Goal: Information Seeking & Learning: Compare options

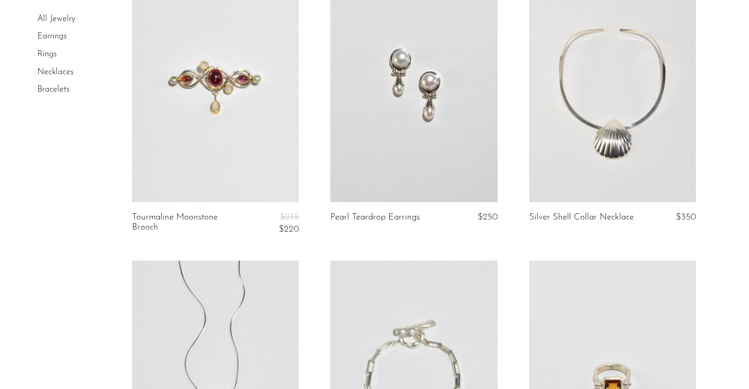
scroll to position [1861, 0]
click at [446, 146] on link at bounding box center [413, 86] width 167 height 234
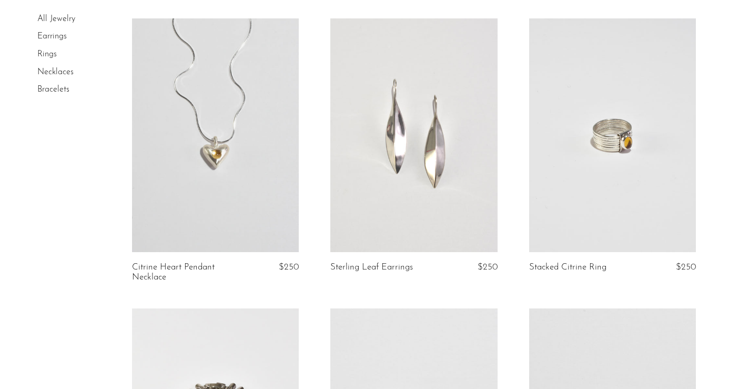
scroll to position [2675, 0]
click at [406, 133] on link at bounding box center [413, 135] width 167 height 234
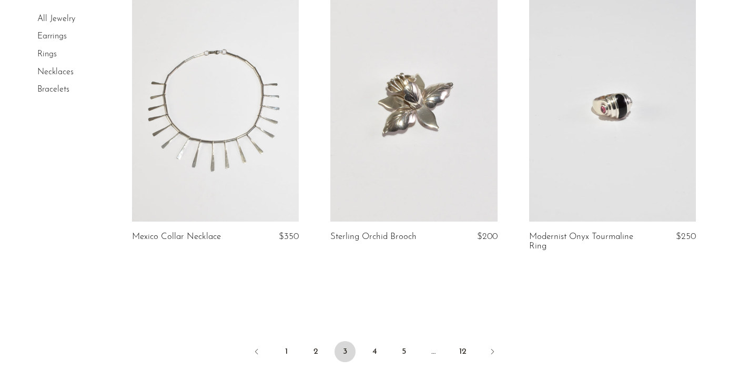
scroll to position [3277, 0]
click at [376, 354] on link "4" at bounding box center [374, 349] width 21 height 21
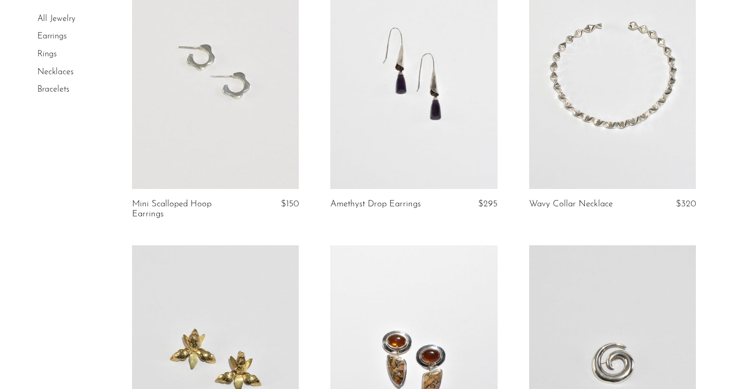
scroll to position [420, 0]
click at [236, 164] on link at bounding box center [215, 73] width 167 height 234
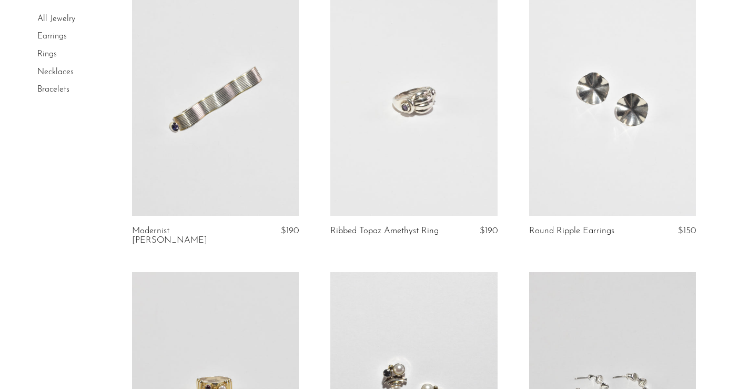
scroll to position [1249, 0]
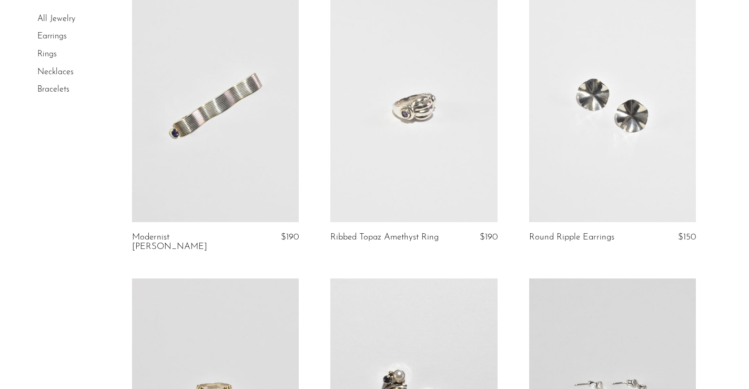
click at [389, 134] on link at bounding box center [413, 105] width 167 height 234
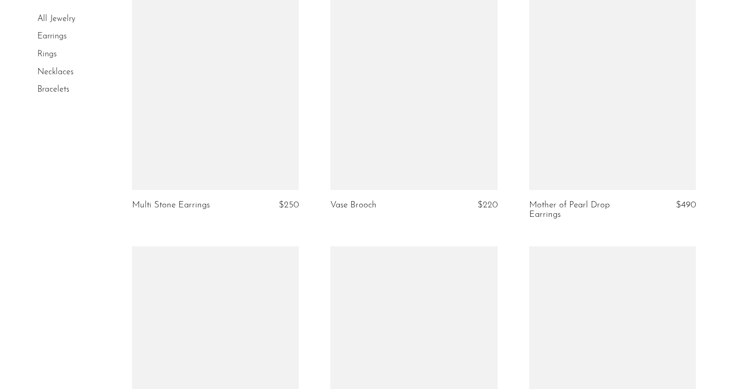
scroll to position [2433, 0]
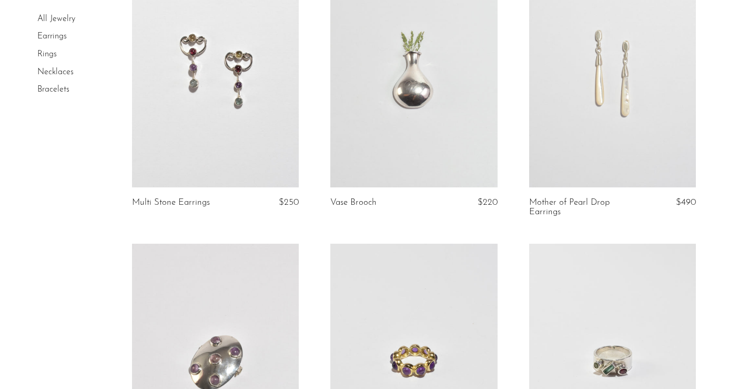
click at [189, 124] on link at bounding box center [215, 71] width 167 height 234
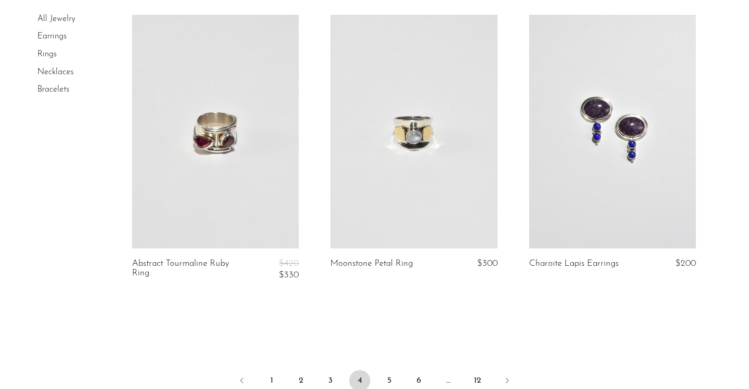
scroll to position [3246, 0]
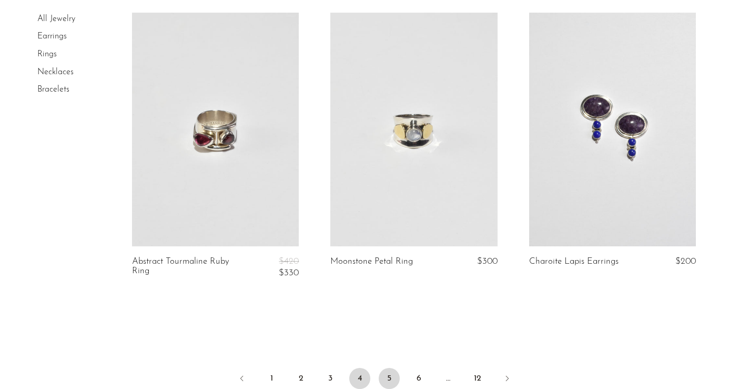
click at [387, 368] on link "5" at bounding box center [389, 378] width 21 height 21
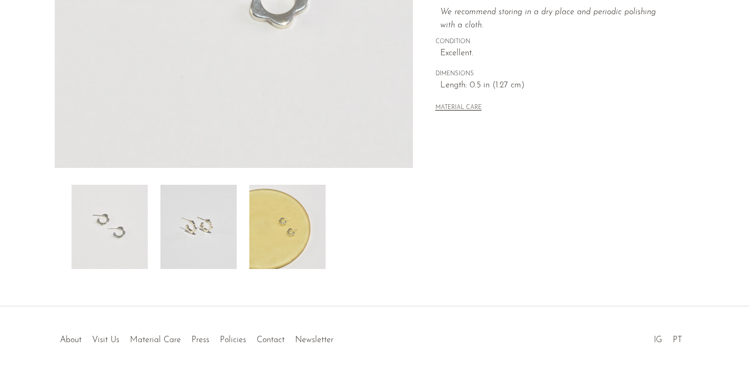
scroll to position [277, 0]
click at [206, 234] on img at bounding box center [198, 225] width 76 height 84
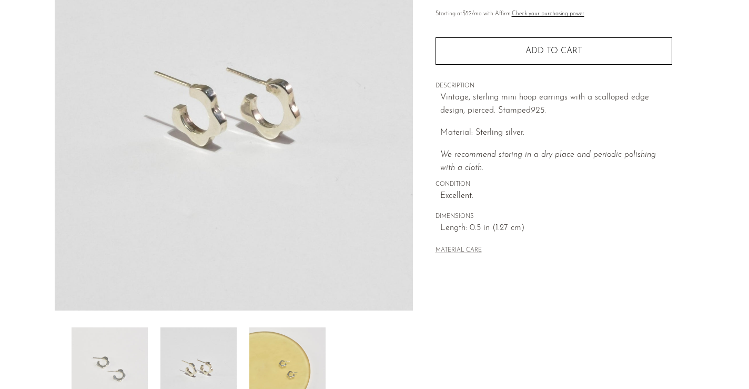
scroll to position [135, 0]
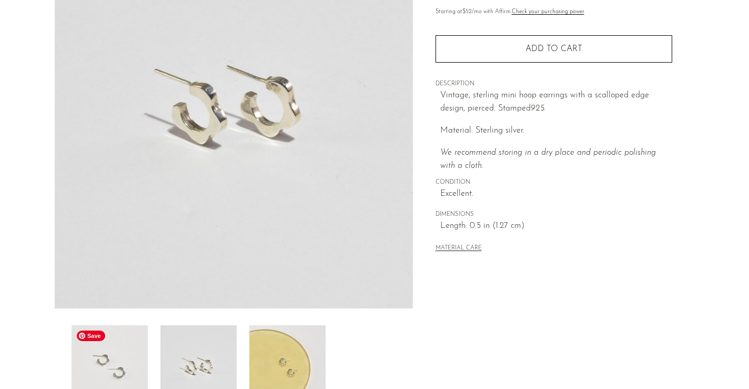
click at [109, 355] on img at bounding box center [110, 367] width 76 height 84
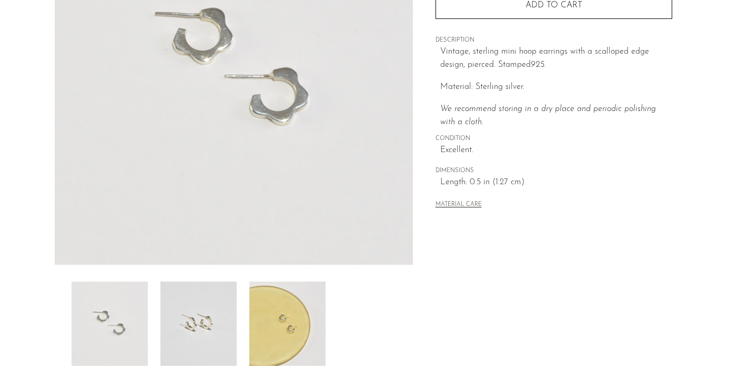
scroll to position [207, 0]
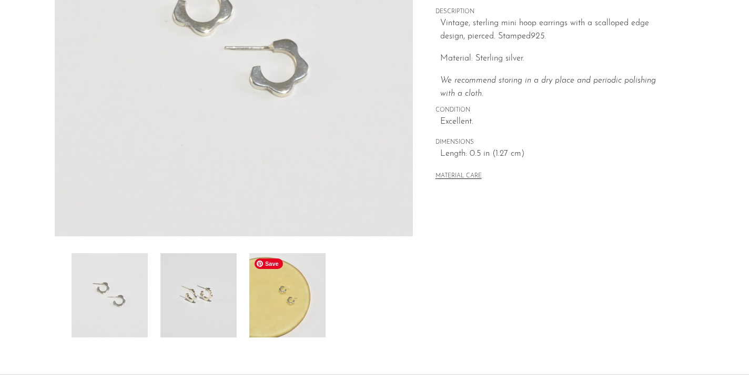
click at [270, 308] on img at bounding box center [287, 295] width 76 height 84
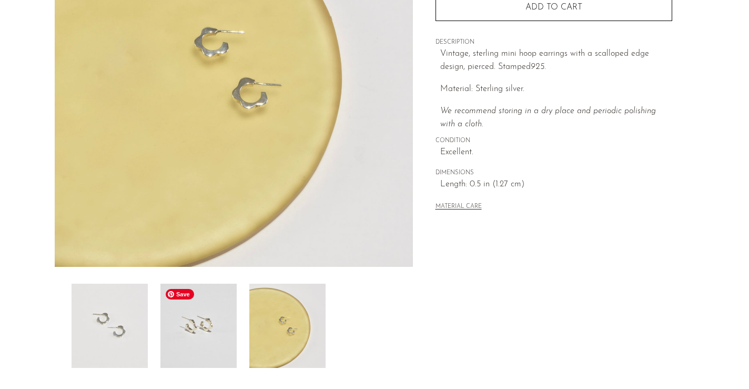
scroll to position [172, 0]
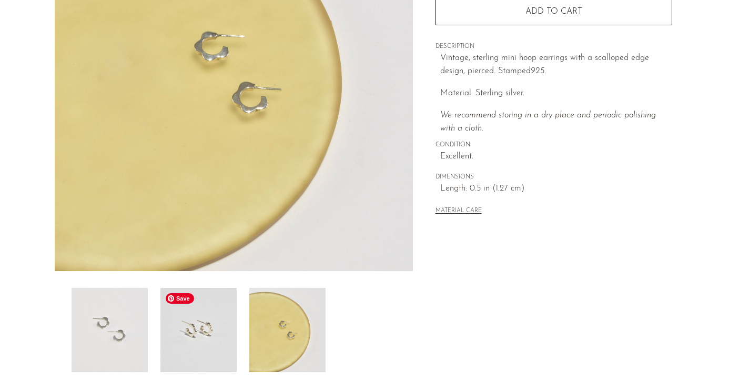
click at [209, 319] on img at bounding box center [198, 330] width 76 height 84
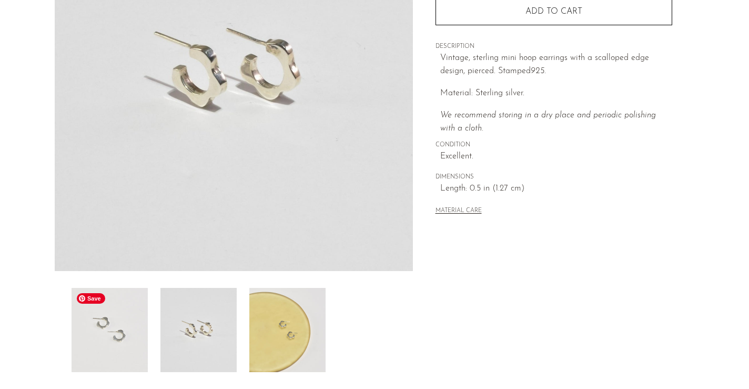
click at [131, 321] on img at bounding box center [110, 330] width 76 height 84
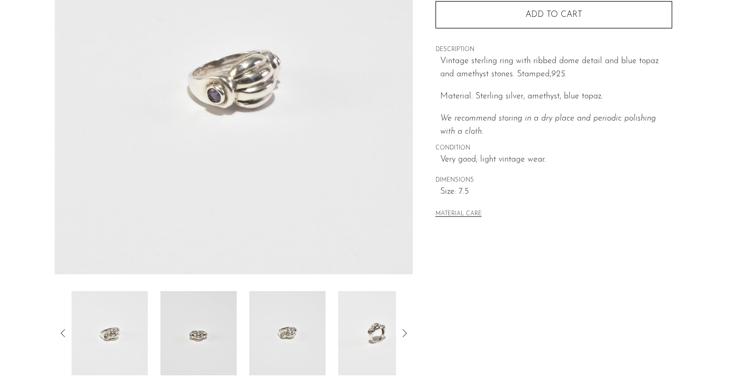
scroll to position [185, 0]
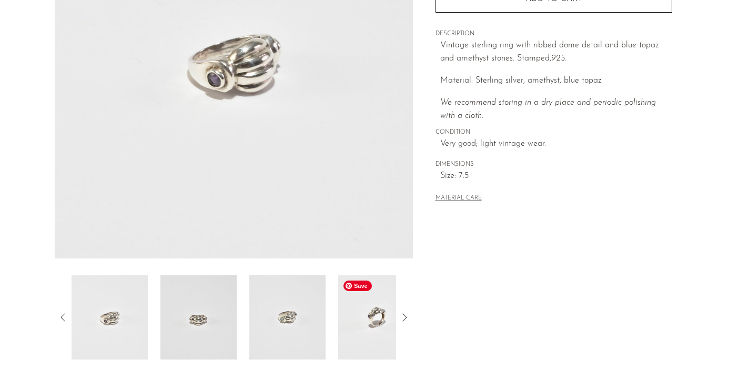
click at [377, 324] on img at bounding box center [376, 317] width 76 height 84
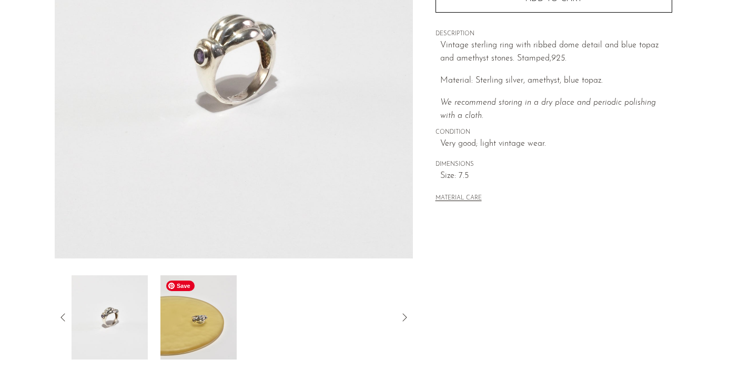
click at [190, 324] on img at bounding box center [198, 317] width 76 height 84
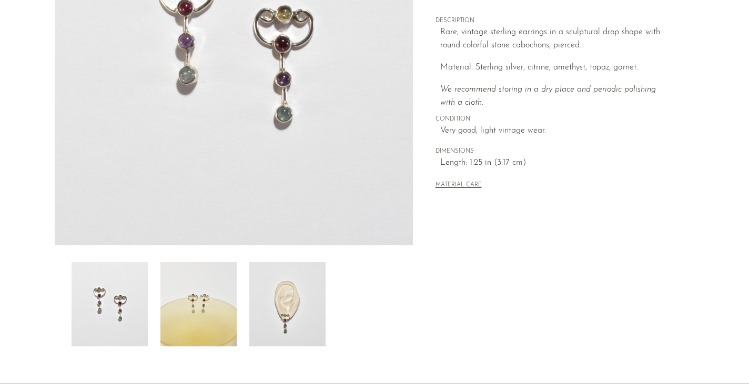
scroll to position [210, 0]
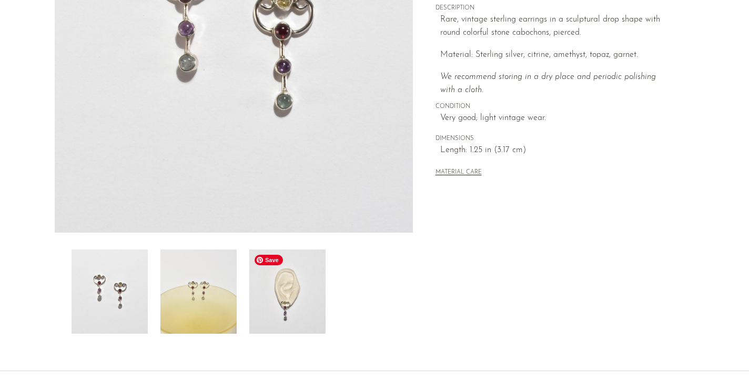
click at [304, 304] on img at bounding box center [287, 291] width 76 height 84
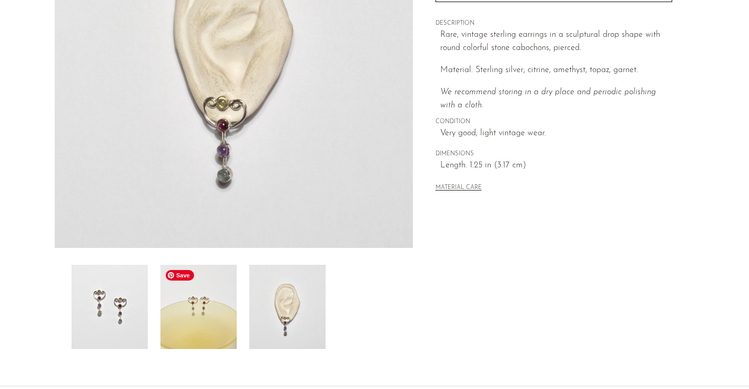
scroll to position [194, 0]
click at [167, 311] on img at bounding box center [198, 308] width 76 height 84
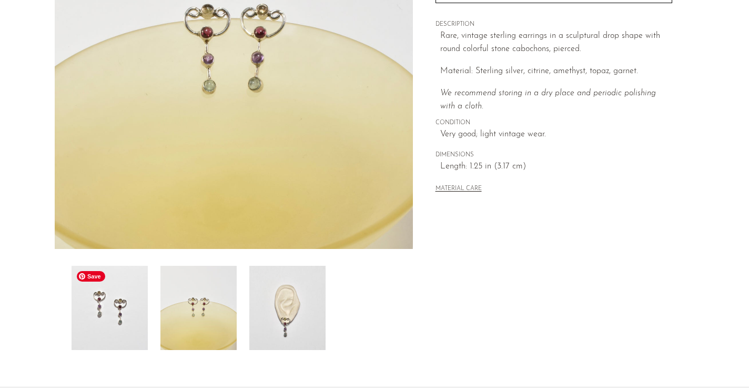
click at [85, 301] on img at bounding box center [110, 308] width 76 height 84
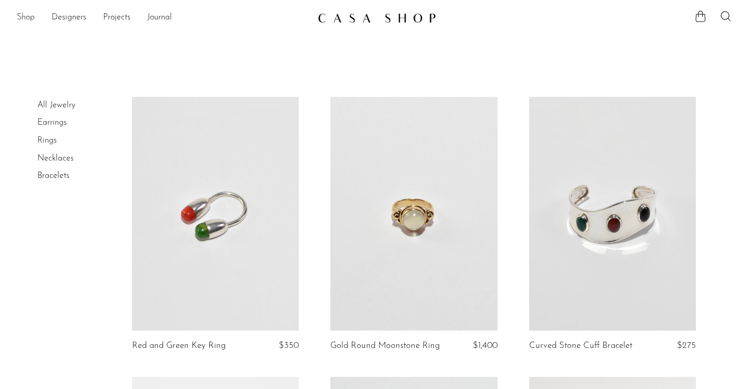
click at [25, 19] on link "Shop" at bounding box center [26, 18] width 18 height 14
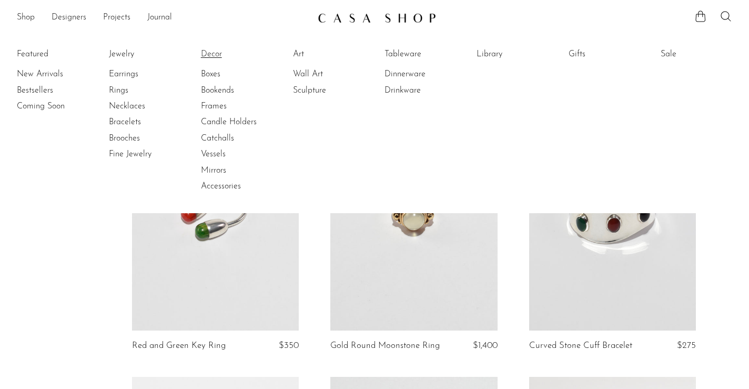
click at [208, 56] on link "Decor" at bounding box center [240, 54] width 79 height 12
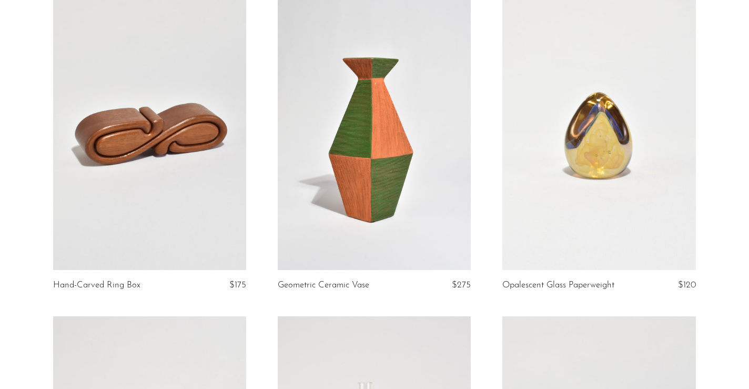
scroll to position [101, 0]
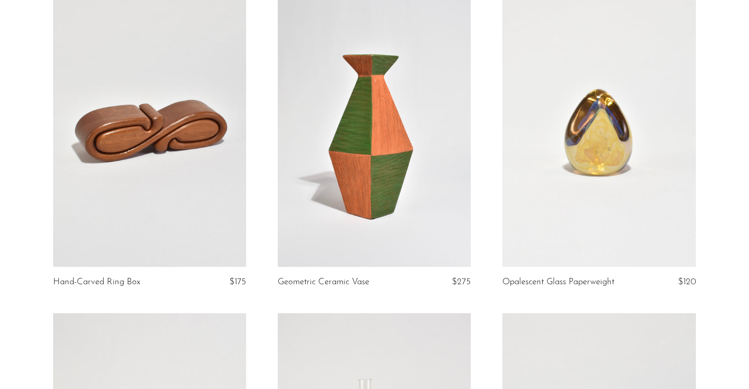
click at [180, 168] on link at bounding box center [149, 131] width 193 height 270
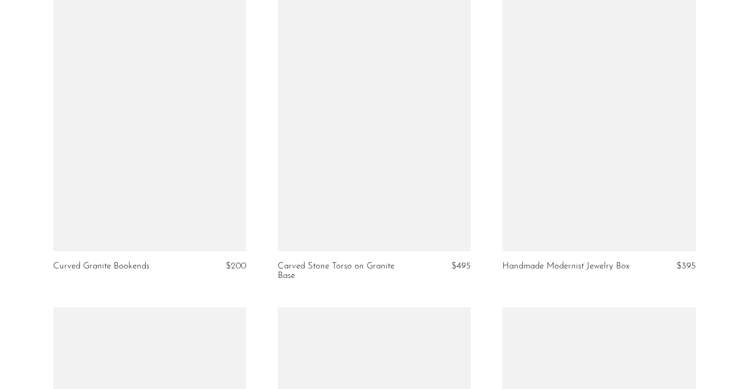
scroll to position [2691, 0]
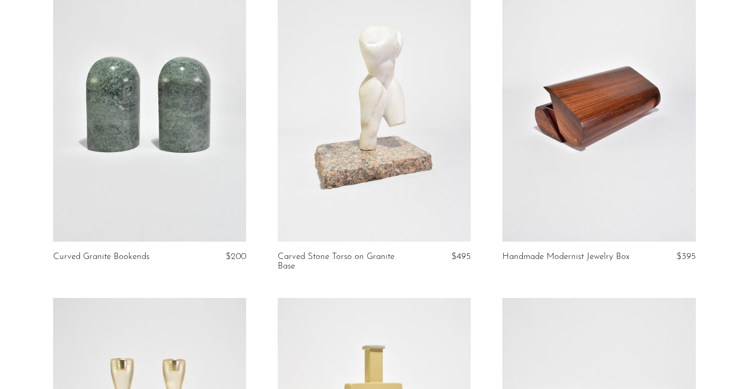
click at [574, 127] on link at bounding box center [599, 106] width 193 height 270
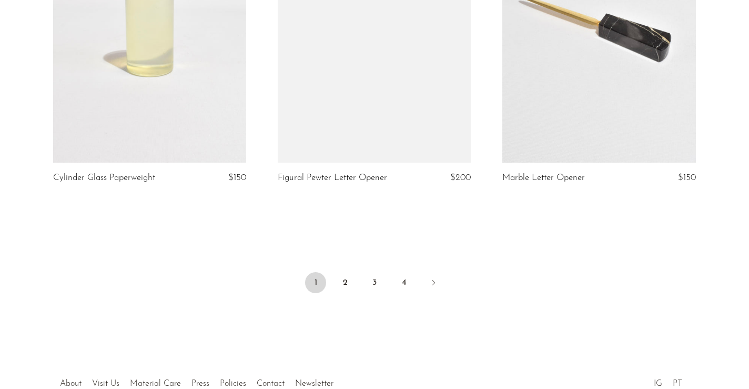
scroll to position [3734, 0]
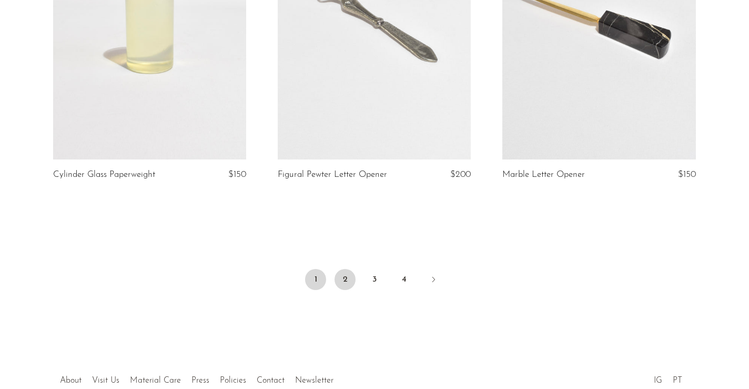
click at [345, 278] on link "2" at bounding box center [345, 279] width 21 height 21
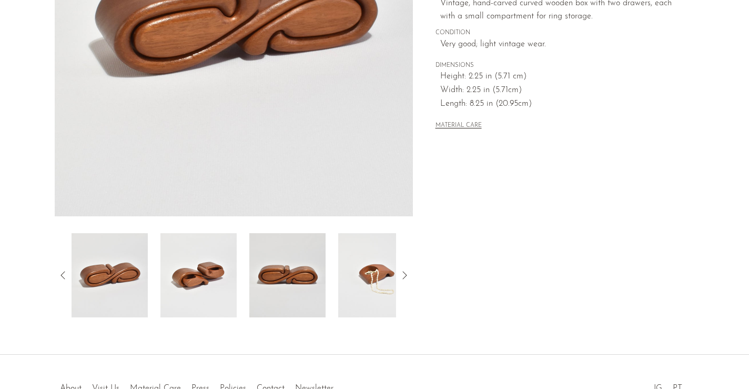
scroll to position [230, 0]
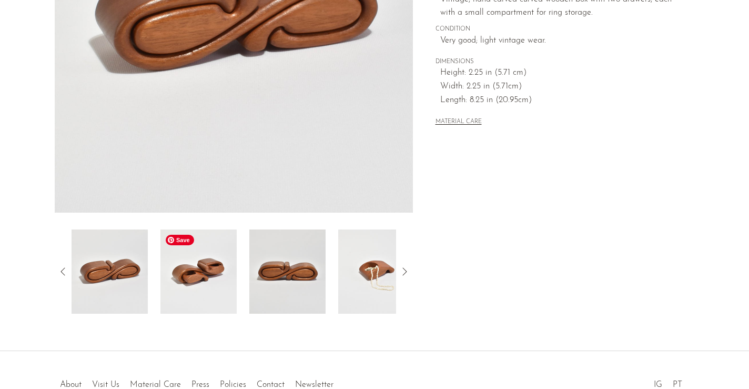
click at [197, 293] on img at bounding box center [198, 271] width 76 height 84
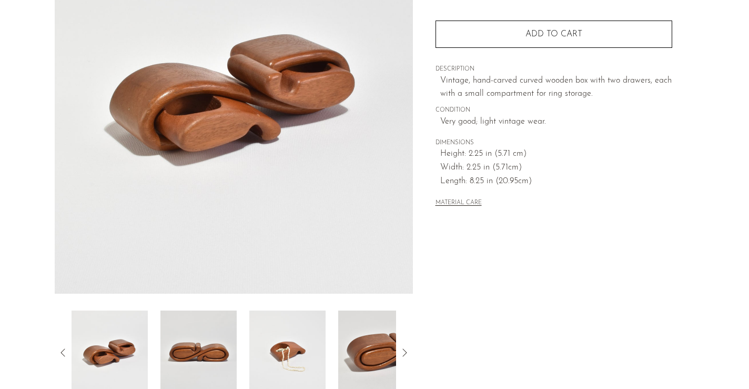
scroll to position [153, 0]
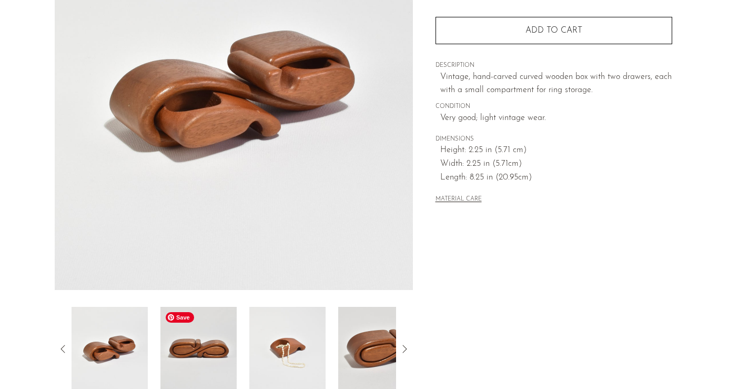
click at [205, 331] on img at bounding box center [198, 349] width 76 height 84
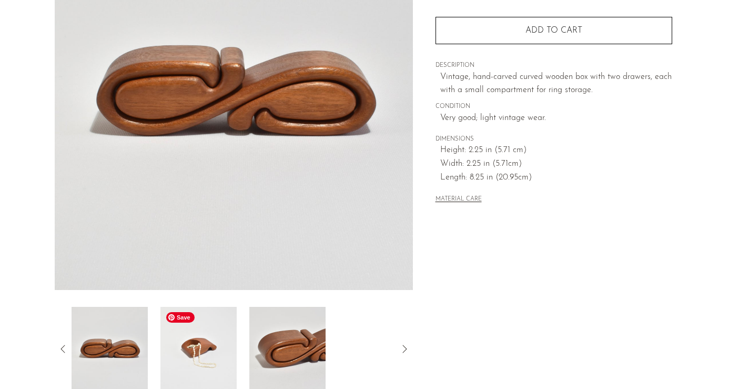
click at [232, 346] on img at bounding box center [198, 349] width 76 height 84
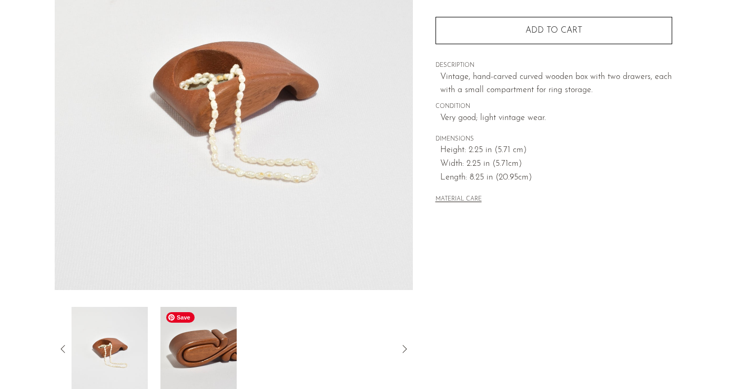
click at [232, 346] on img at bounding box center [198, 349] width 76 height 84
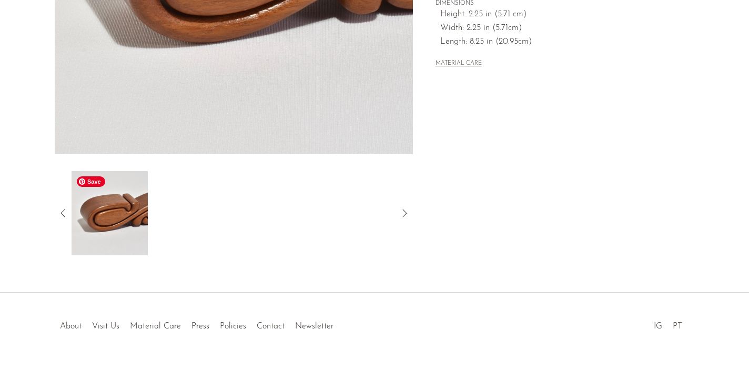
scroll to position [296, 0]
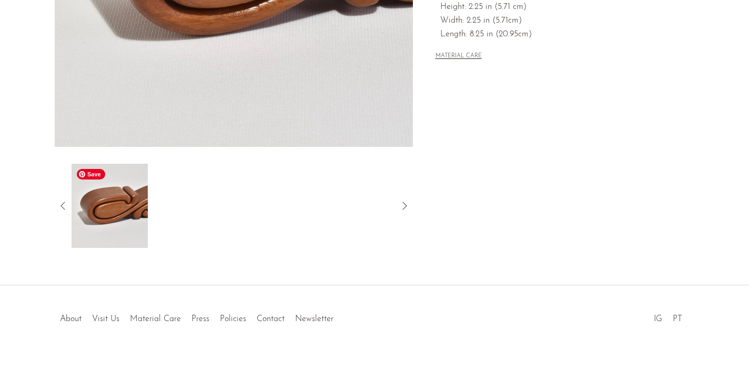
click at [90, 206] on img at bounding box center [110, 206] width 76 height 84
click at [64, 208] on icon at bounding box center [63, 206] width 4 height 8
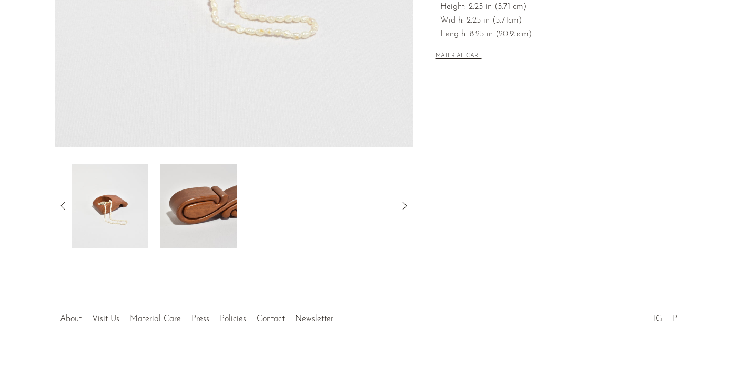
click at [59, 203] on icon at bounding box center [63, 205] width 13 height 13
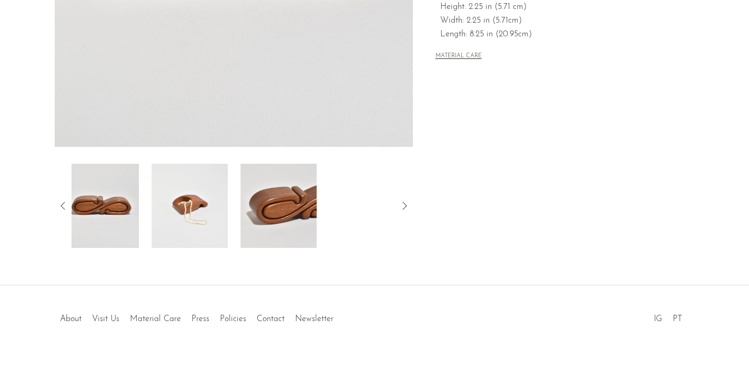
click at [59, 203] on icon at bounding box center [63, 205] width 13 height 13
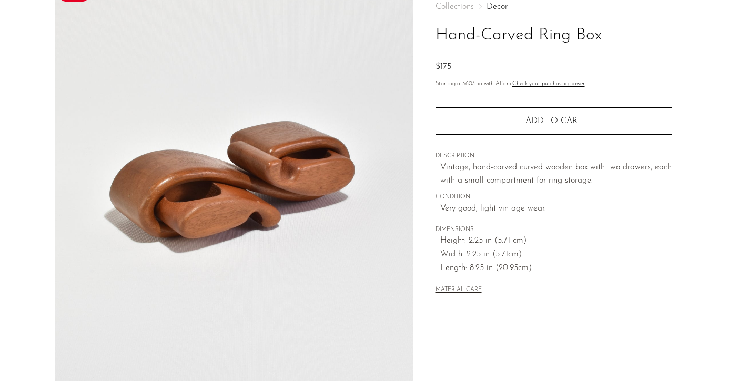
scroll to position [2, 0]
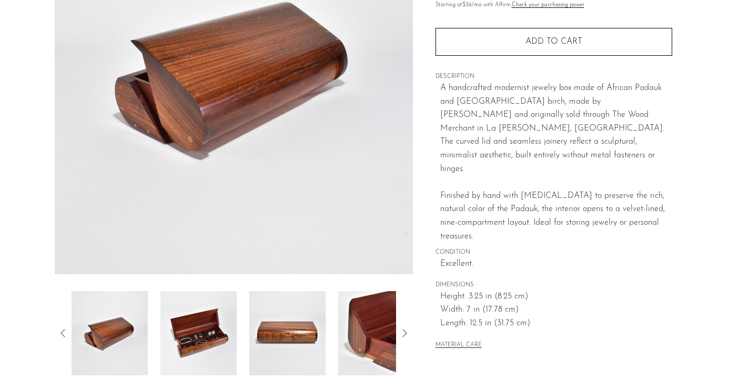
scroll to position [201, 0]
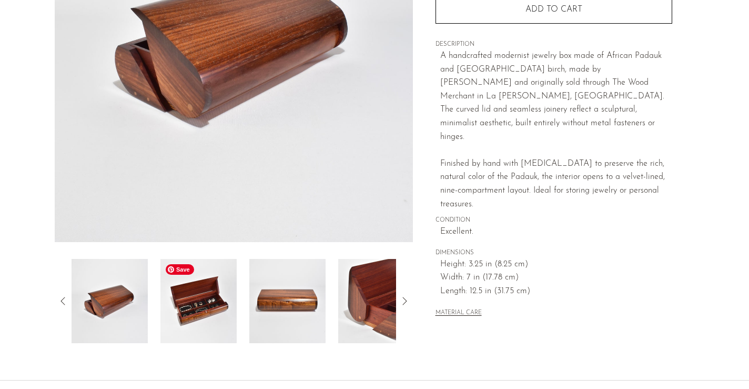
click at [207, 297] on img at bounding box center [198, 301] width 76 height 84
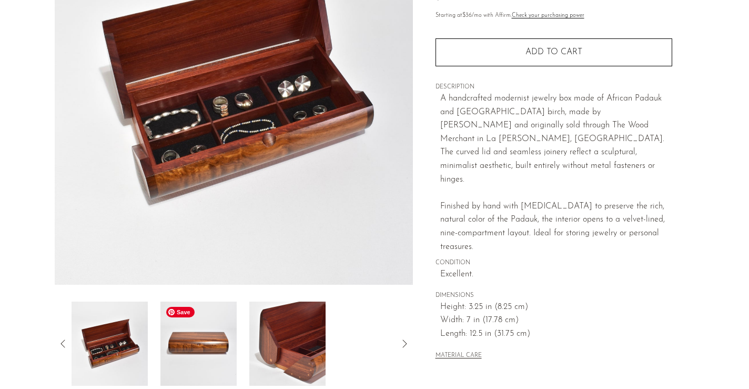
scroll to position [159, 0]
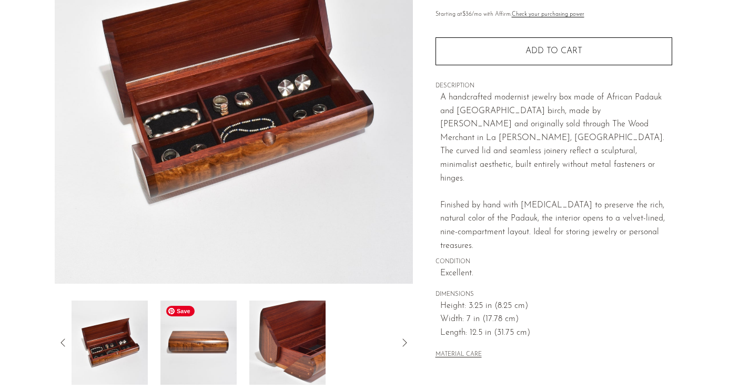
click at [224, 328] on img at bounding box center [198, 342] width 76 height 84
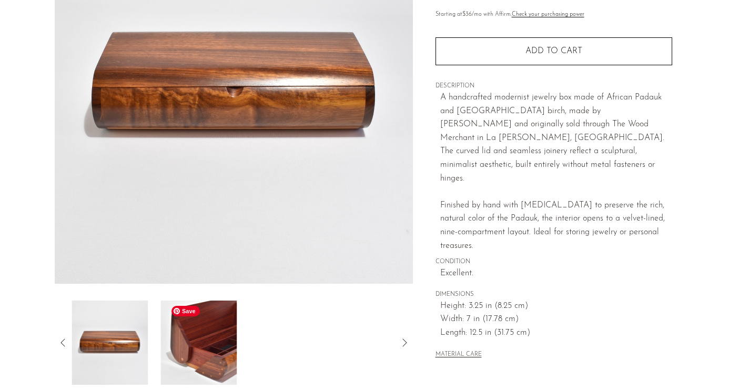
click at [230, 333] on img at bounding box center [198, 342] width 76 height 84
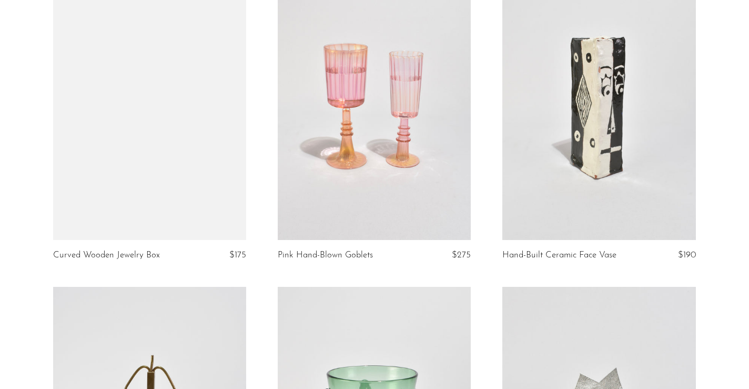
scroll to position [2661, 0]
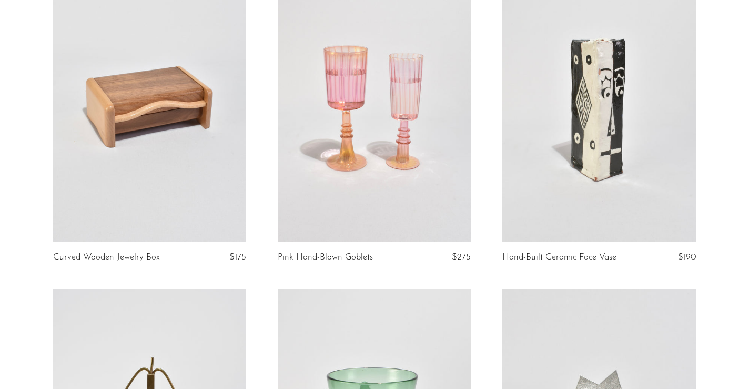
click at [557, 141] on link at bounding box center [599, 107] width 193 height 270
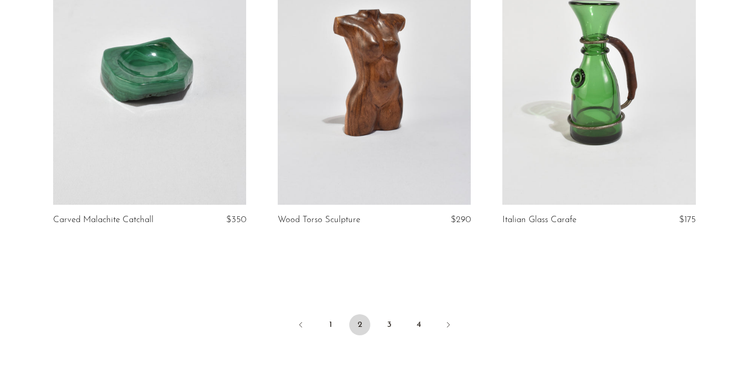
scroll to position [3648, 0]
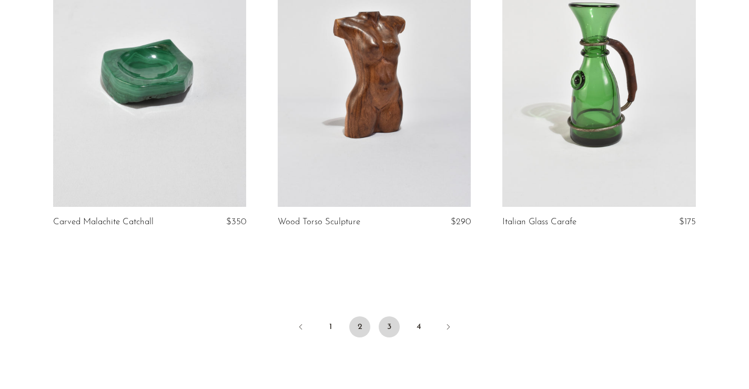
click at [392, 330] on link "3" at bounding box center [389, 326] width 21 height 21
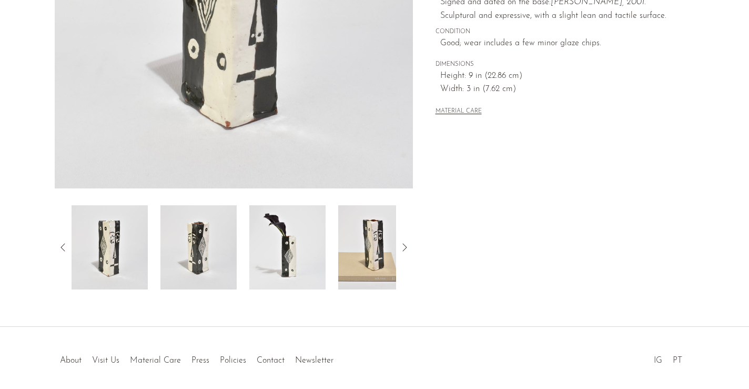
scroll to position [258, 0]
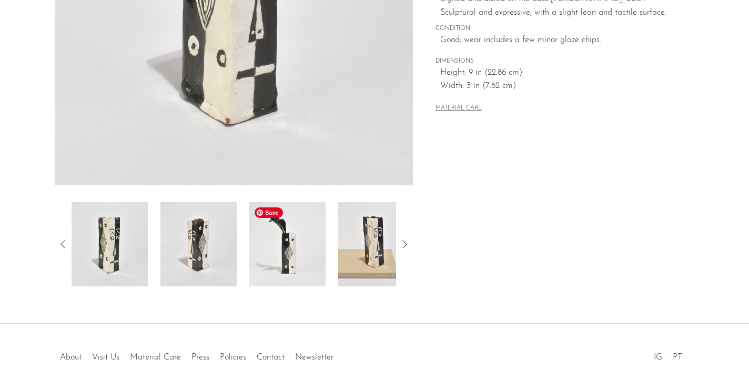
click at [315, 259] on img at bounding box center [287, 244] width 76 height 84
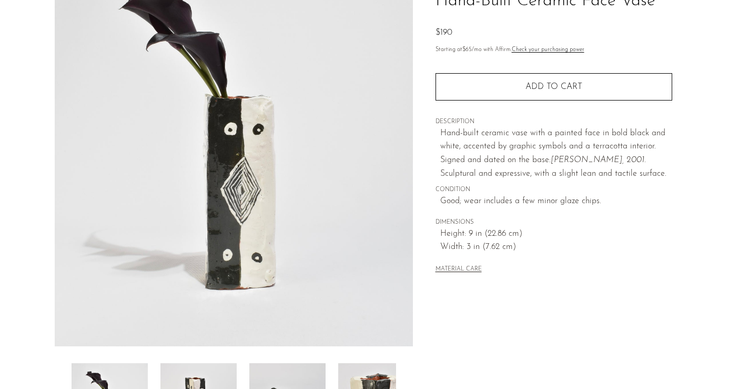
scroll to position [117, 0]
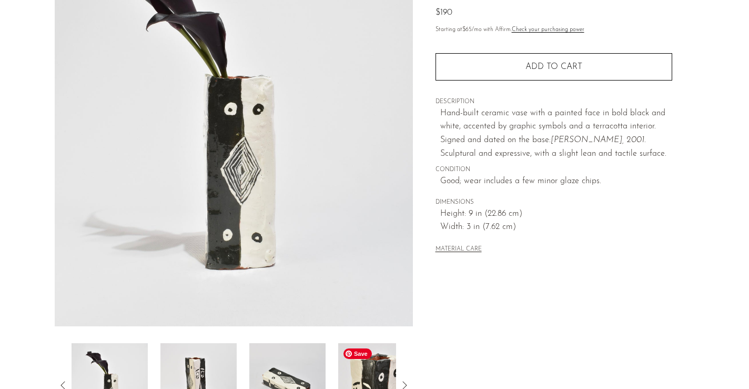
click at [357, 363] on img at bounding box center [376, 385] width 76 height 84
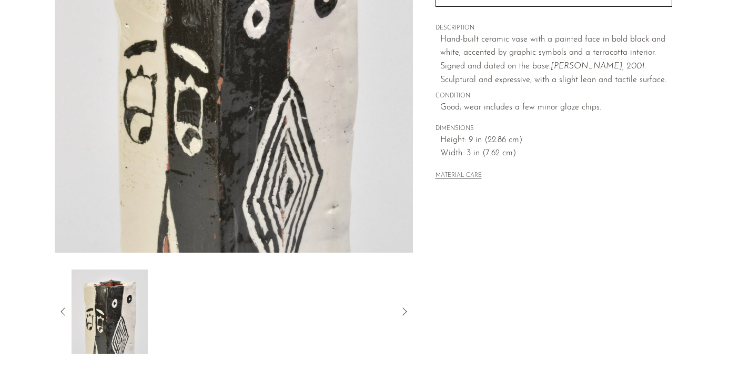
scroll to position [239, 0]
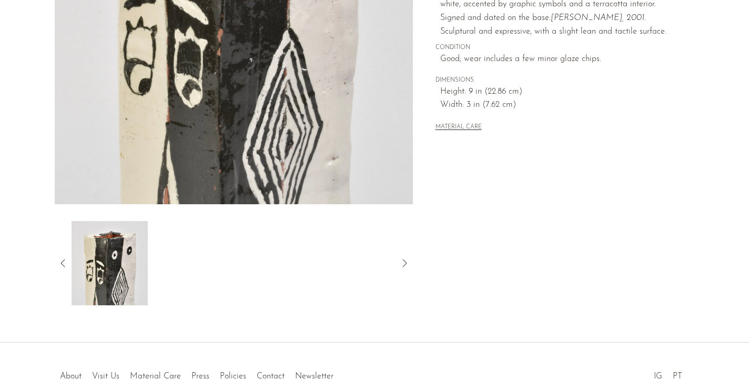
click at [58, 264] on icon at bounding box center [63, 263] width 13 height 13
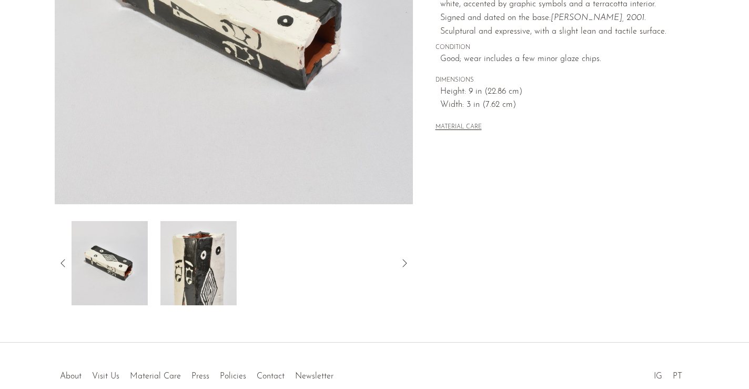
click at [58, 264] on icon at bounding box center [63, 263] width 13 height 13
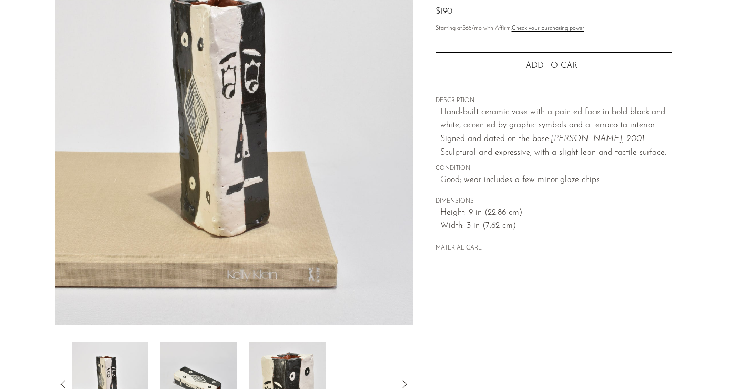
scroll to position [119, 0]
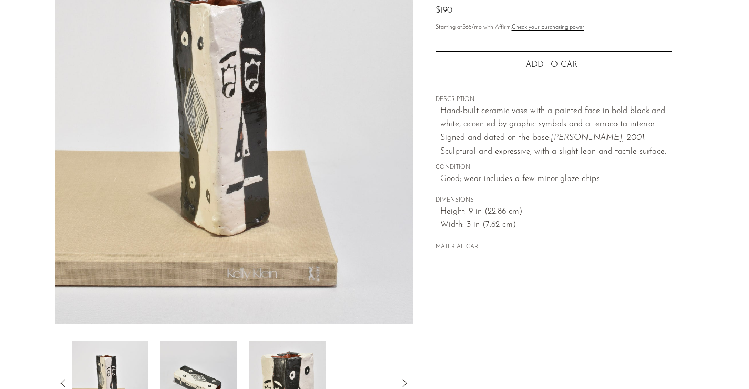
click at [66, 383] on icon at bounding box center [63, 383] width 13 height 13
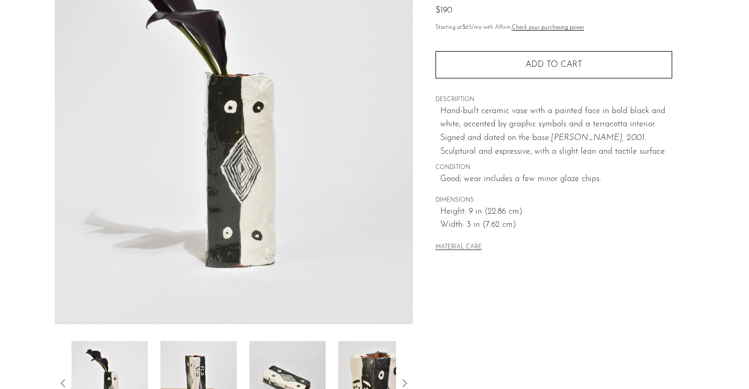
click at [66, 383] on icon at bounding box center [63, 383] width 13 height 13
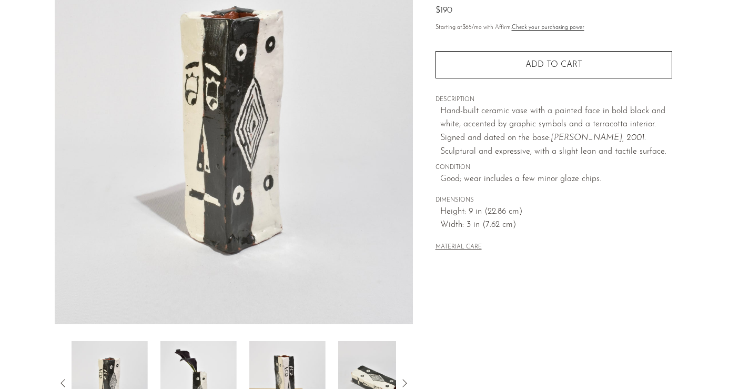
click at [66, 383] on icon at bounding box center [63, 383] width 13 height 13
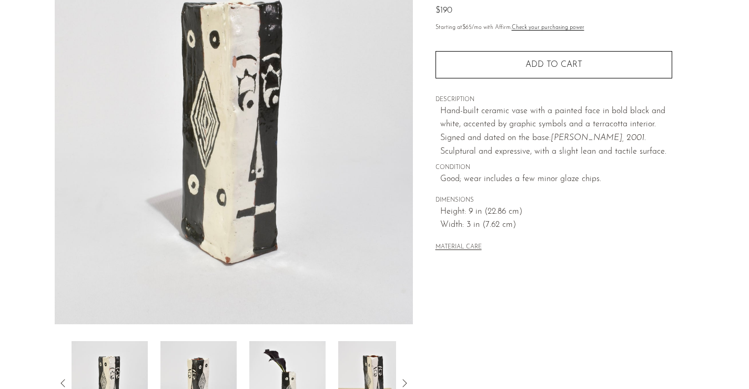
scroll to position [0, 0]
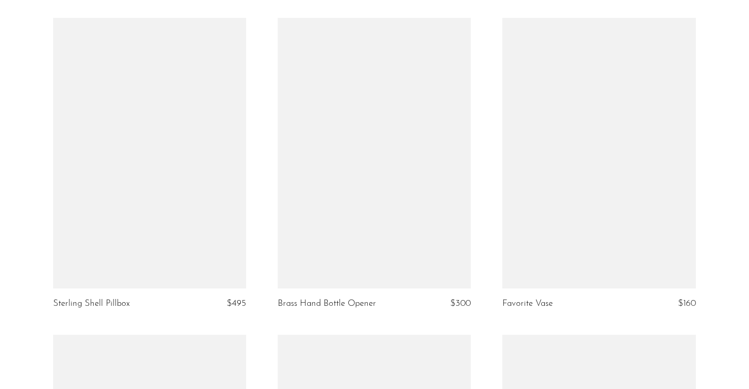
scroll to position [2953, 0]
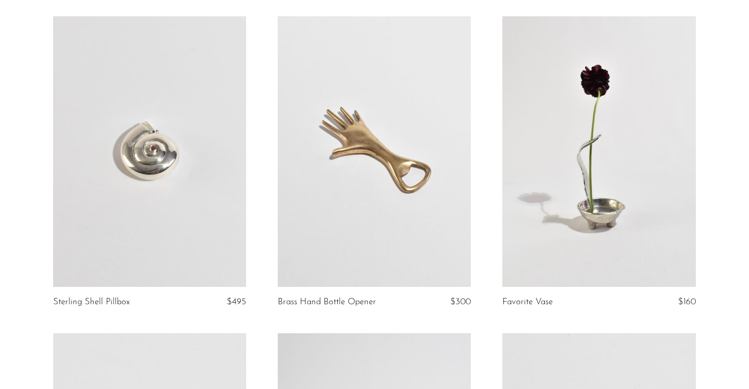
click at [149, 195] on link at bounding box center [149, 151] width 193 height 270
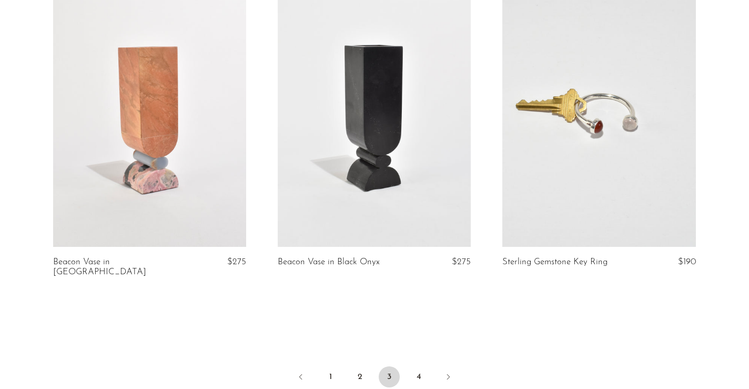
scroll to position [3634, 0]
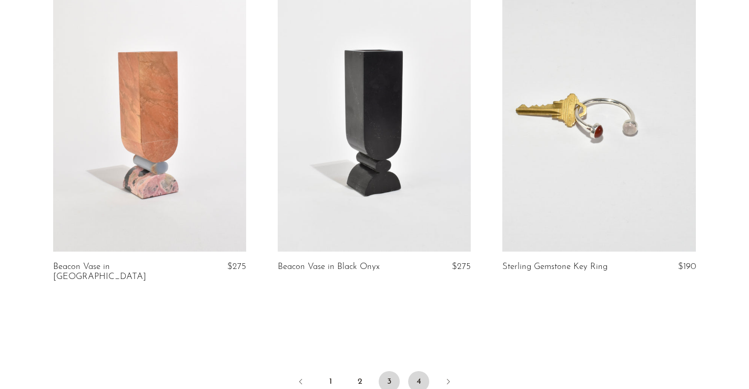
click at [418, 371] on link "4" at bounding box center [418, 381] width 21 height 21
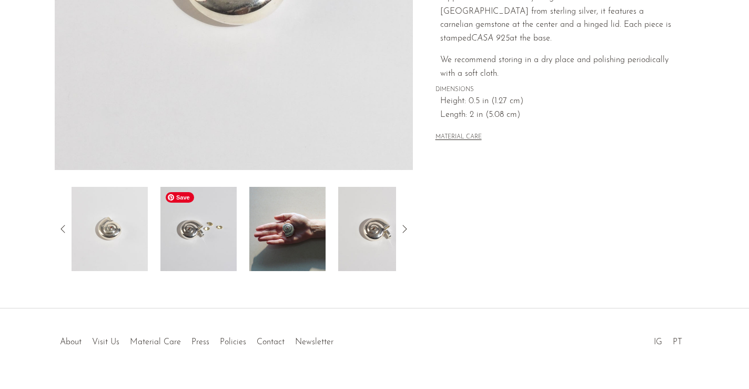
scroll to position [276, 0]
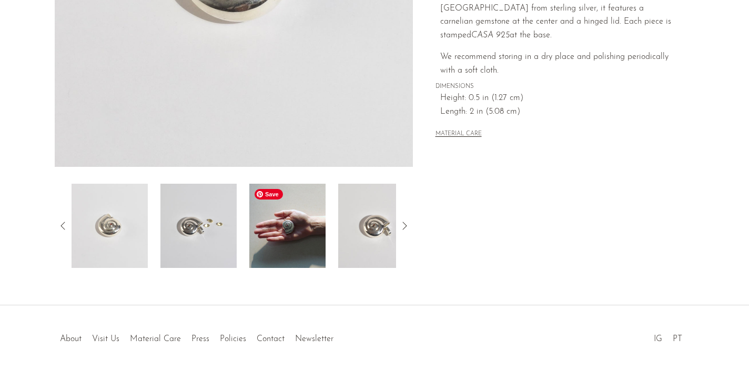
click at [281, 233] on img at bounding box center [287, 226] width 76 height 84
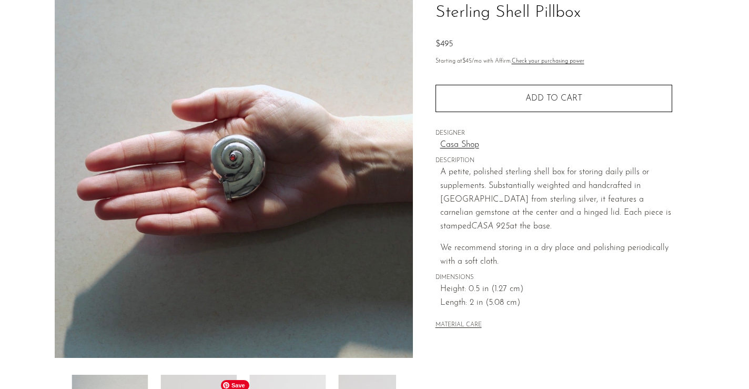
scroll to position [0, 0]
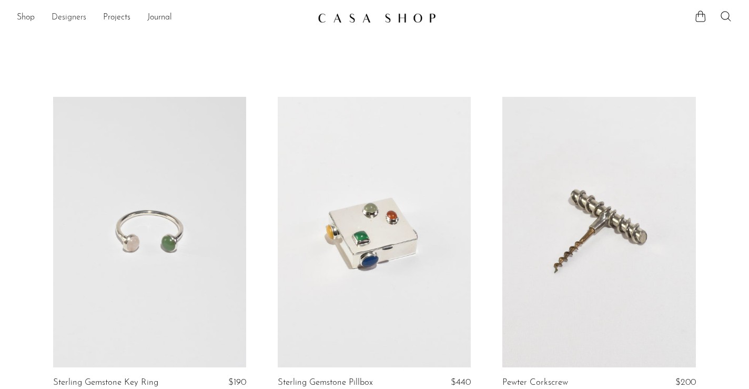
click at [68, 19] on link "Designers" at bounding box center [69, 18] width 35 height 14
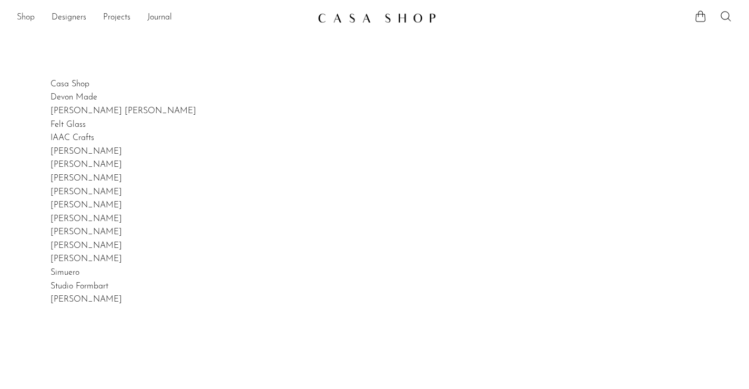
click at [28, 17] on link "Shop" at bounding box center [26, 18] width 18 height 14
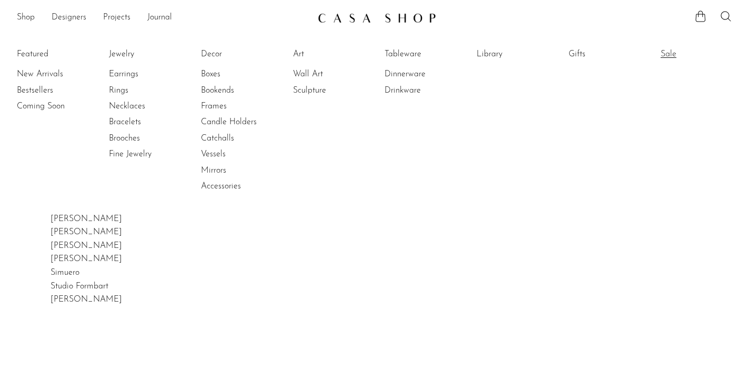
click at [668, 52] on link "Sale" at bounding box center [700, 54] width 79 height 12
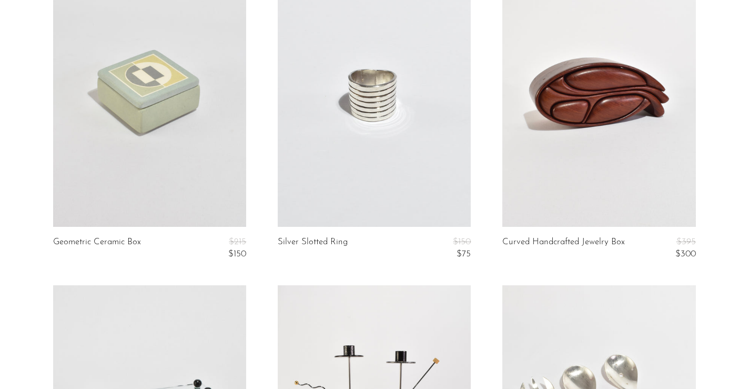
scroll to position [1459, 0]
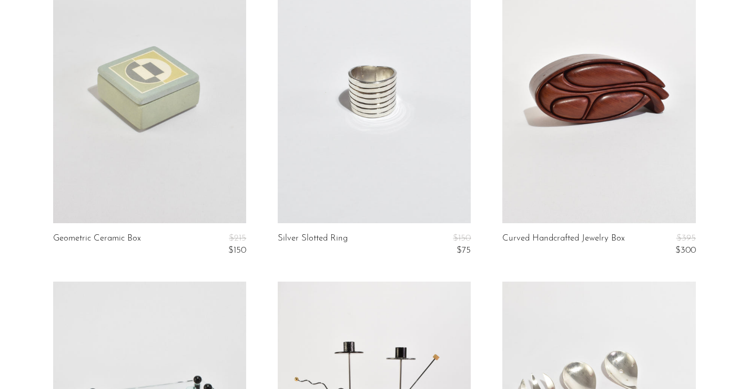
click at [393, 130] on link at bounding box center [374, 88] width 193 height 270
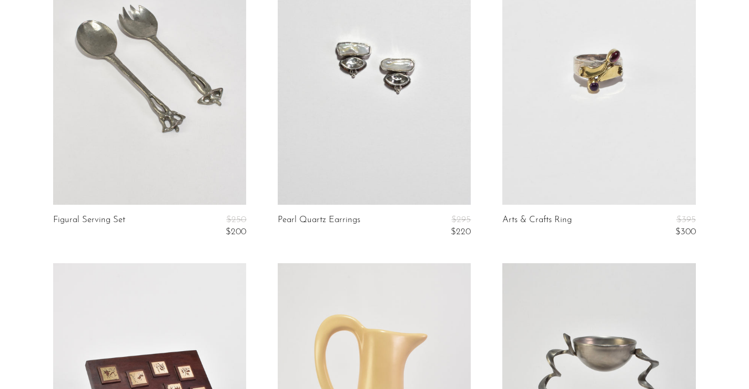
scroll to position [2142, 0]
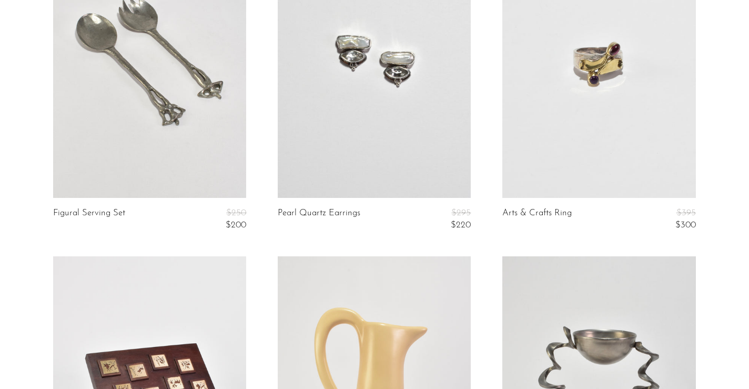
click at [412, 153] on link at bounding box center [374, 62] width 193 height 270
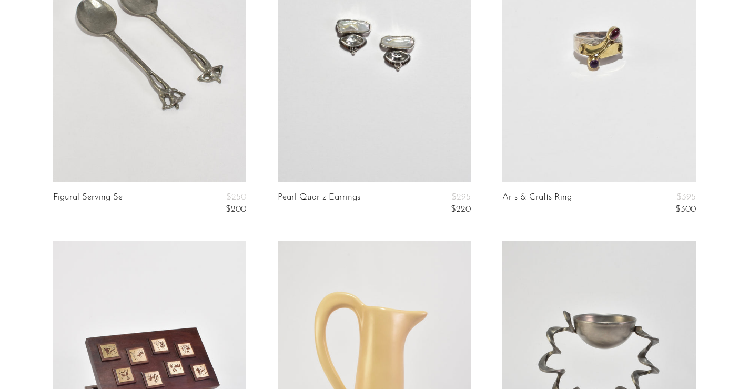
scroll to position [2165, 0]
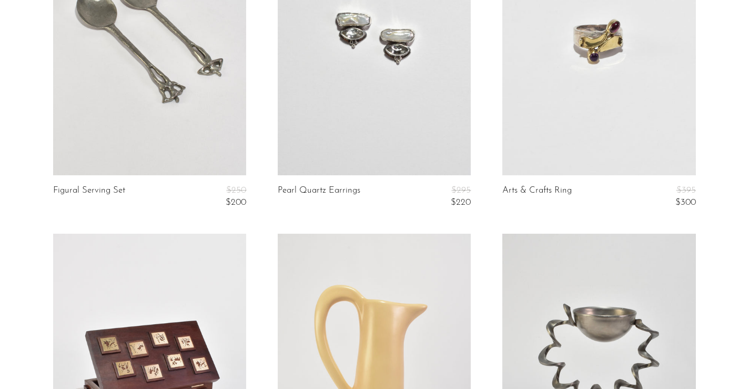
click at [562, 84] on link at bounding box center [599, 40] width 193 height 270
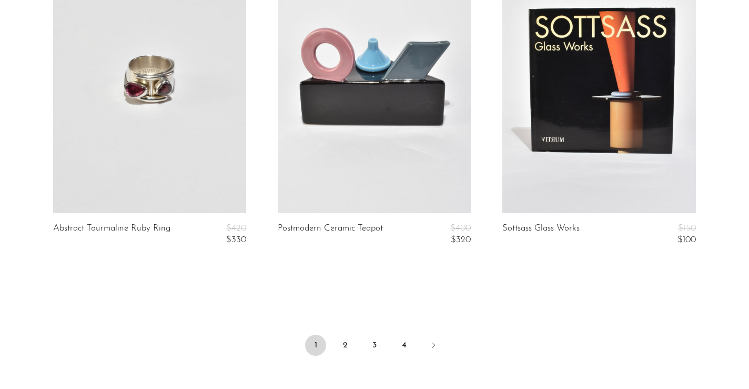
scroll to position [3772, 0]
click at [343, 341] on link "2" at bounding box center [345, 344] width 21 height 21
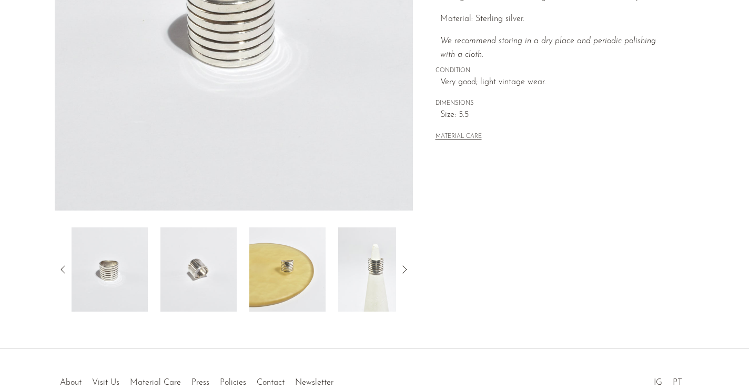
scroll to position [243, 0]
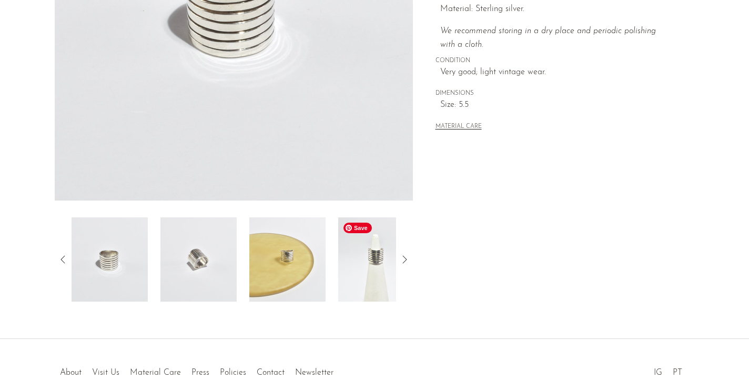
click at [365, 282] on img at bounding box center [376, 259] width 76 height 84
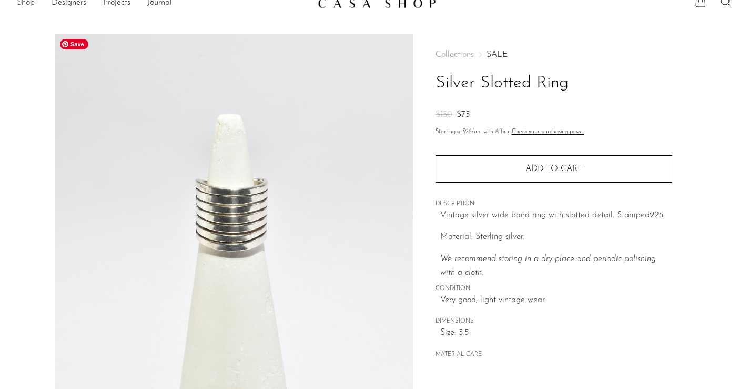
scroll to position [0, 0]
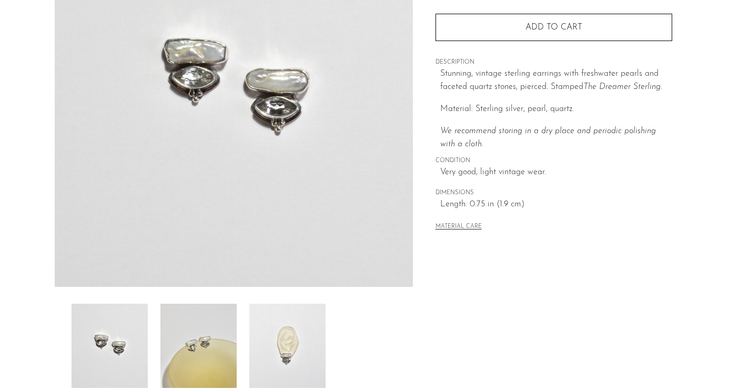
scroll to position [158, 0]
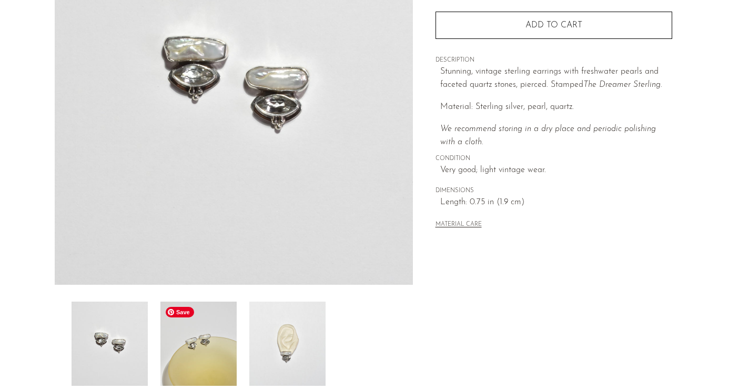
click at [222, 359] on img at bounding box center [198, 344] width 76 height 84
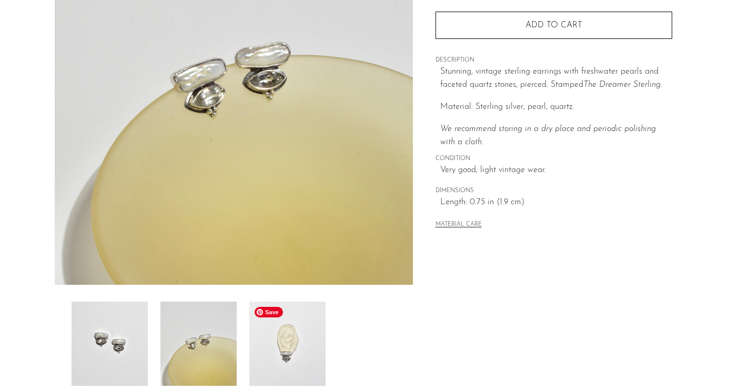
click at [290, 355] on img at bounding box center [287, 344] width 76 height 84
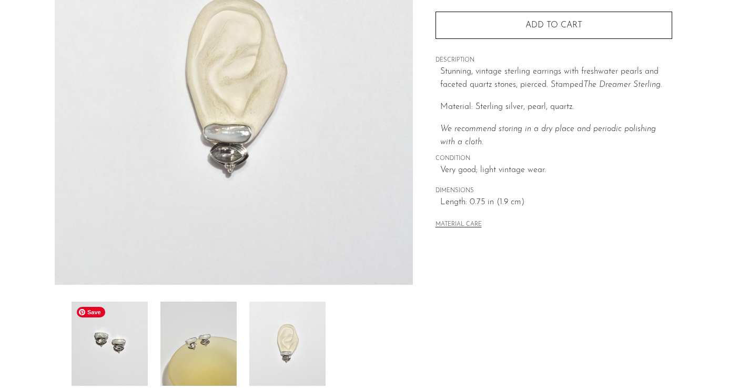
click at [108, 356] on img at bounding box center [110, 344] width 76 height 84
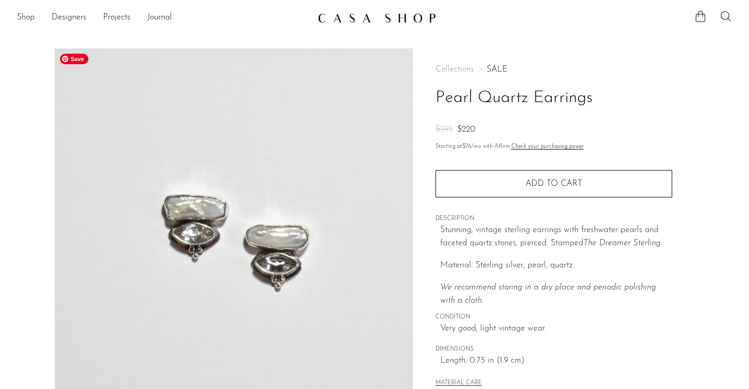
scroll to position [5, 0]
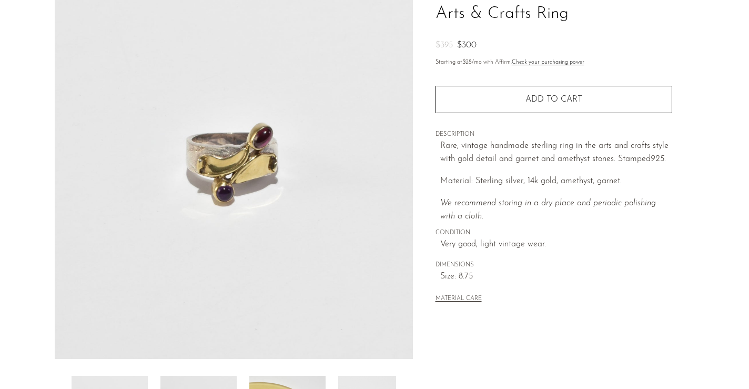
scroll to position [86, 0]
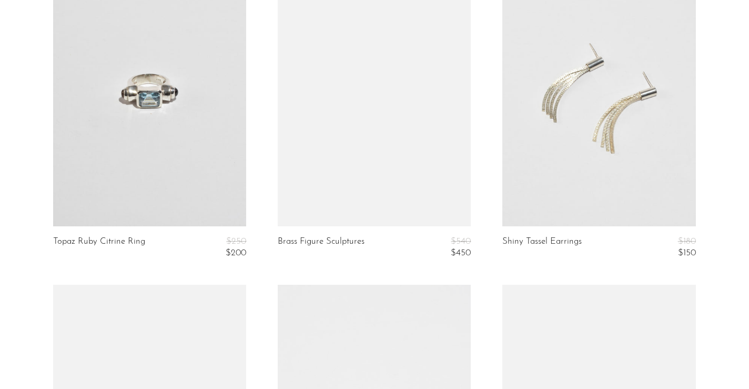
scroll to position [801, 0]
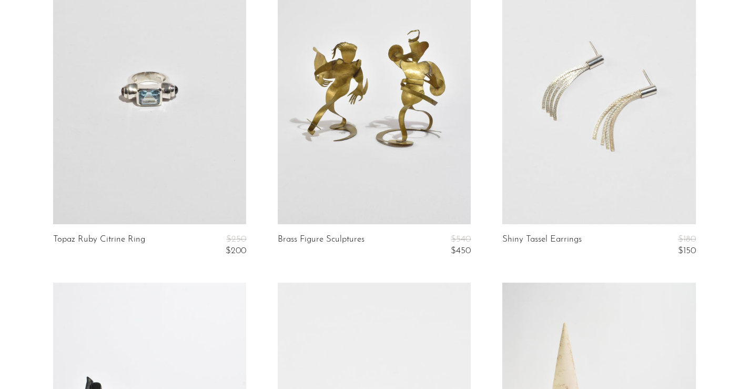
click at [584, 129] on link at bounding box center [599, 89] width 193 height 270
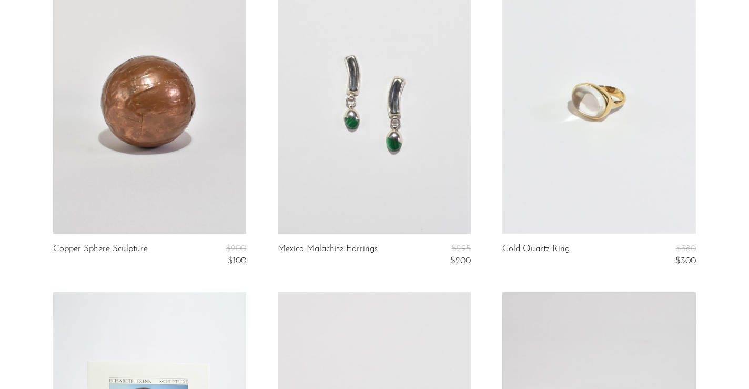
scroll to position [1451, 0]
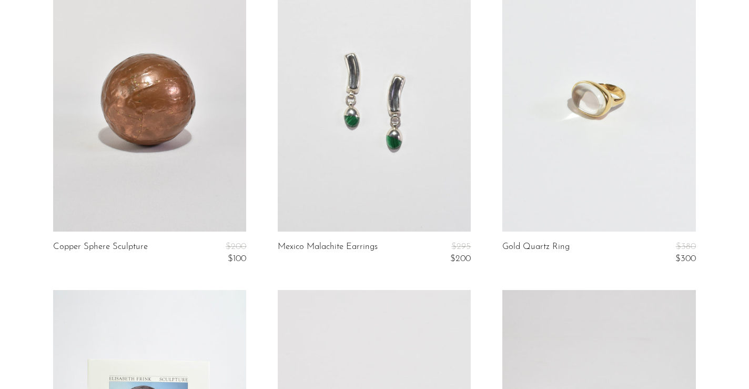
click at [326, 141] on link at bounding box center [374, 96] width 193 height 270
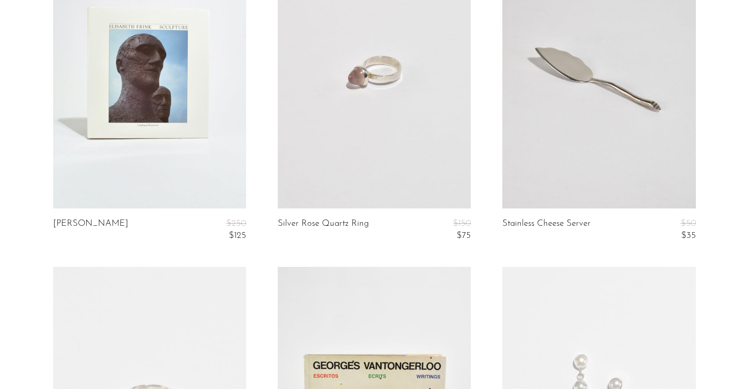
scroll to position [1802, 0]
click at [402, 159] on link at bounding box center [374, 74] width 193 height 270
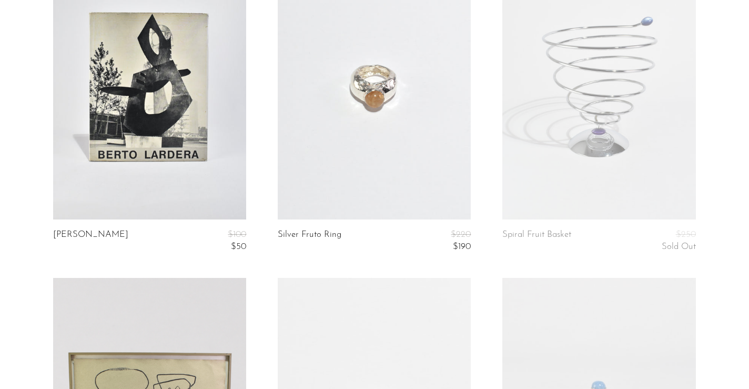
scroll to position [2453, 0]
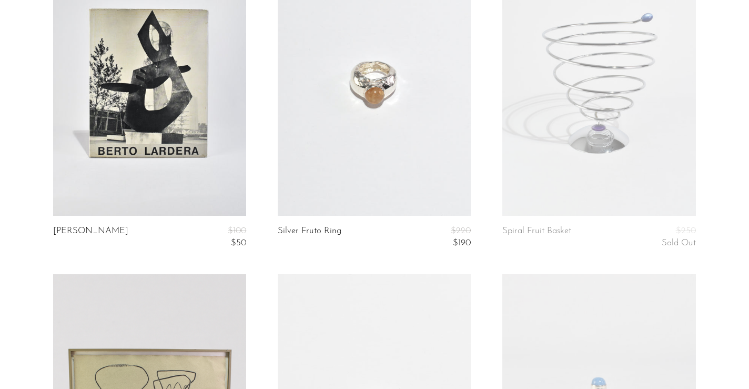
click at [388, 144] on link at bounding box center [374, 80] width 193 height 270
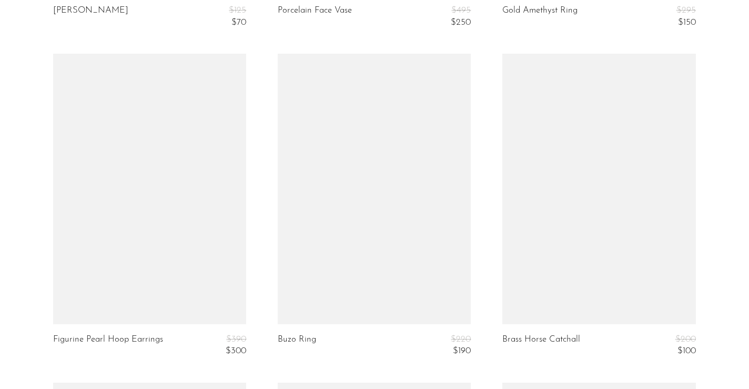
scroll to position [3341, 0]
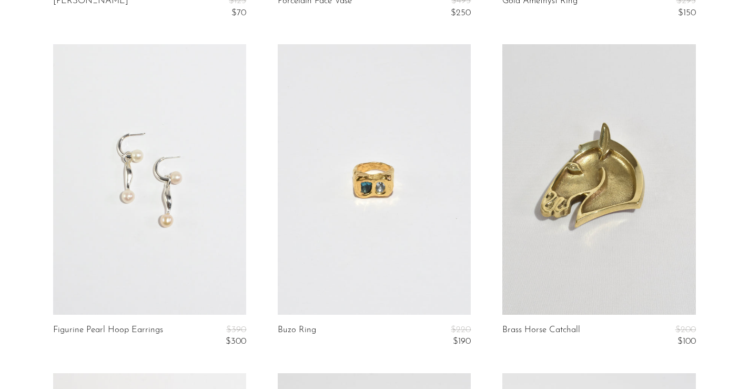
click at [125, 253] on link at bounding box center [149, 179] width 193 height 270
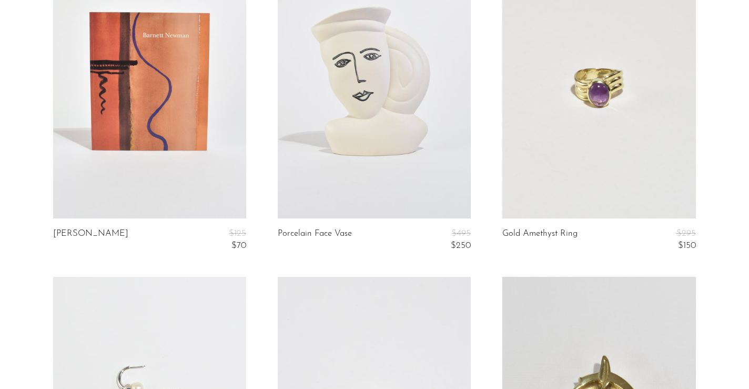
scroll to position [3106, 0]
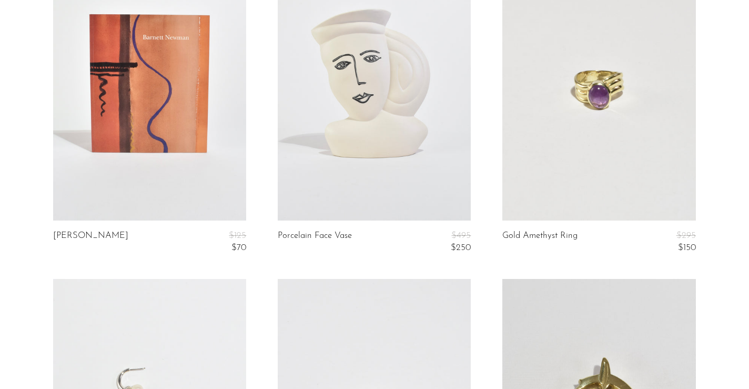
click at [521, 135] on link at bounding box center [599, 85] width 193 height 270
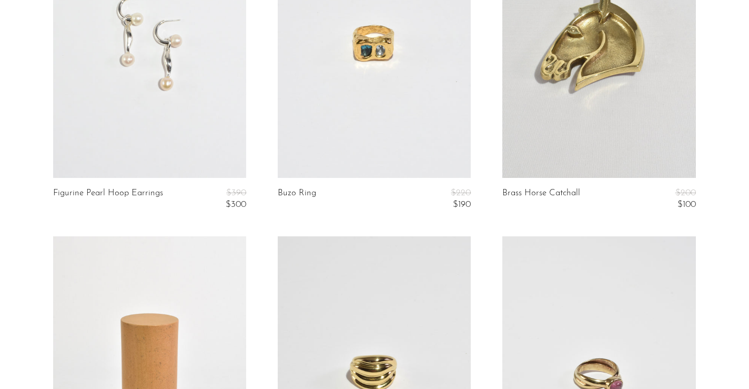
scroll to position [3479, 0]
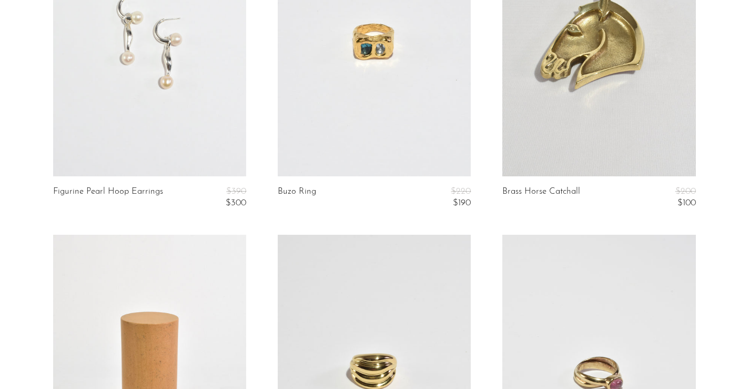
click at [359, 118] on link at bounding box center [374, 41] width 193 height 270
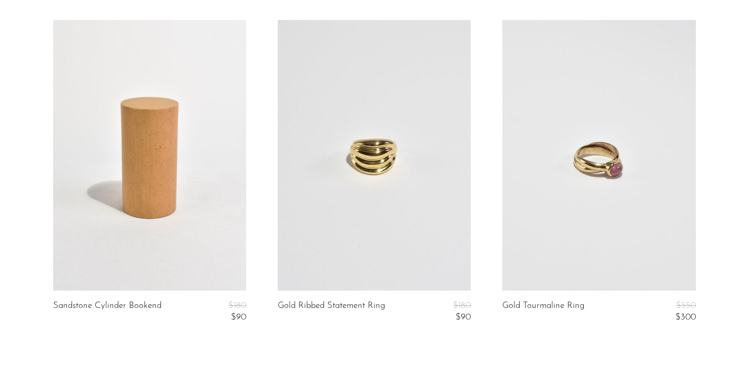
scroll to position [3699, 0]
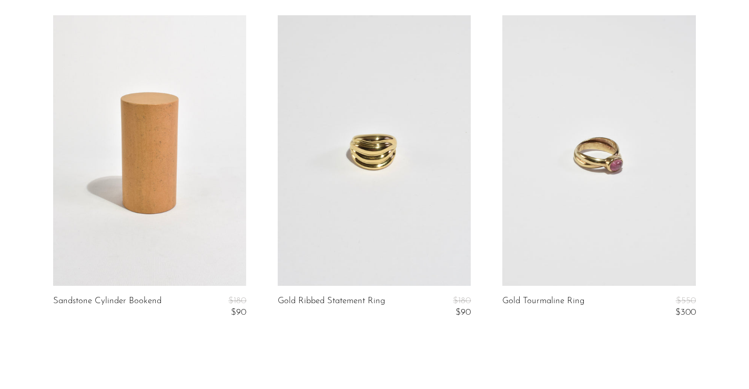
click at [409, 163] on link at bounding box center [374, 150] width 193 height 270
click at [589, 146] on link at bounding box center [599, 150] width 193 height 270
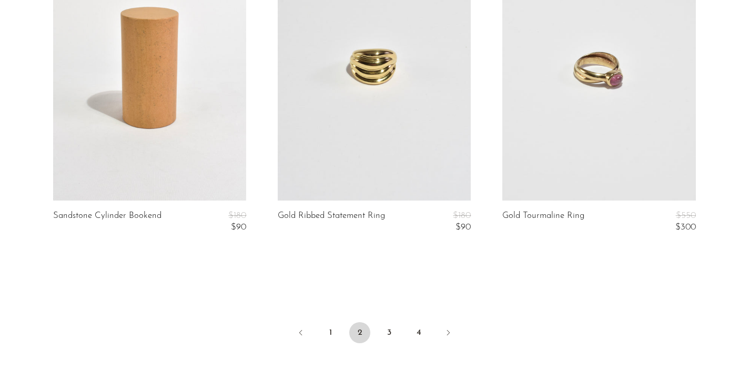
scroll to position [3899, 0]
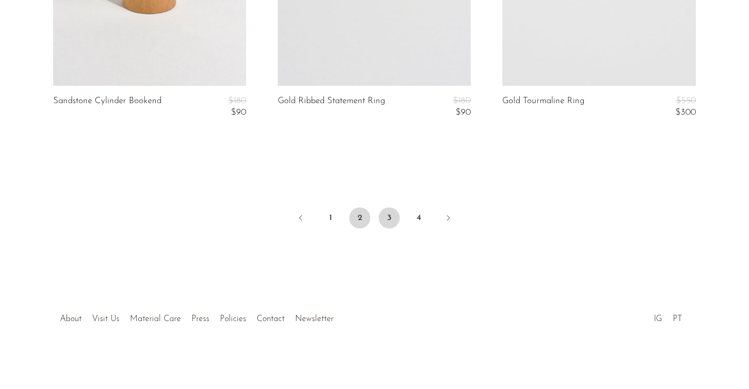
click at [389, 219] on link "3" at bounding box center [389, 217] width 21 height 21
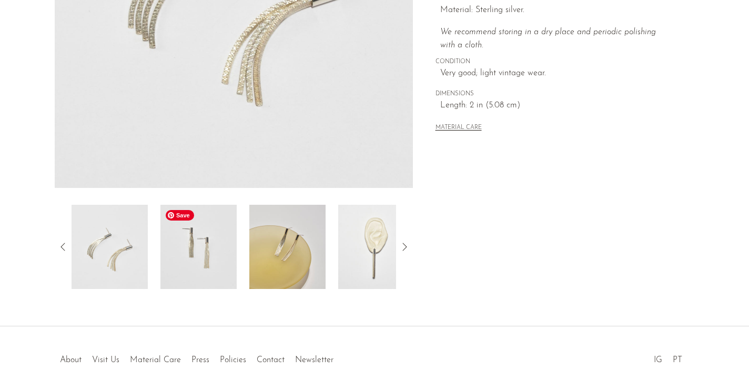
scroll to position [259, 0]
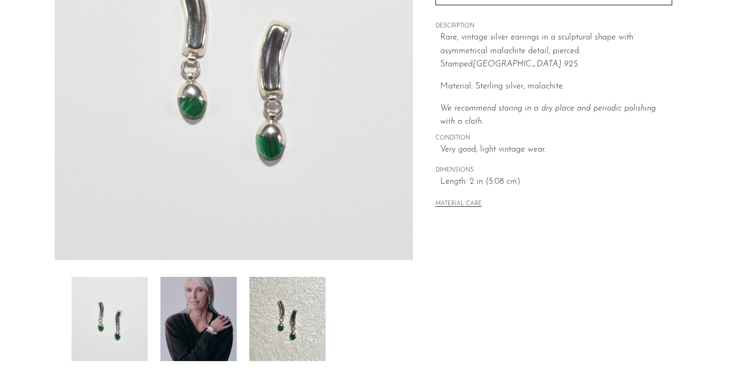
scroll to position [296, 0]
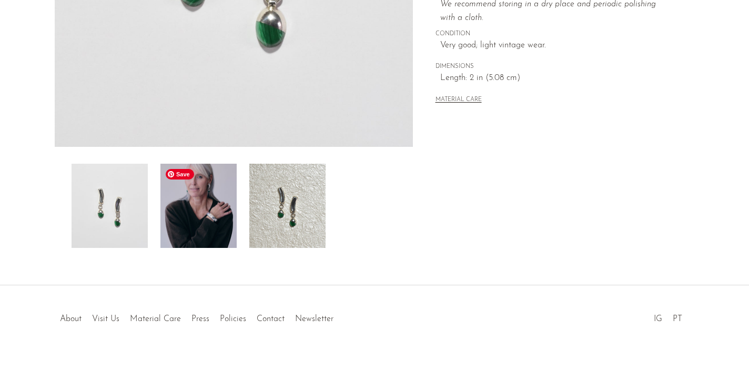
click at [192, 208] on img at bounding box center [198, 206] width 76 height 84
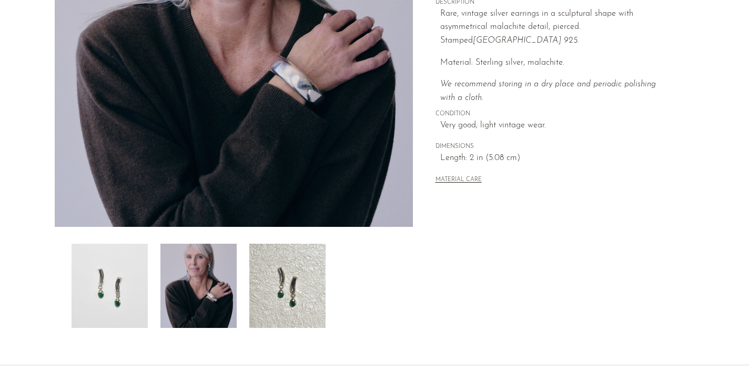
scroll to position [233, 0]
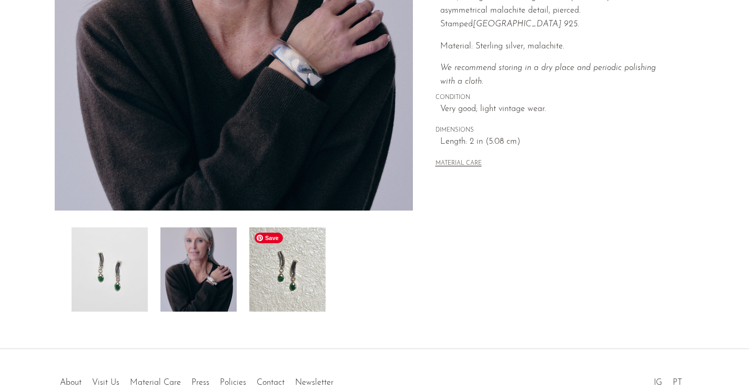
click at [306, 287] on img at bounding box center [287, 269] width 76 height 84
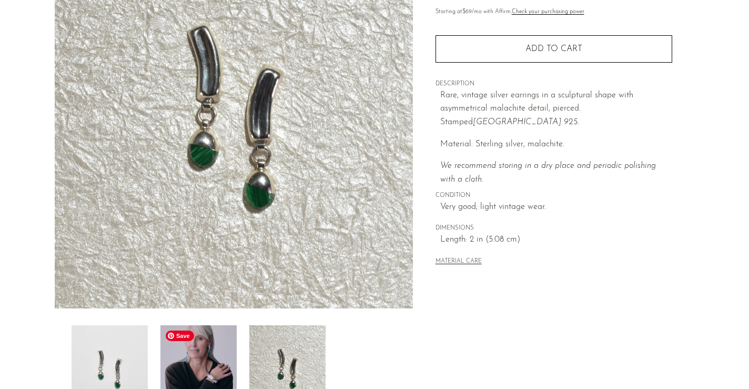
scroll to position [118, 0]
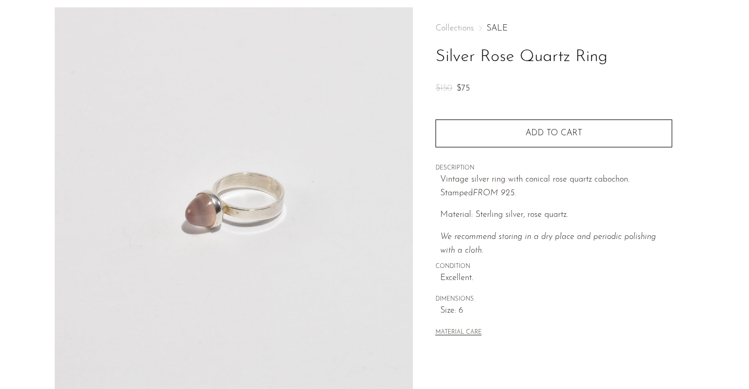
scroll to position [42, 0]
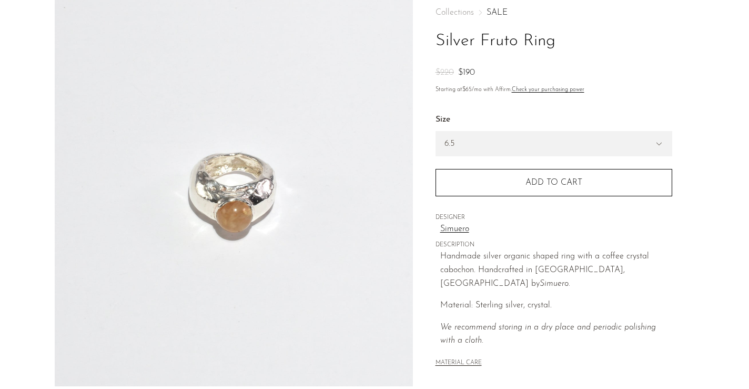
scroll to position [58, 0]
click at [480, 139] on select "5.5 6.5 7" at bounding box center [554, 142] width 236 height 24
click at [436, 130] on select "5.5 6.5 7" at bounding box center [554, 142] width 236 height 24
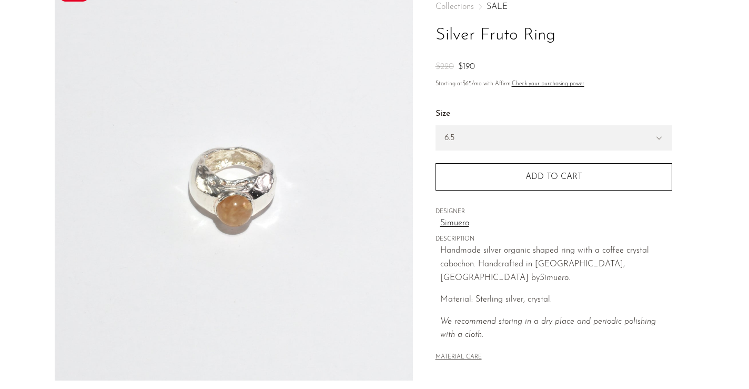
scroll to position [66, 0]
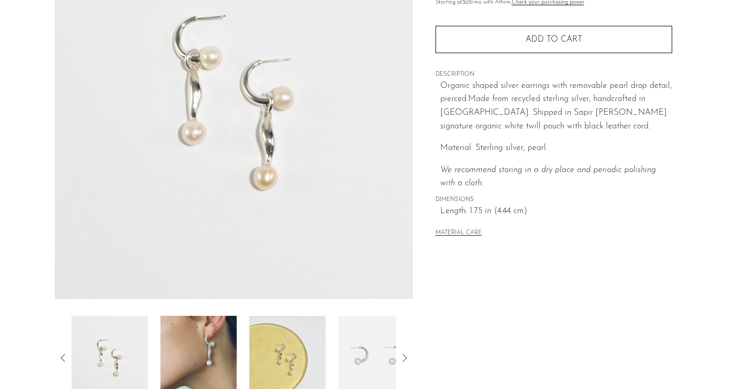
scroll to position [147, 0]
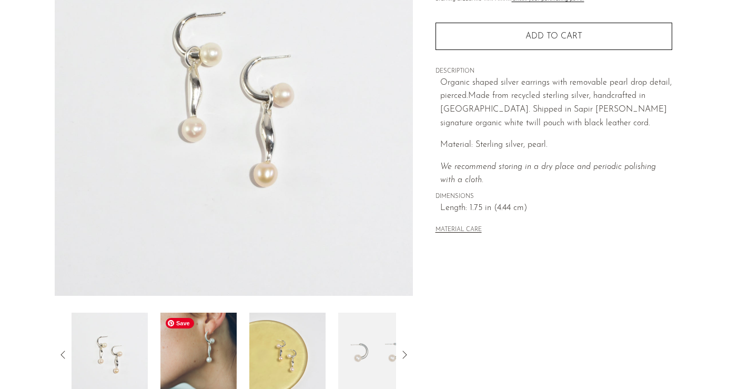
click at [205, 350] on img at bounding box center [198, 355] width 76 height 84
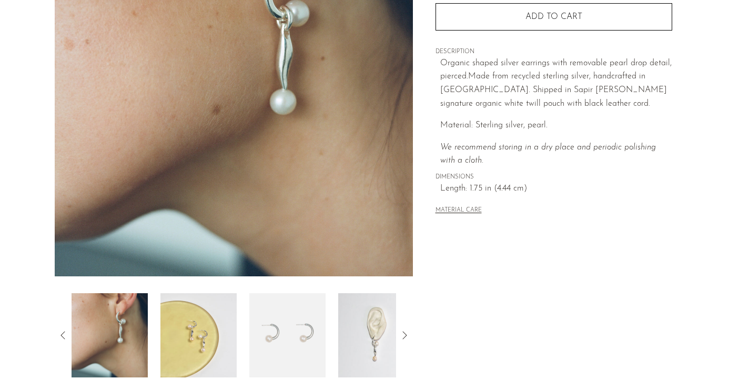
scroll to position [296, 0]
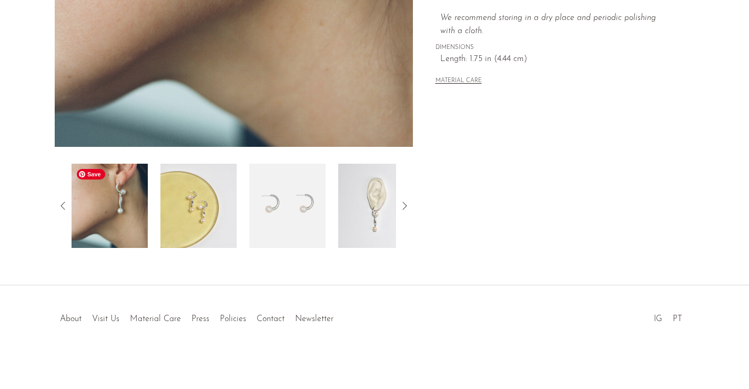
click at [108, 183] on img at bounding box center [110, 206] width 76 height 84
click at [290, 210] on img at bounding box center [287, 206] width 76 height 84
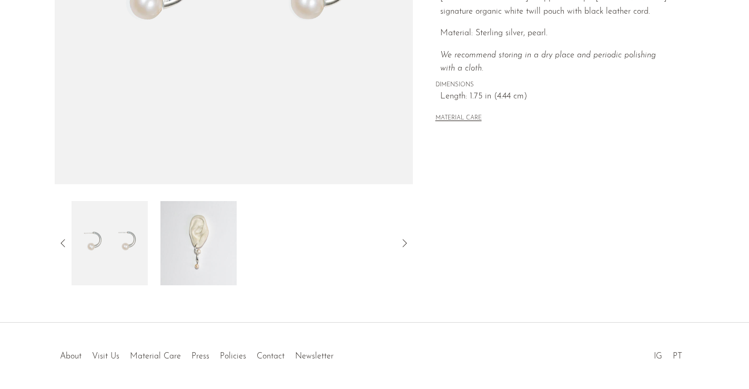
scroll to position [273, 0]
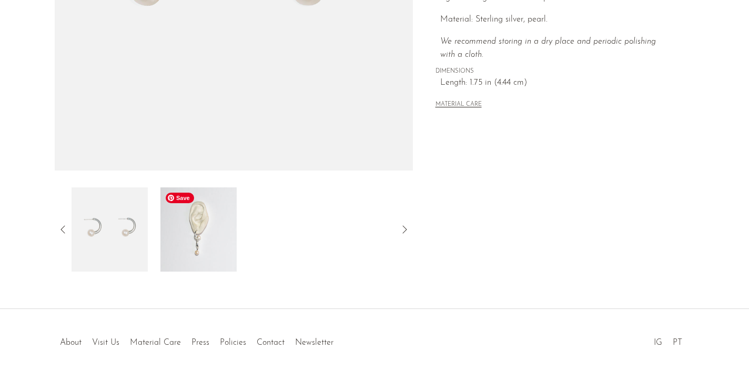
click at [190, 224] on img at bounding box center [198, 229] width 76 height 84
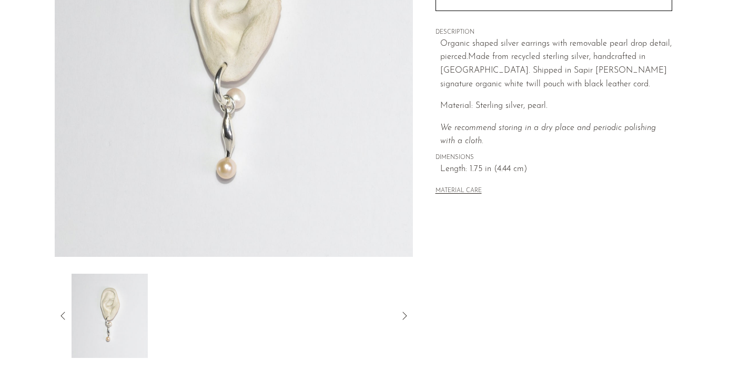
scroll to position [188, 0]
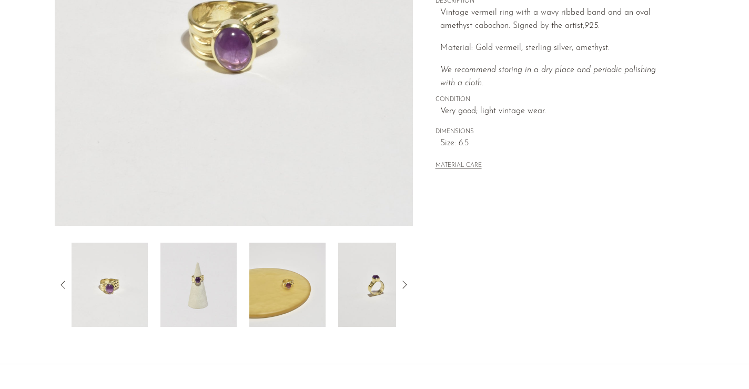
scroll to position [233, 0]
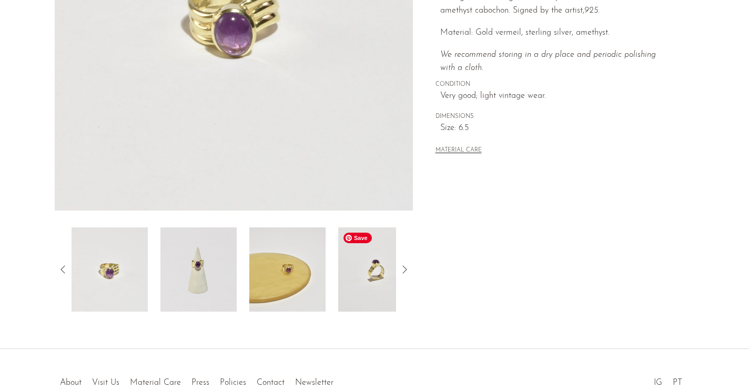
click at [345, 280] on img at bounding box center [376, 269] width 76 height 84
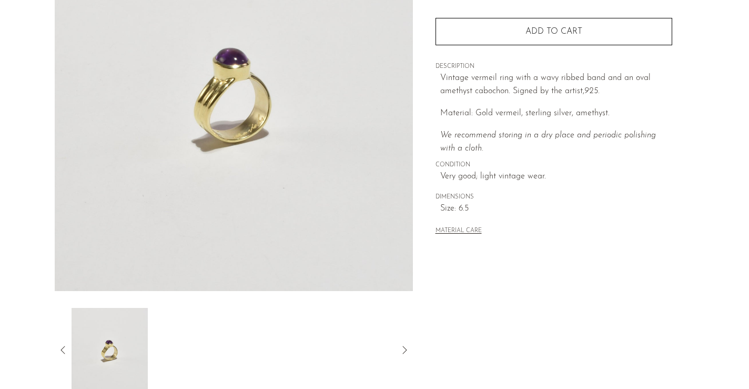
scroll to position [150, 0]
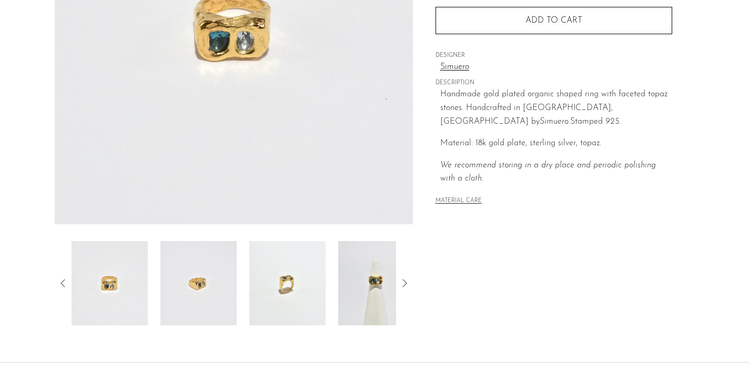
scroll to position [222, 0]
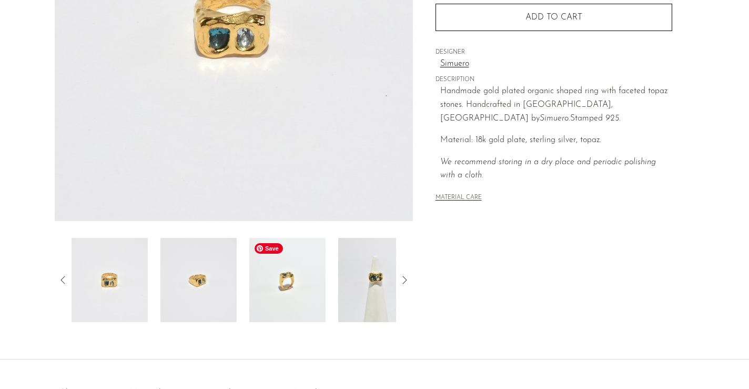
click at [292, 283] on img at bounding box center [287, 280] width 76 height 84
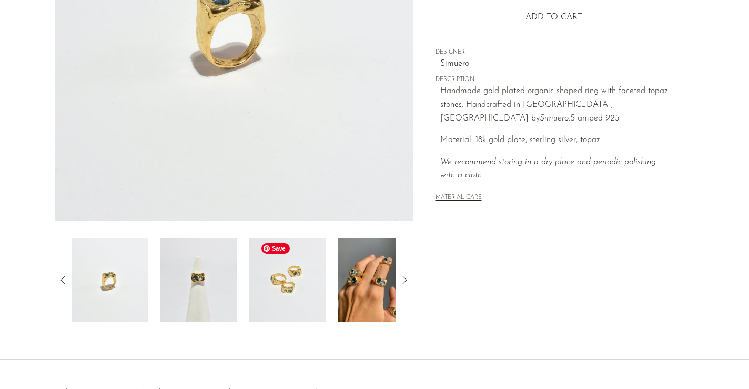
scroll to position [185, 0]
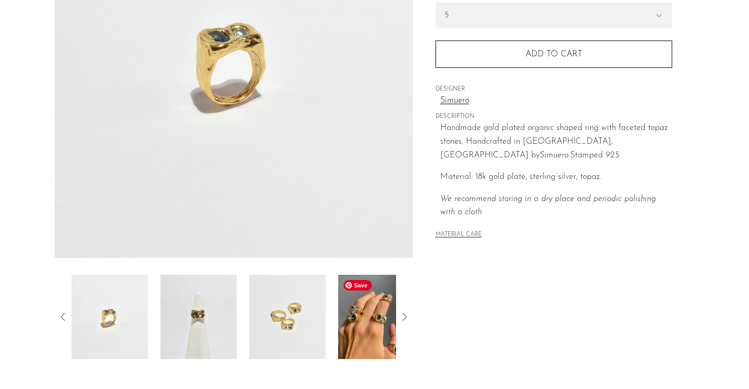
click at [370, 342] on img at bounding box center [376, 317] width 76 height 84
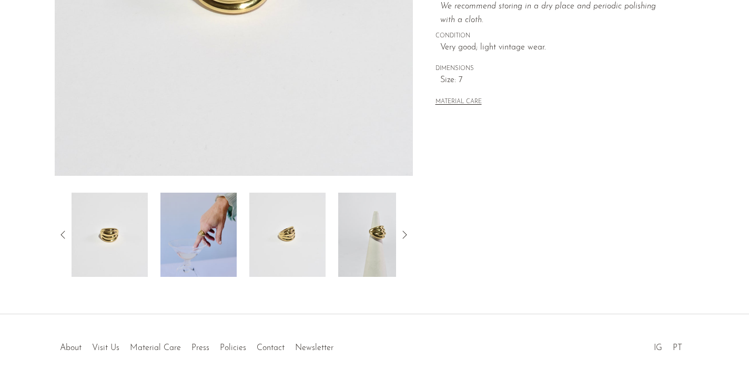
scroll to position [269, 0]
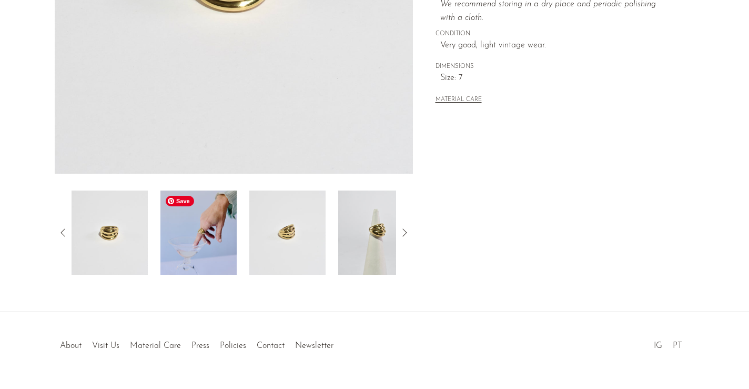
click at [183, 245] on img at bounding box center [198, 232] width 76 height 84
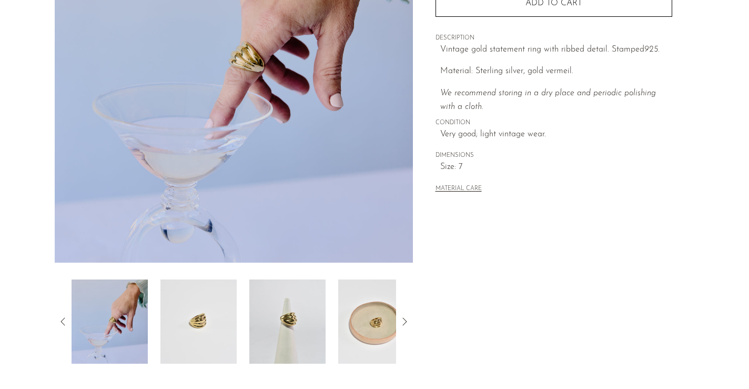
scroll to position [185, 0]
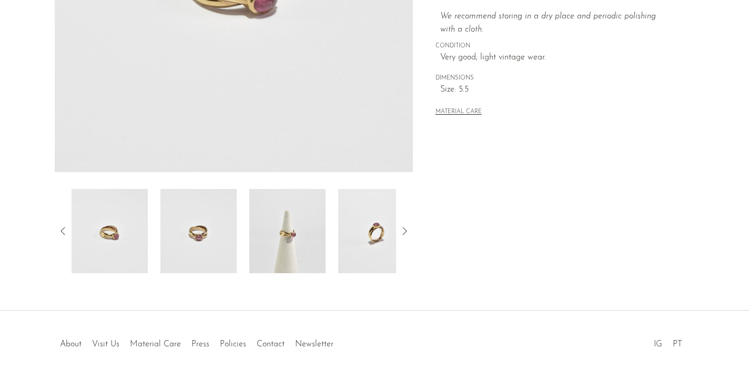
scroll to position [272, 0]
click at [288, 242] on img at bounding box center [287, 230] width 76 height 84
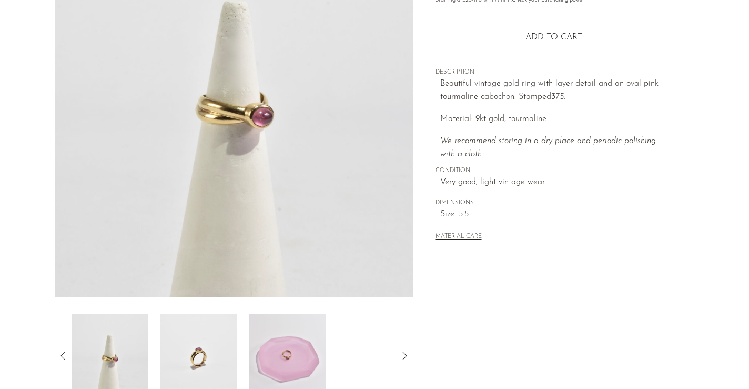
scroll to position [138, 0]
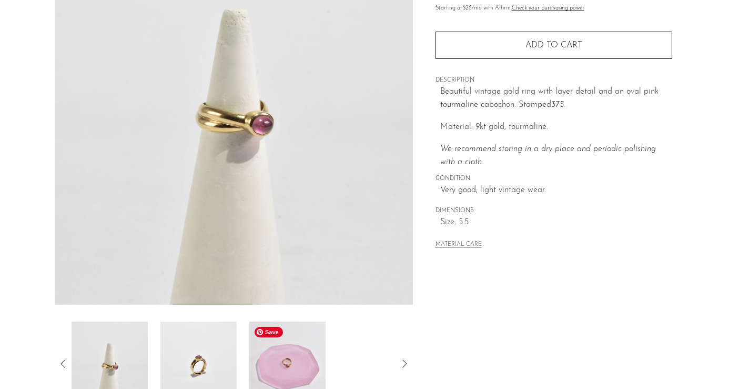
click at [290, 374] on img at bounding box center [287, 364] width 76 height 84
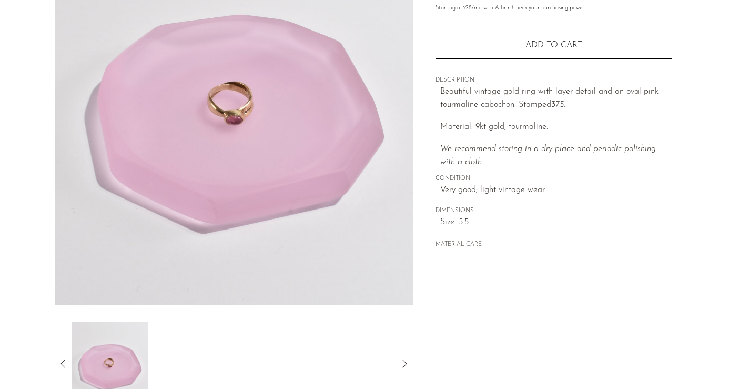
click at [63, 357] on icon at bounding box center [63, 363] width 13 height 13
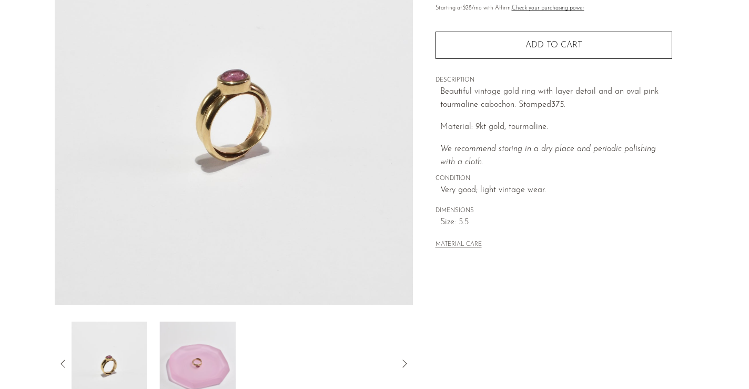
click at [63, 357] on icon at bounding box center [63, 363] width 13 height 13
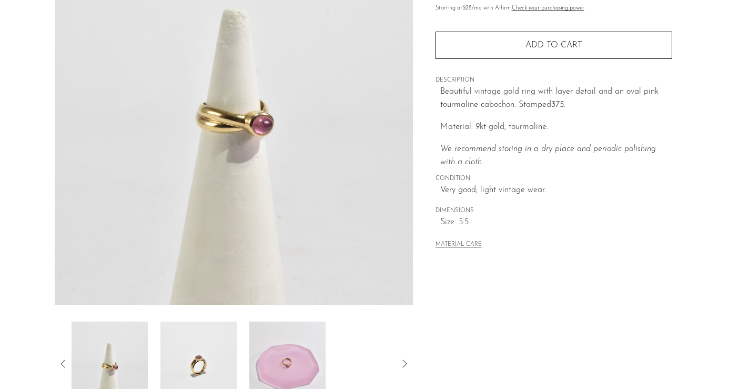
click at [63, 357] on icon at bounding box center [63, 363] width 13 height 13
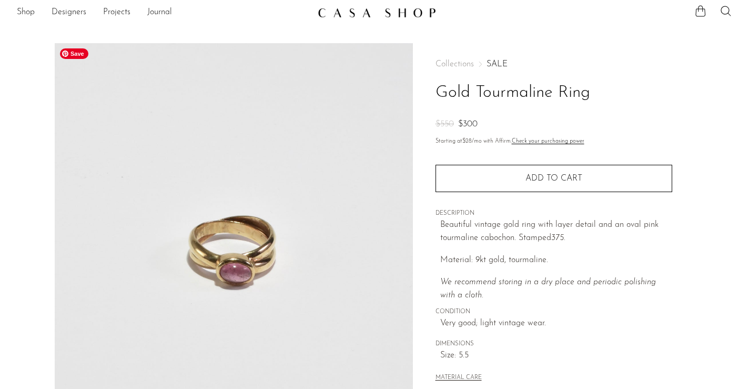
scroll to position [0, 0]
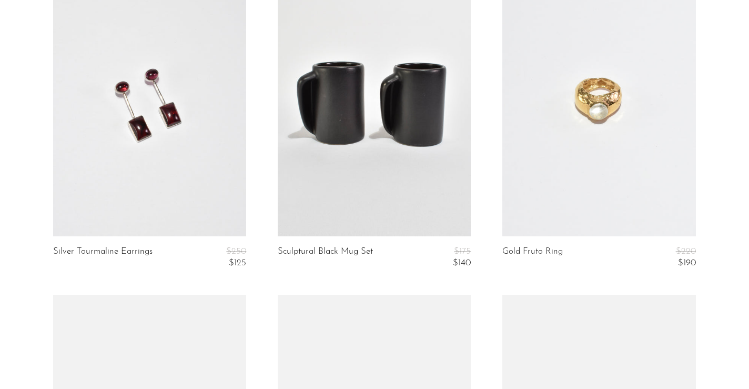
scroll to position [463, 0]
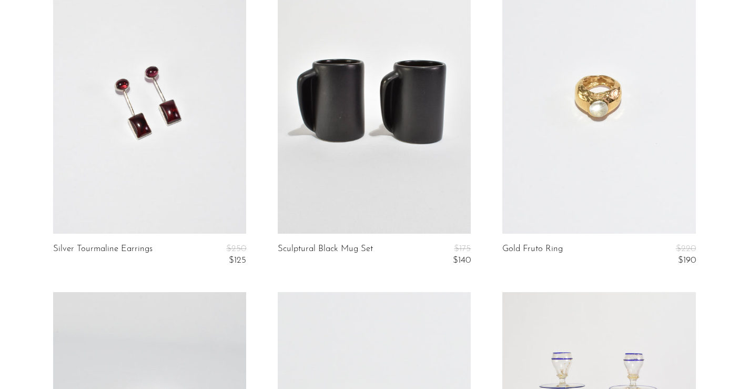
click at [165, 149] on link at bounding box center [149, 98] width 193 height 270
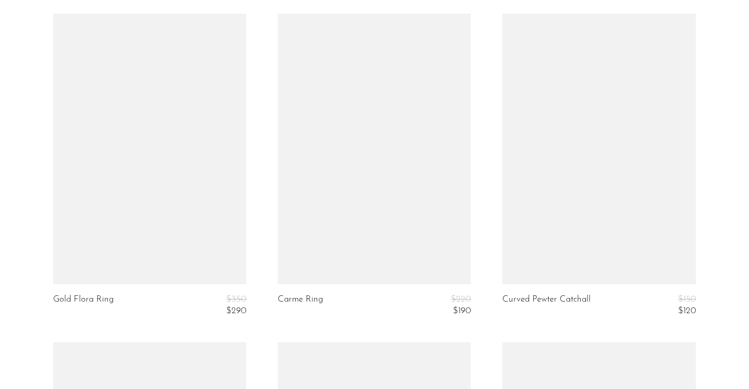
scroll to position [1072, 0]
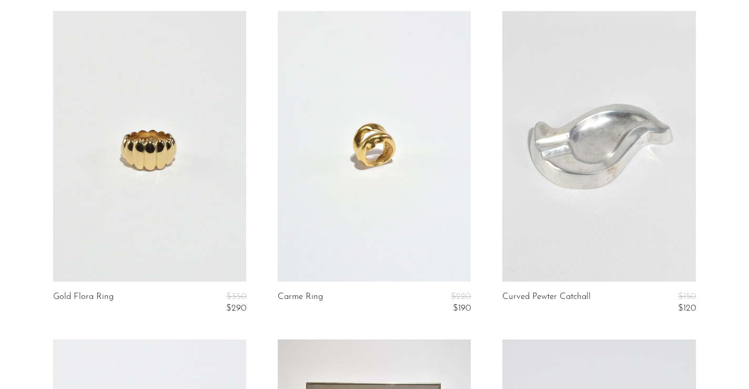
click at [329, 217] on link at bounding box center [374, 146] width 193 height 270
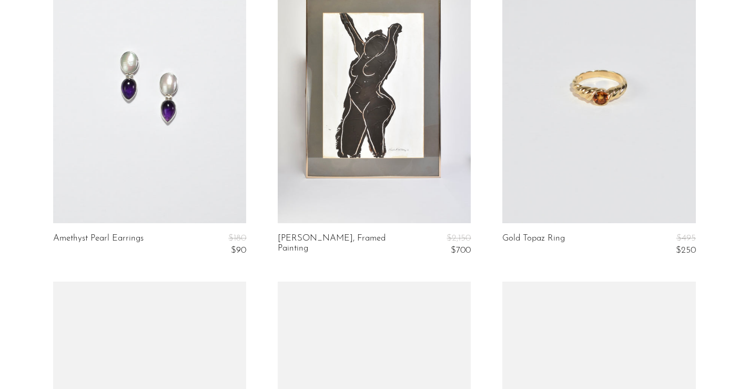
scroll to position [1463, 0]
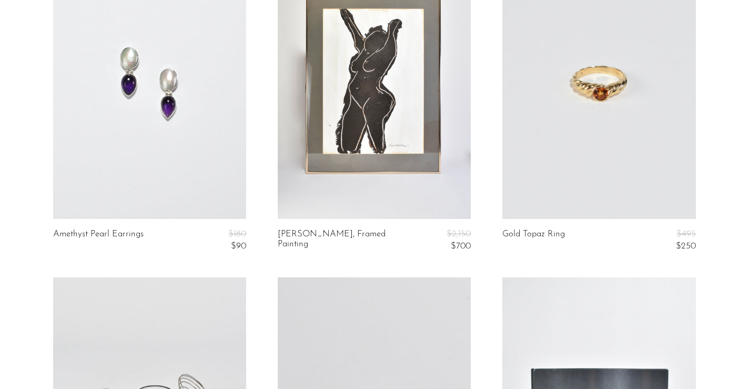
click at [142, 156] on link at bounding box center [149, 83] width 193 height 270
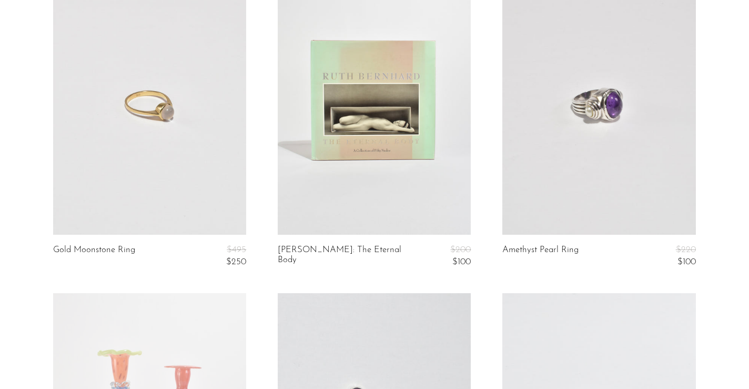
scroll to position [2443, 0]
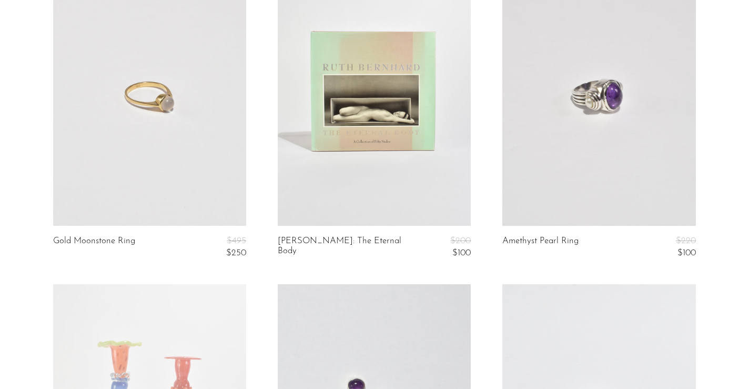
click at [129, 170] on link at bounding box center [149, 90] width 193 height 270
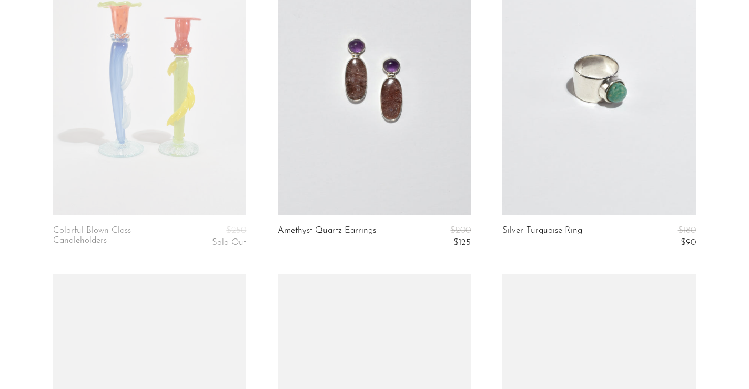
scroll to position [2799, 0]
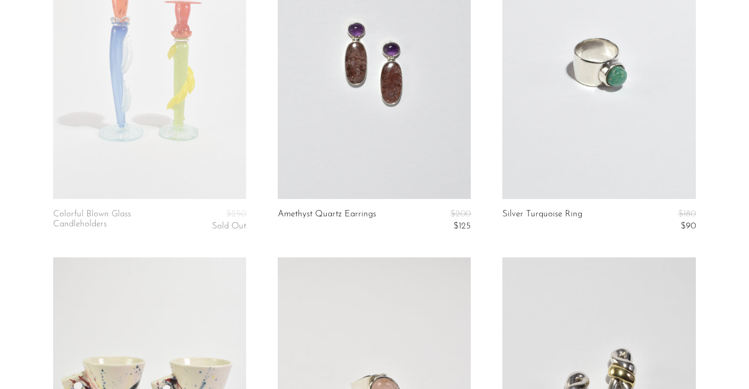
click at [557, 112] on link at bounding box center [599, 63] width 193 height 270
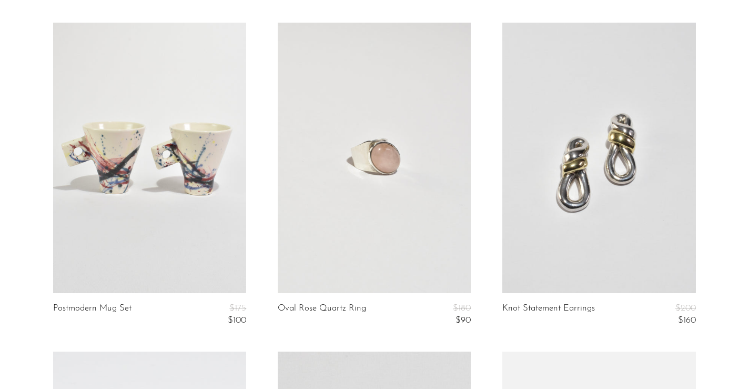
scroll to position [3035, 0]
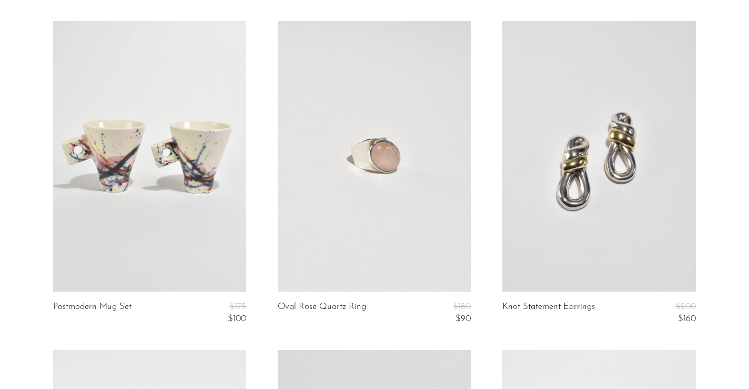
click at [347, 204] on link at bounding box center [374, 156] width 193 height 270
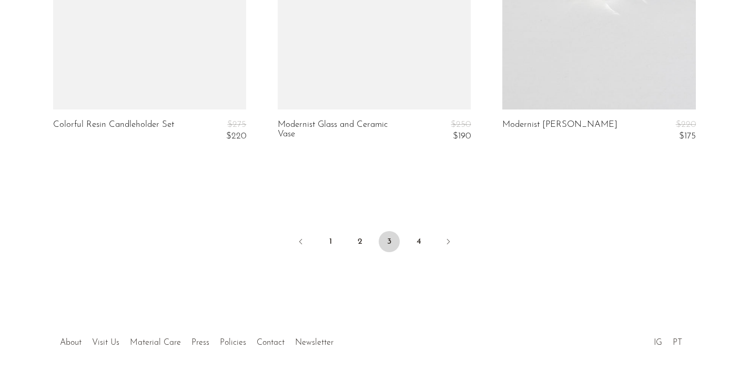
scroll to position [3899, 0]
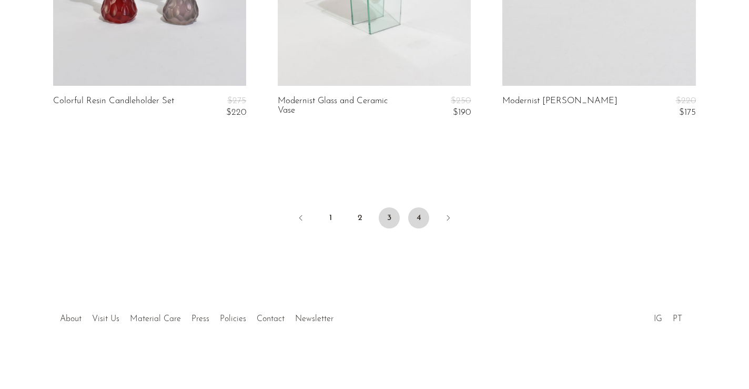
click at [419, 219] on link "4" at bounding box center [418, 217] width 21 height 21
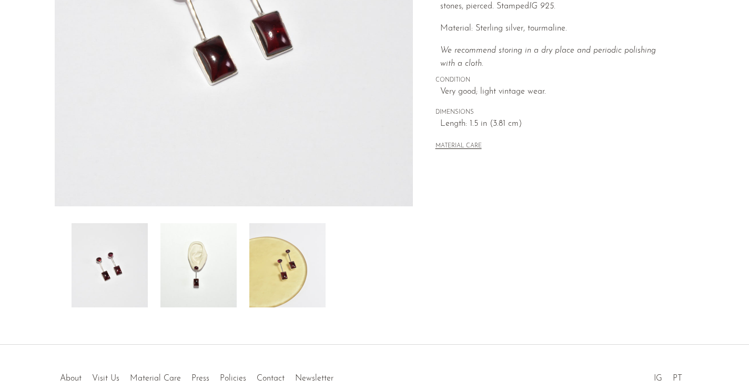
scroll to position [243, 0]
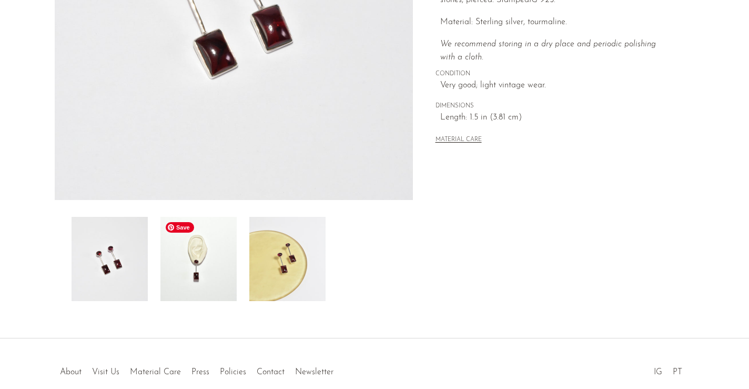
click at [204, 289] on img at bounding box center [198, 259] width 76 height 84
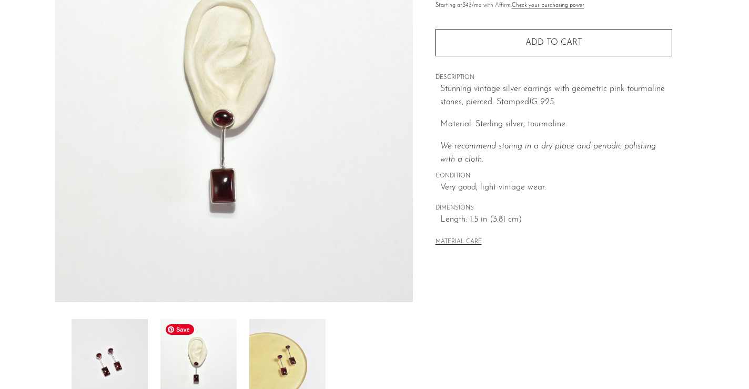
scroll to position [146, 0]
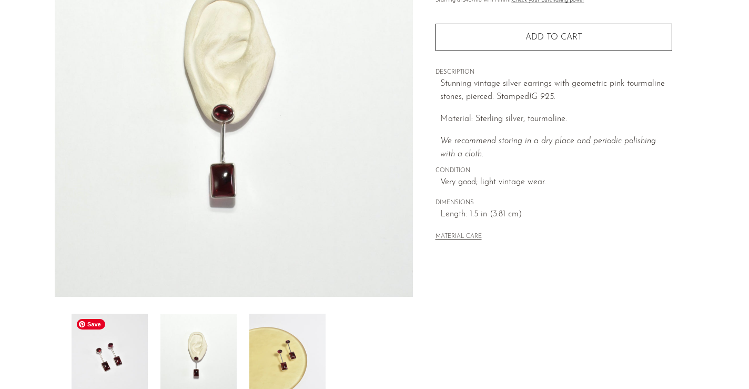
click at [122, 360] on img at bounding box center [110, 356] width 76 height 84
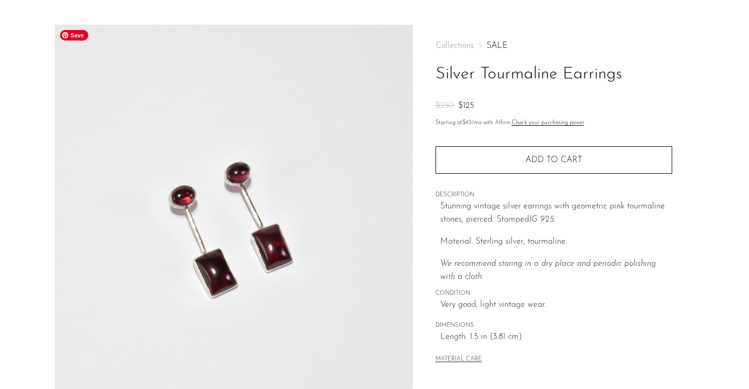
scroll to position [2, 0]
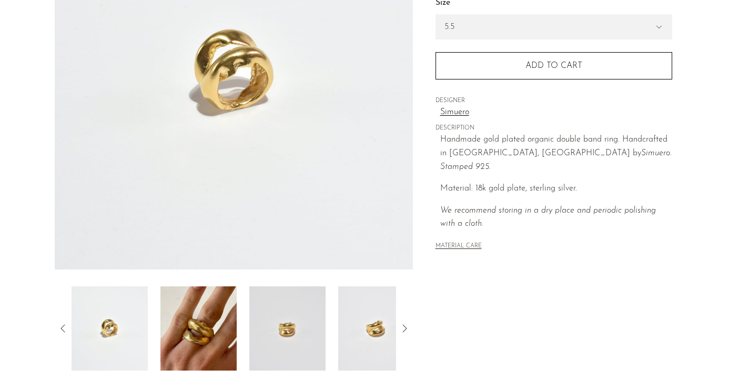
scroll to position [175, 0]
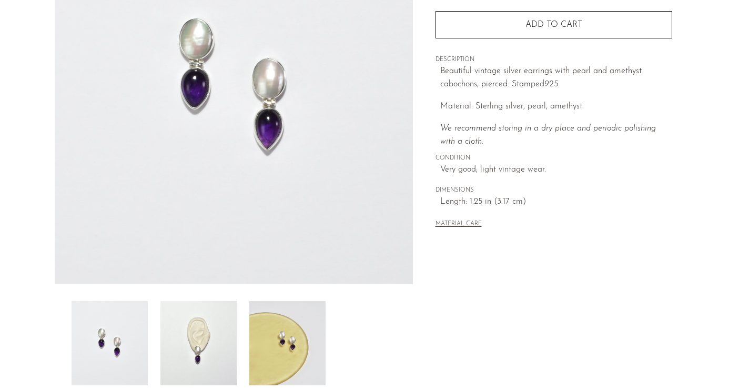
scroll to position [161, 0]
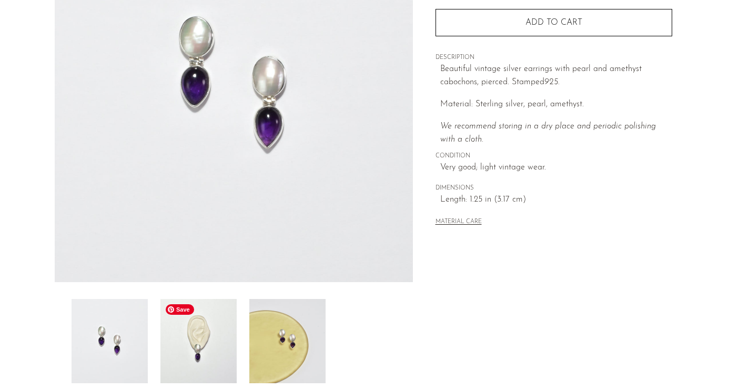
click at [203, 340] on img at bounding box center [198, 341] width 76 height 84
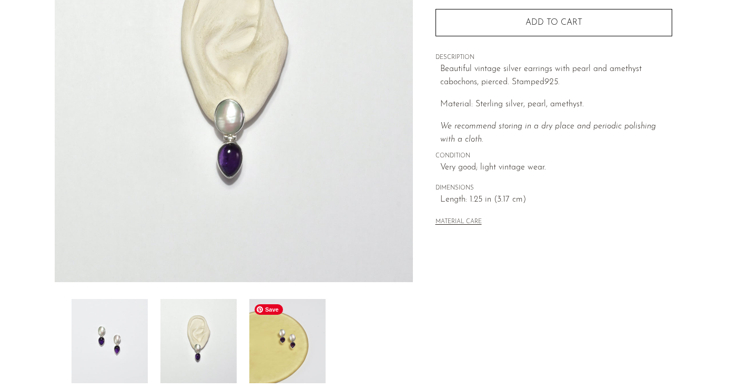
click at [269, 347] on img at bounding box center [287, 341] width 76 height 84
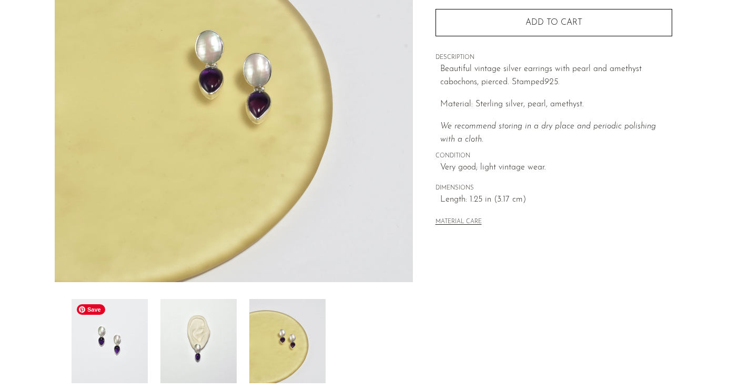
click at [104, 353] on img at bounding box center [110, 341] width 76 height 84
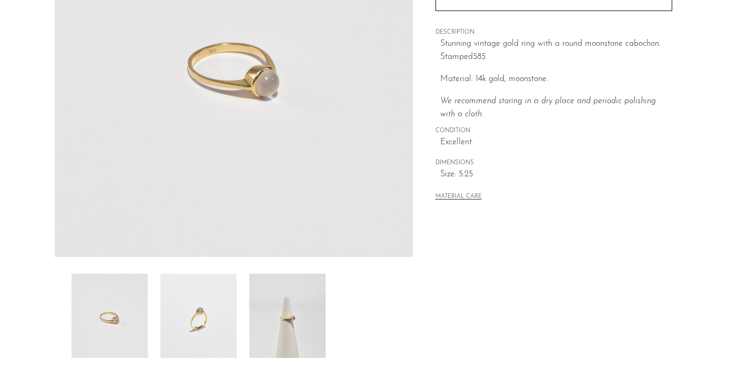
scroll to position [188, 0]
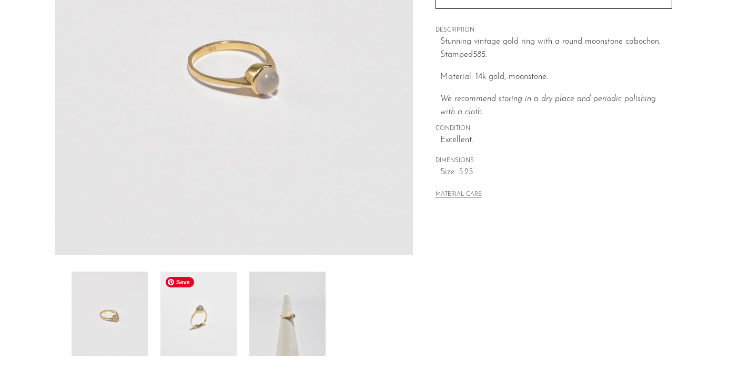
click at [193, 317] on img at bounding box center [198, 314] width 76 height 84
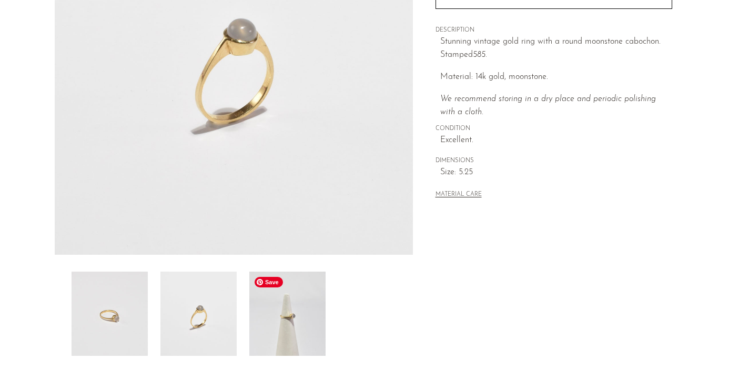
click at [295, 335] on img at bounding box center [287, 314] width 76 height 84
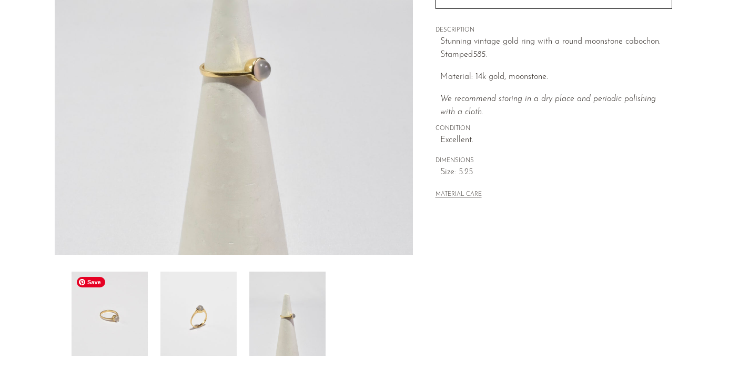
click at [109, 331] on img at bounding box center [110, 314] width 76 height 84
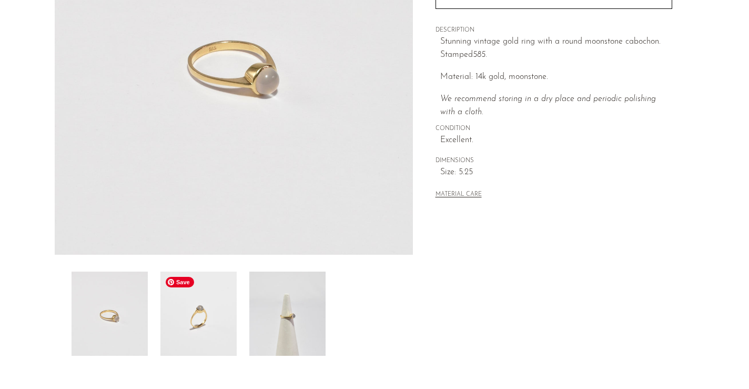
click at [199, 336] on img at bounding box center [198, 314] width 76 height 84
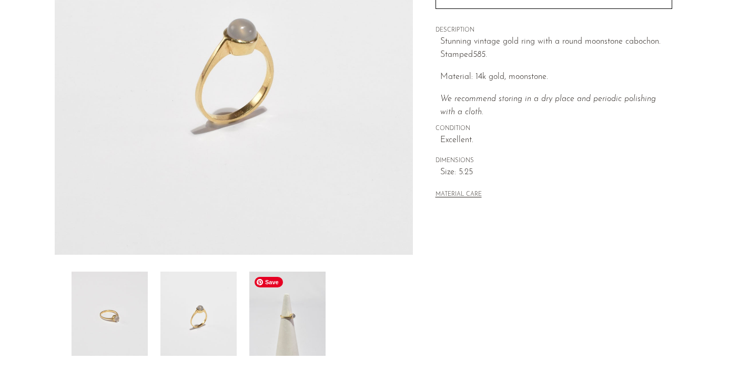
click at [273, 337] on img at bounding box center [287, 314] width 76 height 84
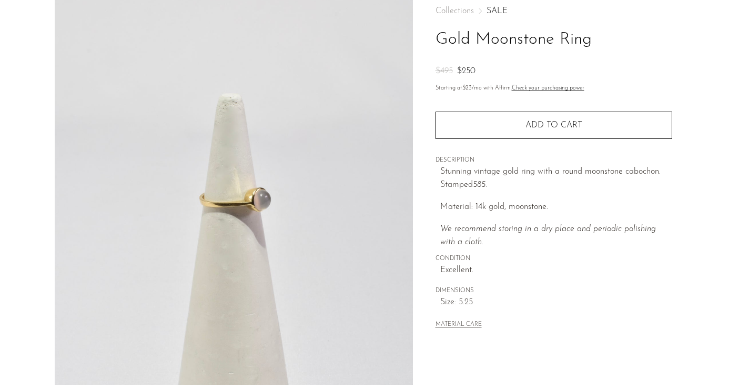
scroll to position [56, 0]
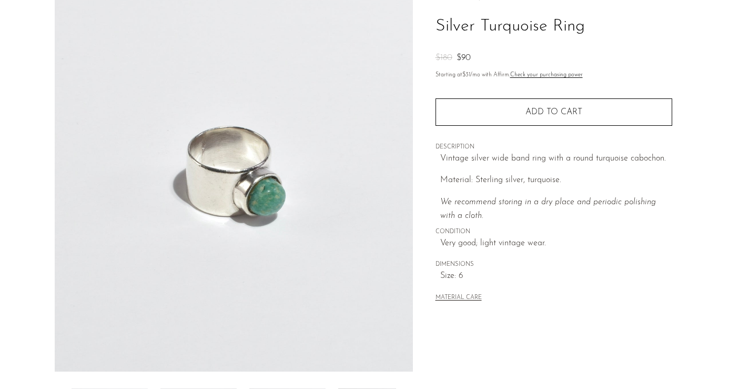
scroll to position [19, 0]
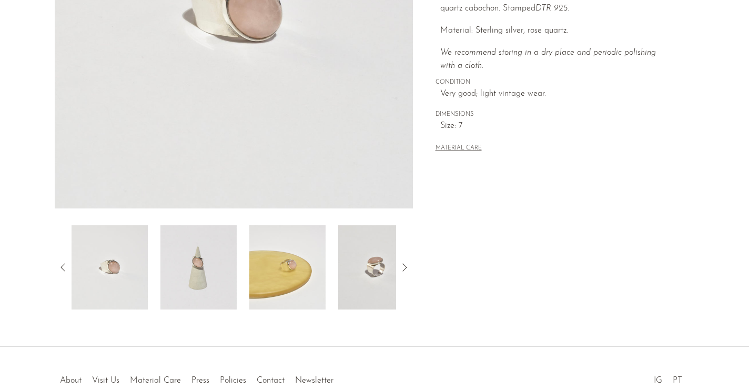
scroll to position [237, 0]
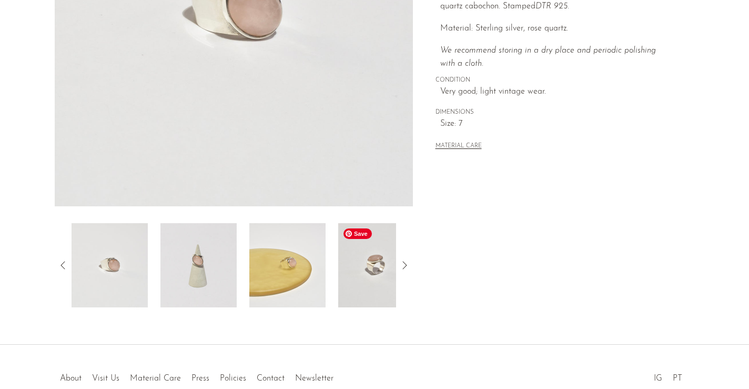
click at [363, 286] on img at bounding box center [376, 265] width 76 height 84
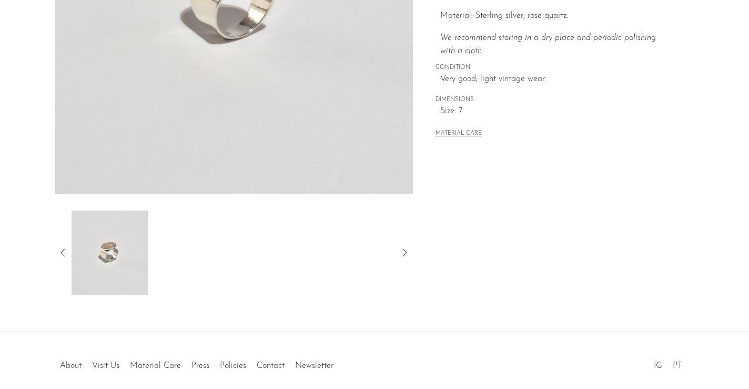
scroll to position [262, 0]
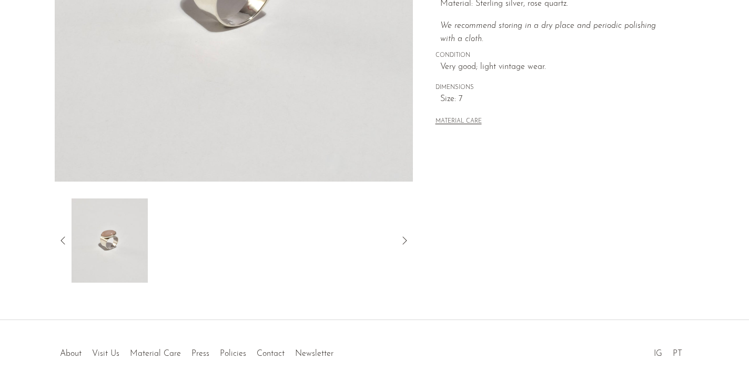
click at [62, 235] on icon at bounding box center [63, 240] width 13 height 13
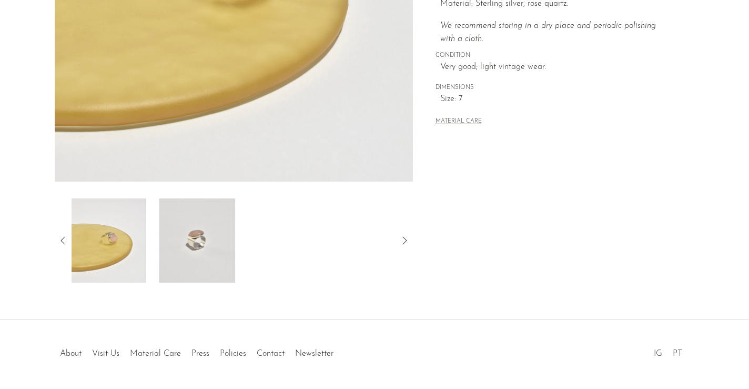
click at [62, 235] on icon at bounding box center [63, 240] width 13 height 13
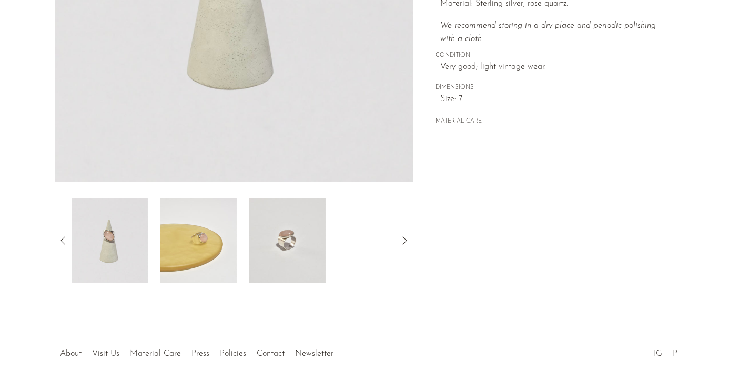
click at [62, 235] on icon at bounding box center [63, 240] width 13 height 13
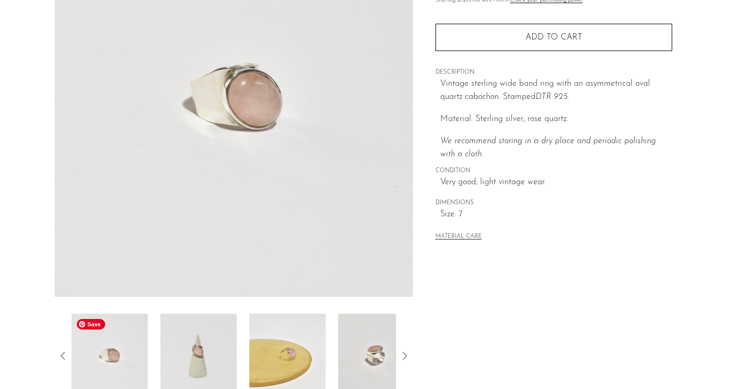
scroll to position [0, 0]
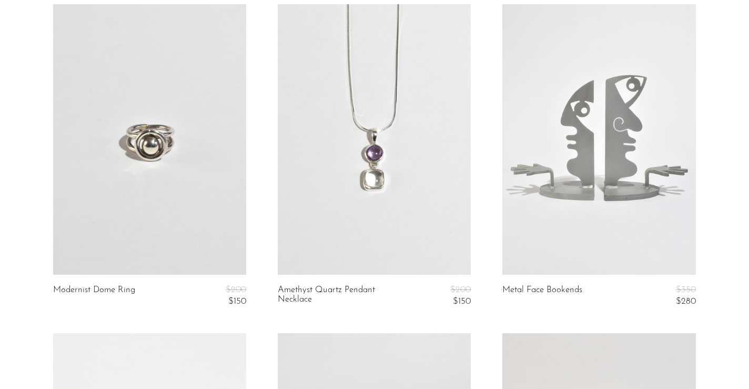
scroll to position [101, 0]
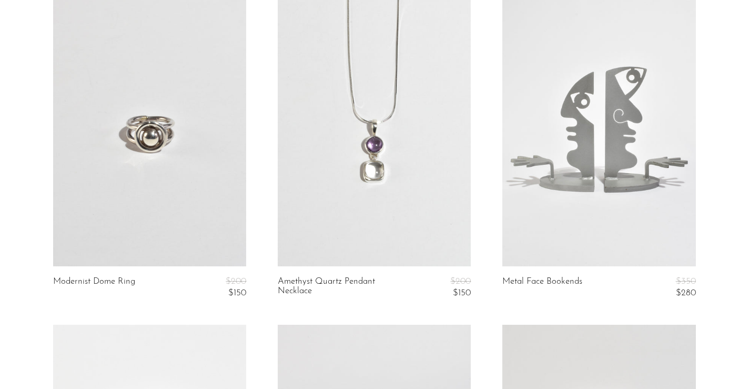
click at [355, 97] on link at bounding box center [374, 131] width 193 height 270
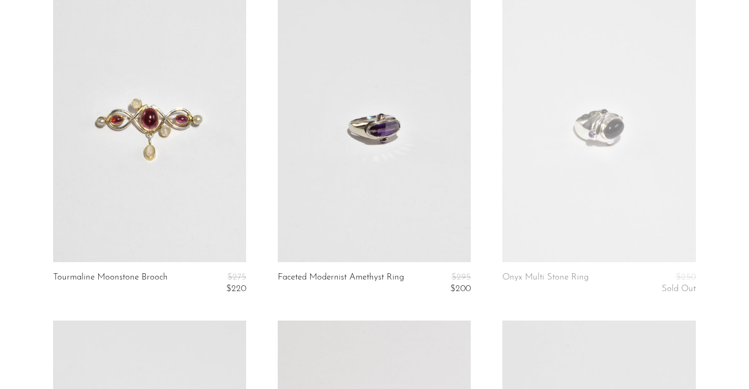
scroll to position [758, 0]
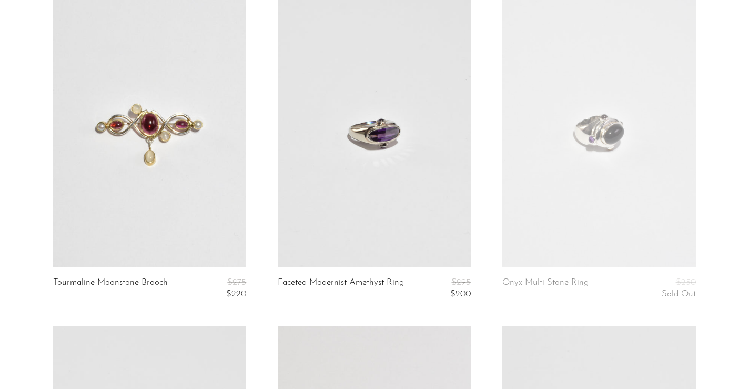
click at [358, 143] on link at bounding box center [374, 132] width 193 height 270
click at [177, 177] on link at bounding box center [149, 132] width 193 height 270
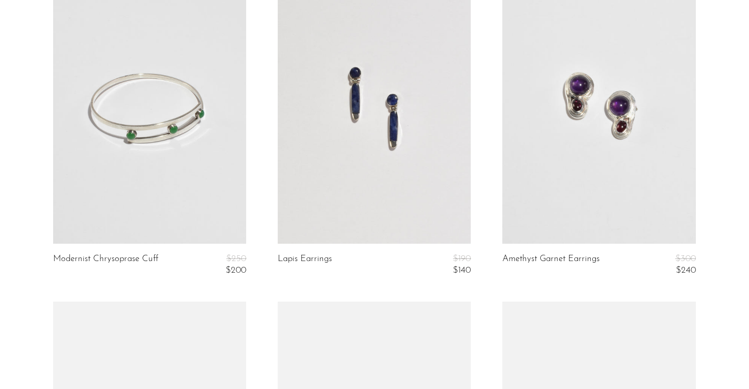
scroll to position [1111, 0]
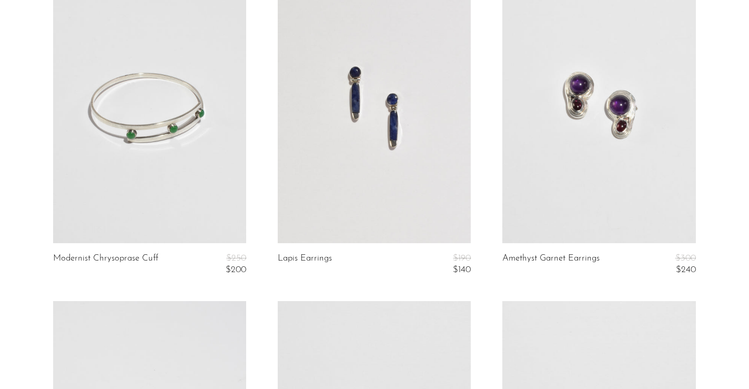
click at [385, 169] on link at bounding box center [374, 108] width 193 height 270
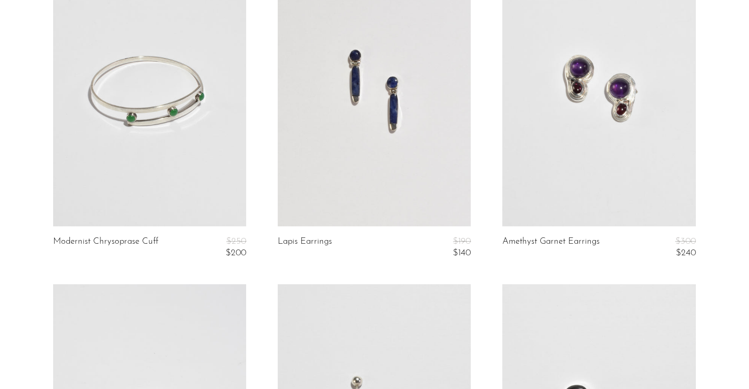
scroll to position [1117, 0]
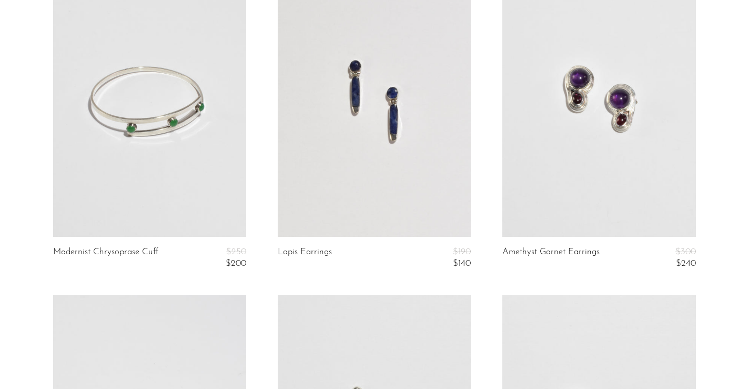
click at [201, 183] on link at bounding box center [149, 101] width 193 height 270
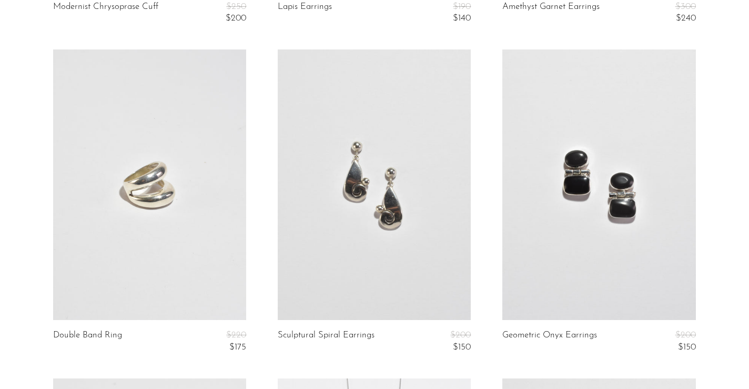
scroll to position [1365, 0]
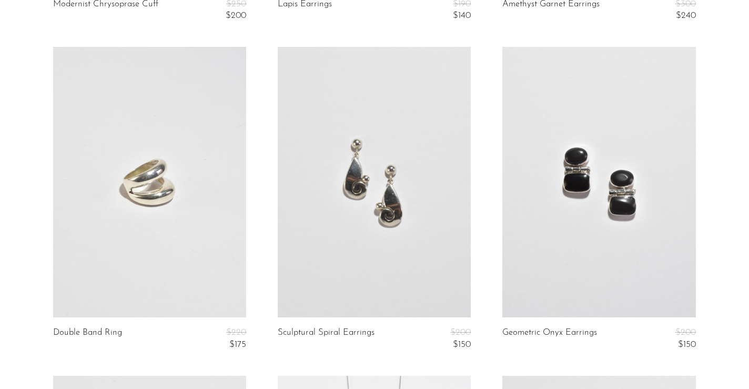
click at [561, 235] on link at bounding box center [599, 182] width 193 height 270
click at [402, 170] on link at bounding box center [374, 182] width 193 height 270
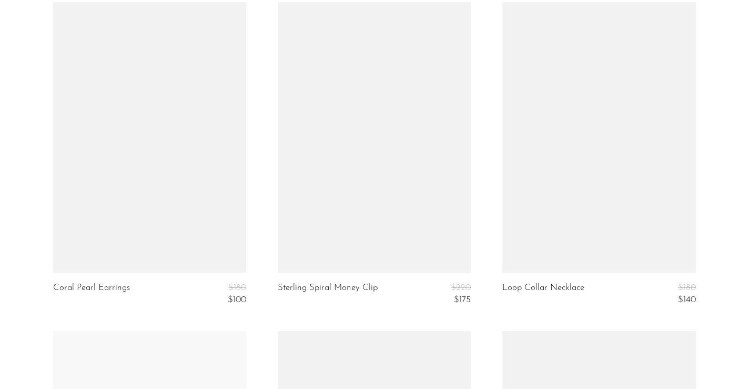
scroll to position [2069, 0]
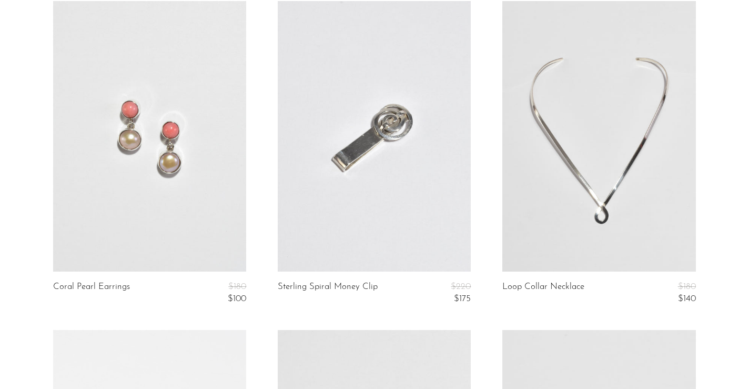
click at [180, 160] on link at bounding box center [149, 136] width 193 height 270
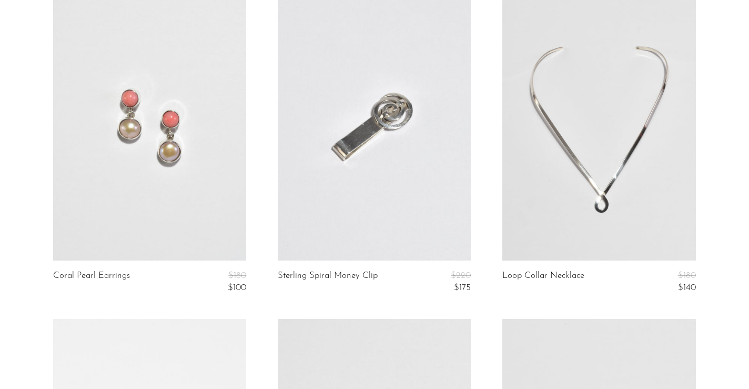
scroll to position [2082, 0]
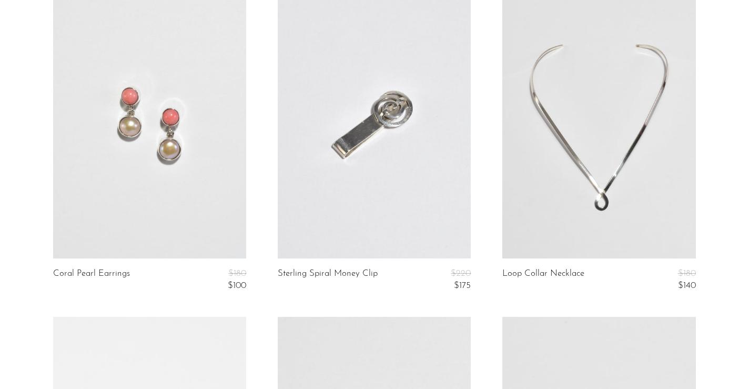
click at [544, 190] on link at bounding box center [599, 123] width 193 height 270
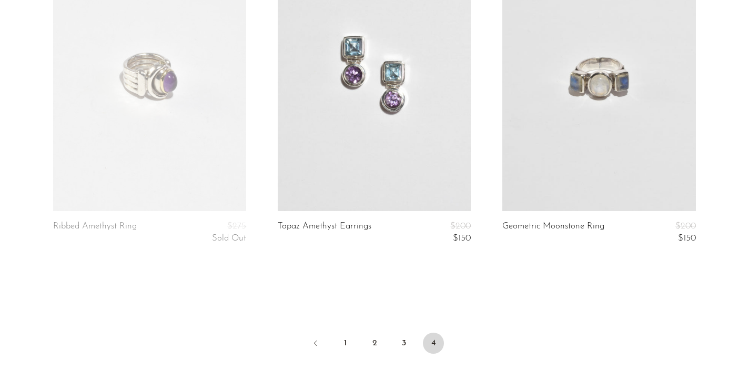
scroll to position [2462, 0]
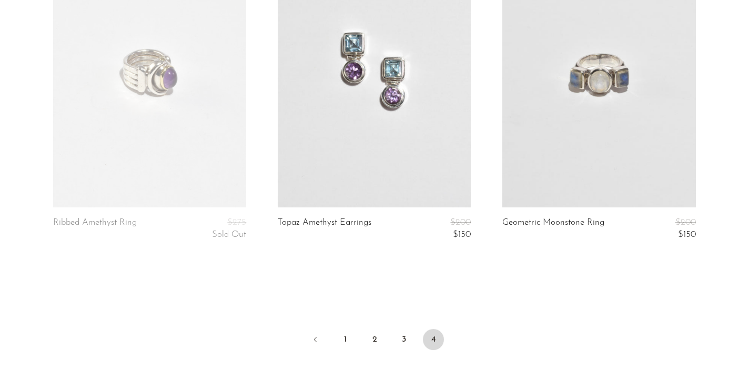
click at [583, 137] on link at bounding box center [599, 72] width 193 height 270
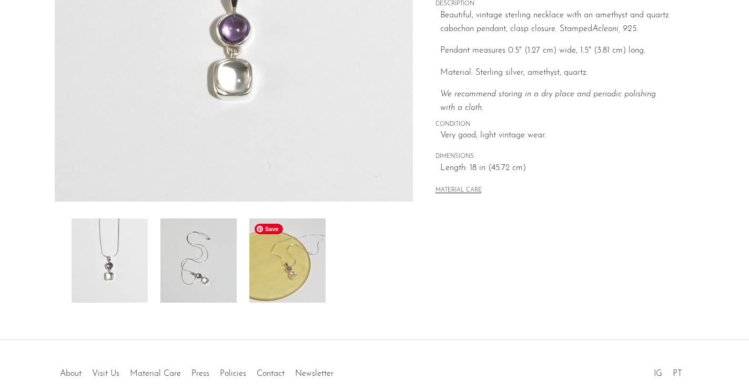
scroll to position [243, 0]
click at [289, 285] on img at bounding box center [287, 259] width 76 height 84
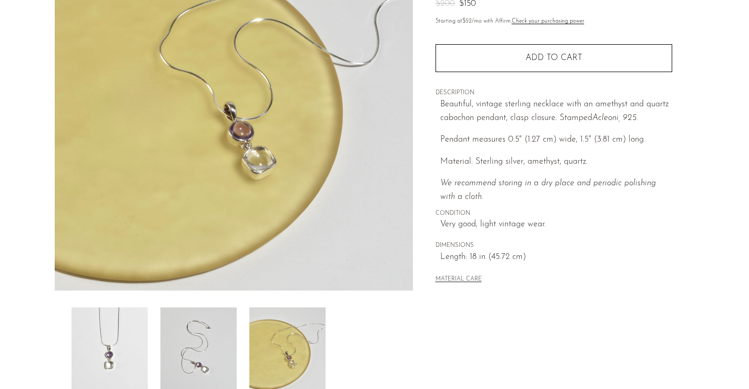
scroll to position [167, 0]
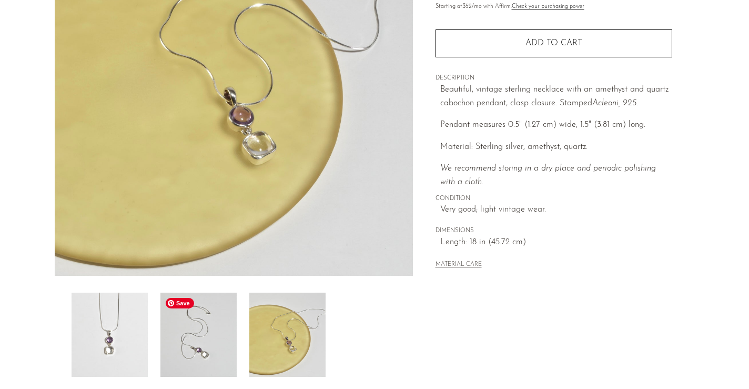
click at [182, 349] on img at bounding box center [198, 335] width 76 height 84
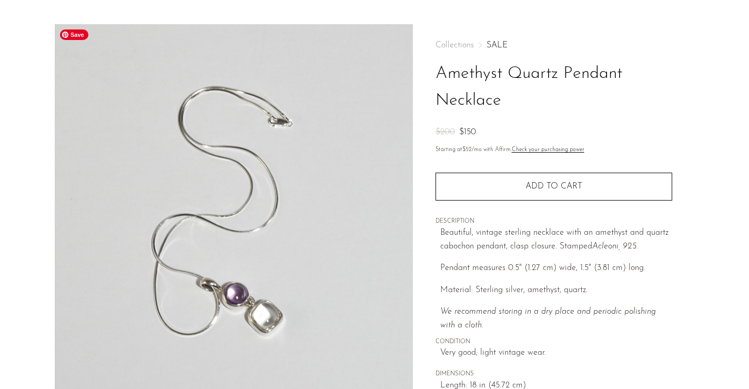
scroll to position [2, 0]
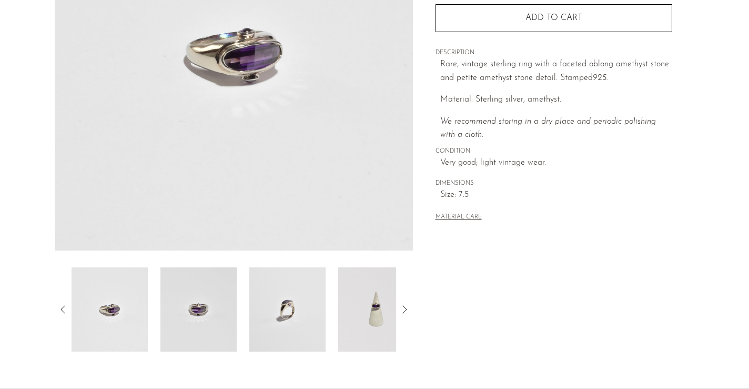
scroll to position [200, 0]
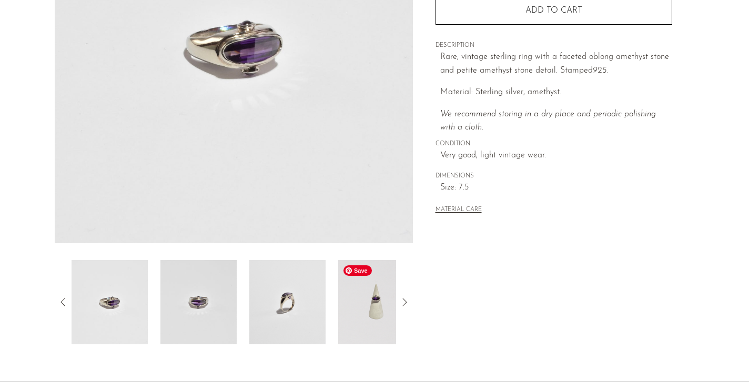
click at [375, 304] on img at bounding box center [376, 302] width 76 height 84
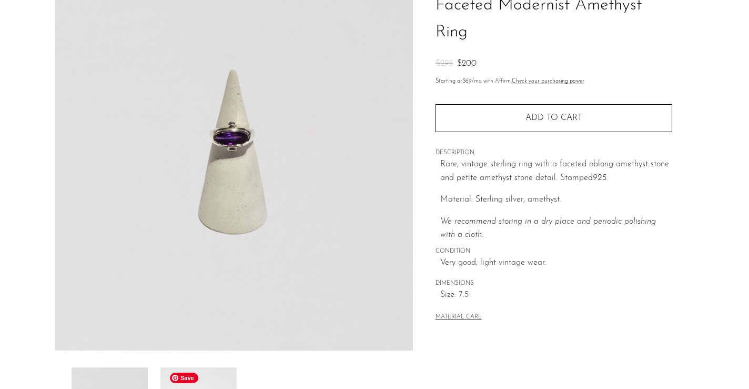
scroll to position [66, 0]
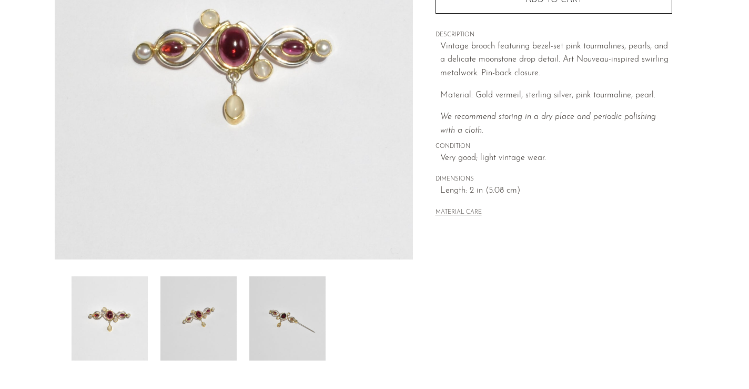
scroll to position [200, 0]
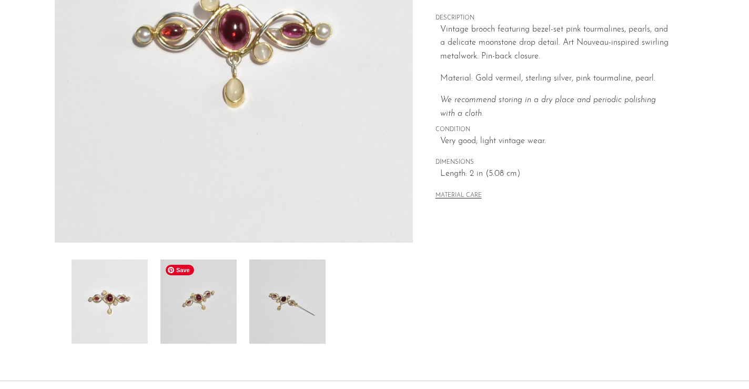
click at [220, 297] on img at bounding box center [198, 301] width 76 height 84
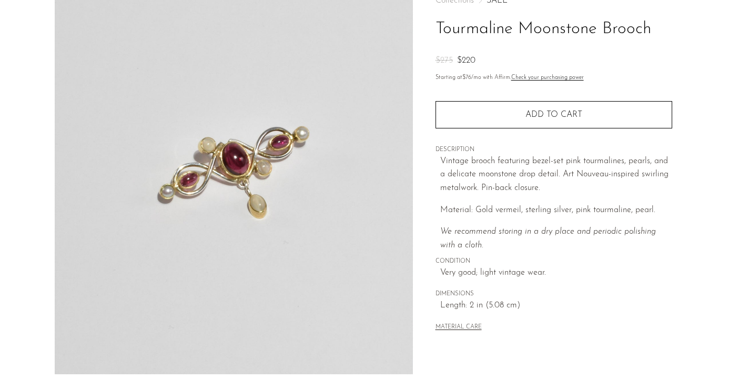
scroll to position [16, 0]
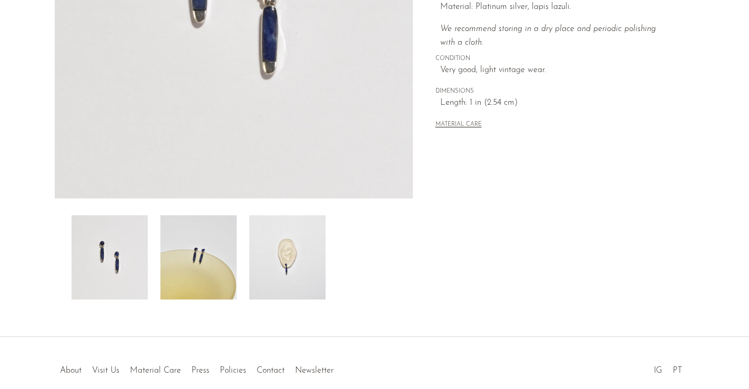
scroll to position [252, 0]
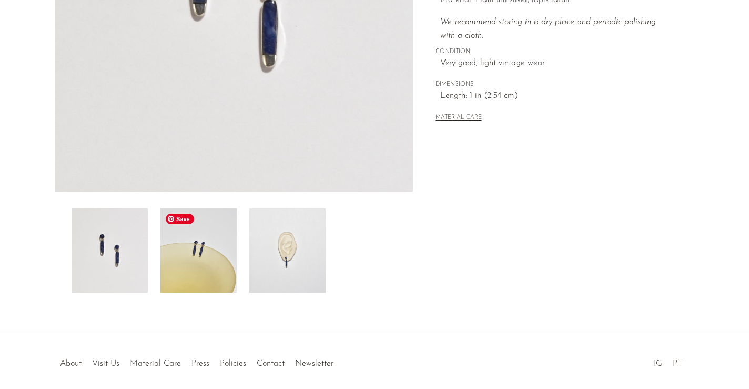
click at [227, 254] on img at bounding box center [198, 250] width 76 height 84
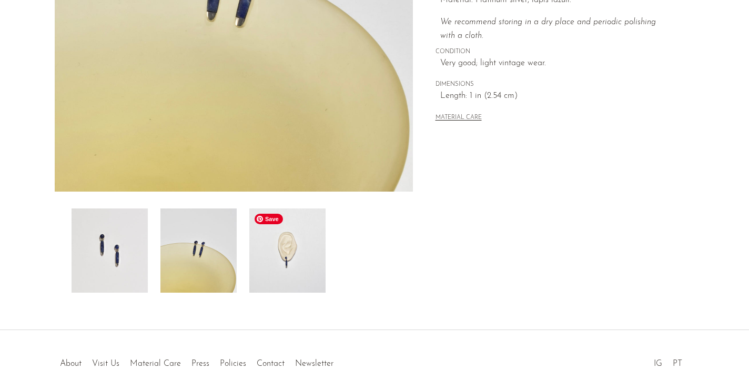
click at [304, 276] on img at bounding box center [287, 250] width 76 height 84
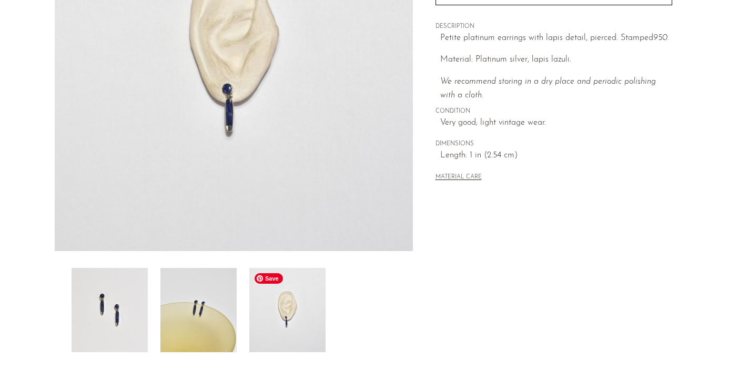
scroll to position [180, 0]
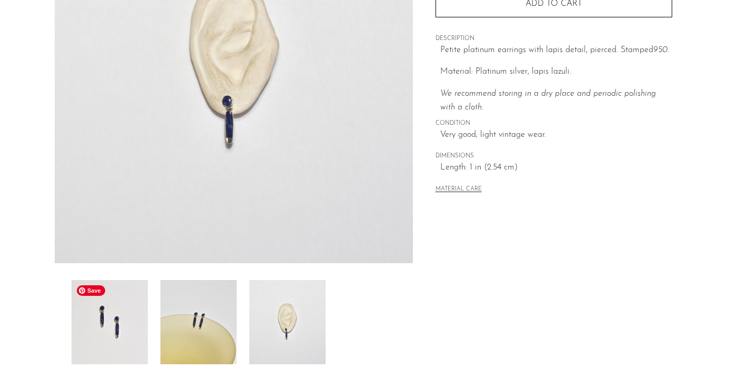
click at [118, 290] on img at bounding box center [110, 322] width 76 height 84
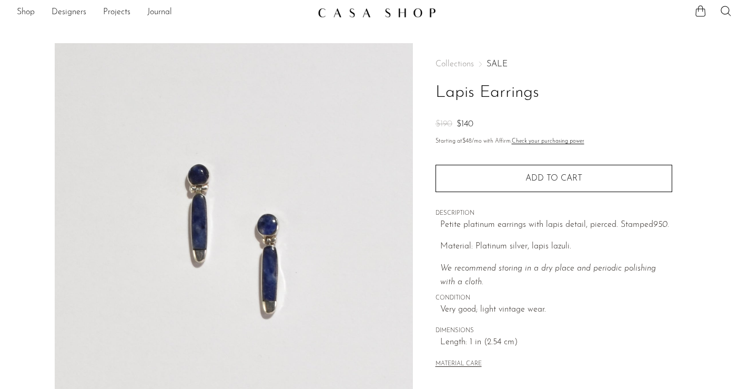
scroll to position [0, 0]
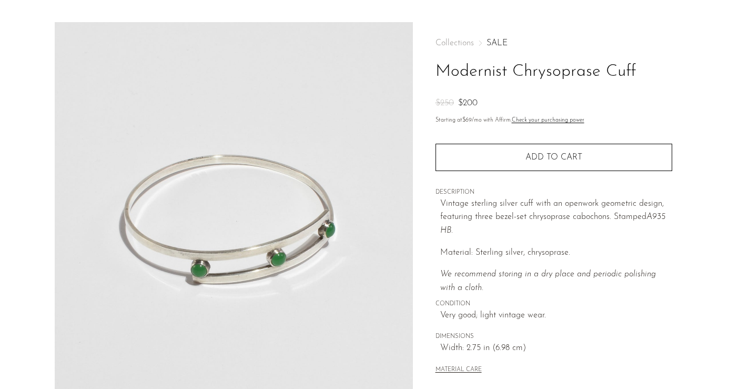
scroll to position [16, 0]
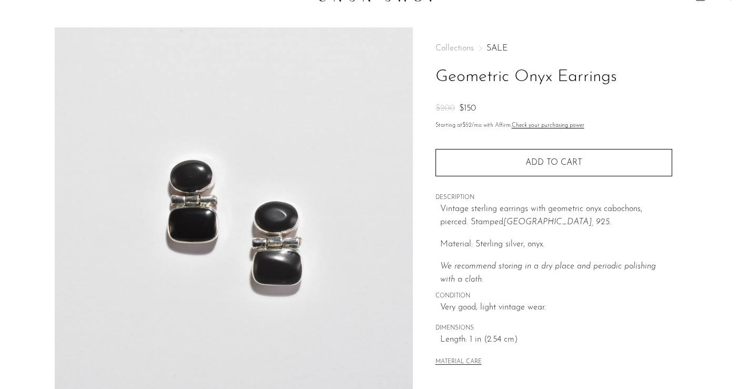
scroll to position [24, 0]
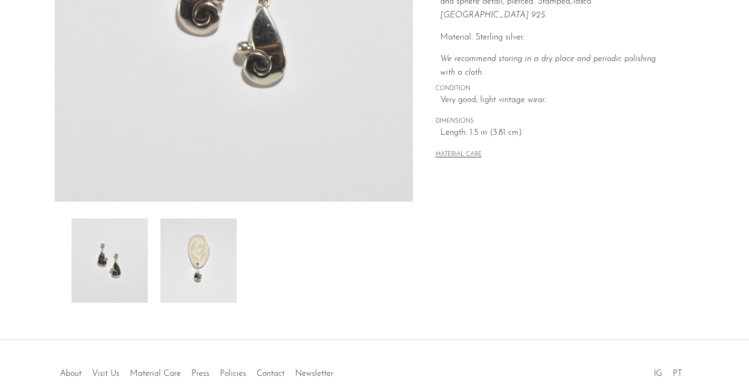
scroll to position [260, 0]
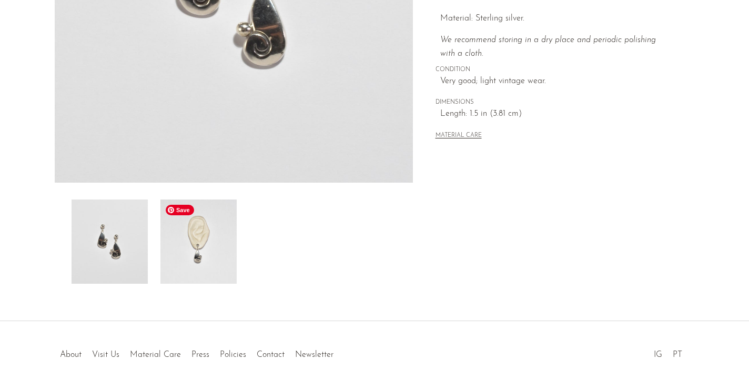
click at [223, 237] on img at bounding box center [198, 241] width 76 height 84
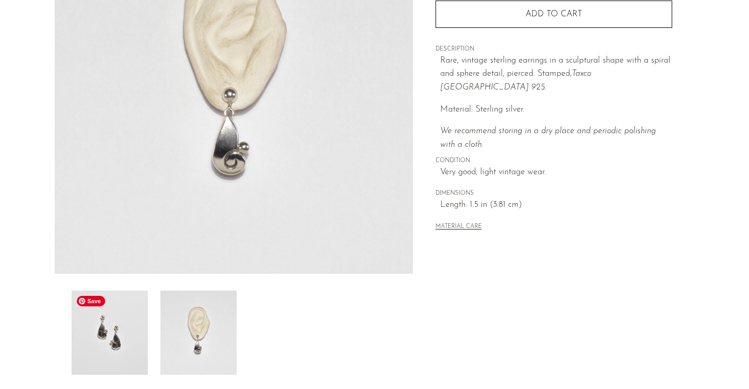
scroll to position [169, 0]
click at [112, 349] on img at bounding box center [110, 333] width 76 height 84
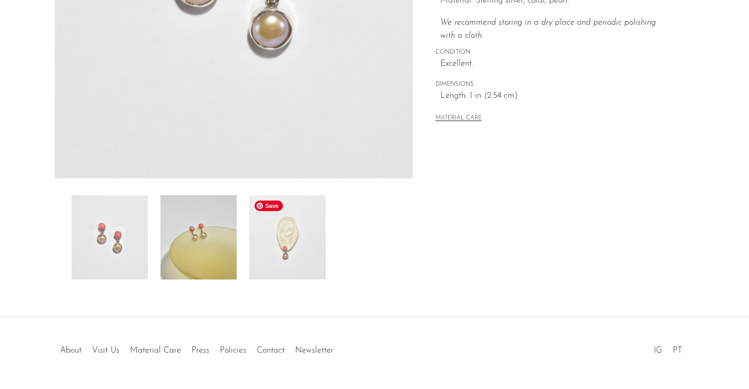
scroll to position [269, 0]
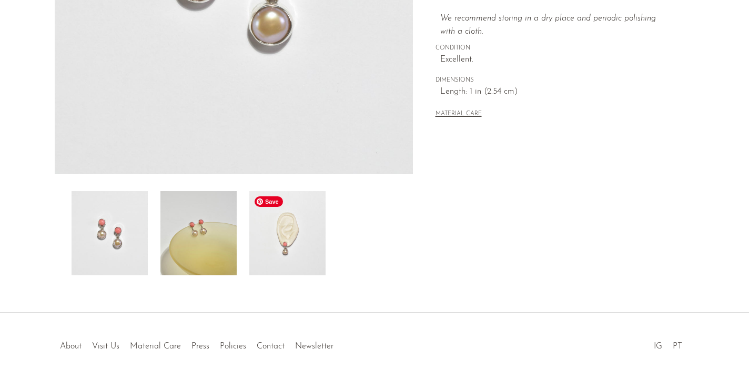
click at [284, 255] on img at bounding box center [287, 233] width 76 height 84
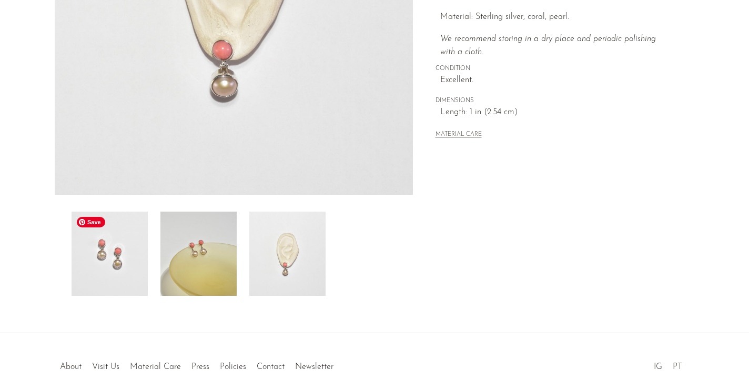
scroll to position [244, 0]
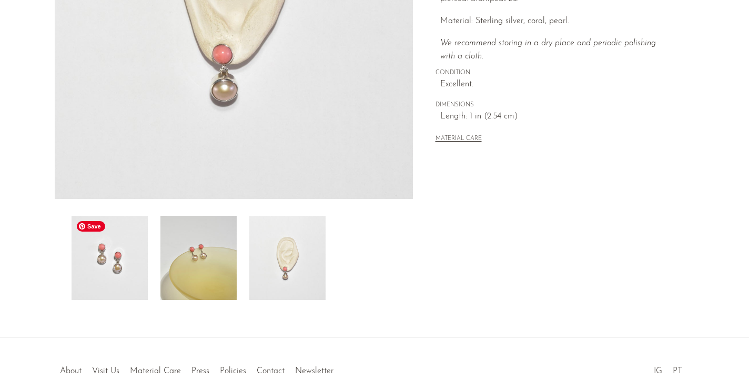
click at [95, 266] on img at bounding box center [110, 258] width 76 height 84
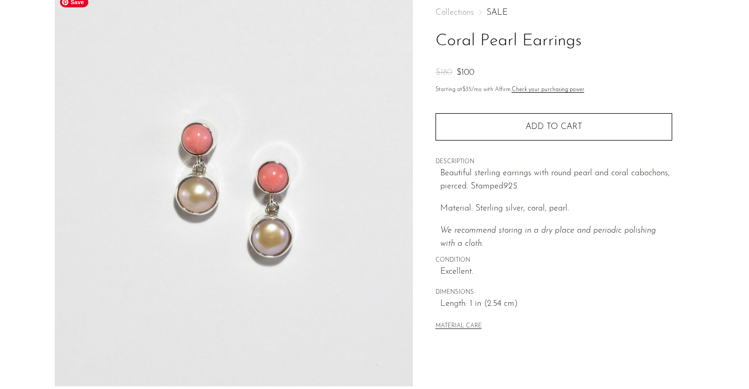
scroll to position [0, 0]
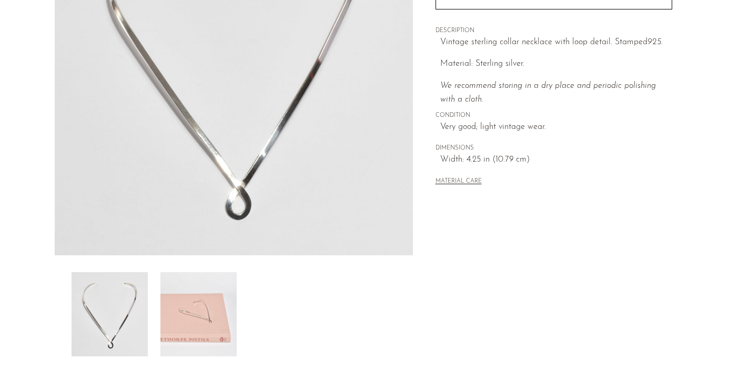
scroll to position [189, 0]
click at [193, 318] on img at bounding box center [198, 312] width 76 height 84
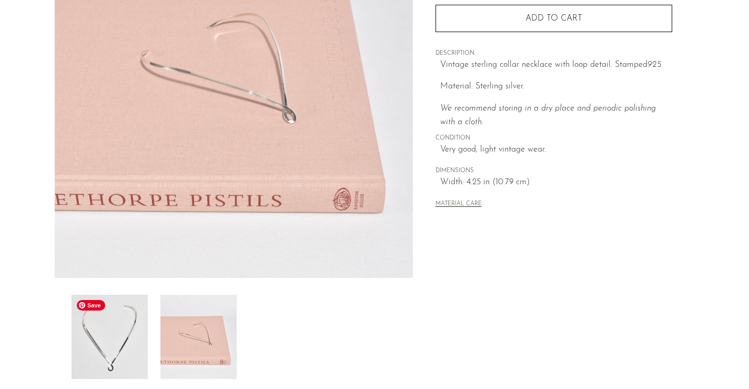
scroll to position [163, 0]
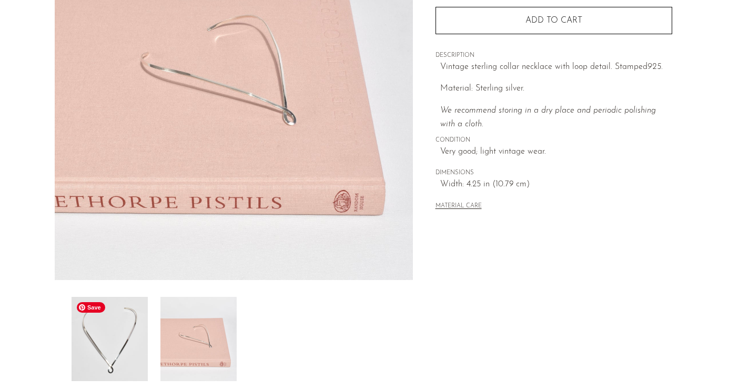
click at [102, 349] on img at bounding box center [110, 339] width 76 height 84
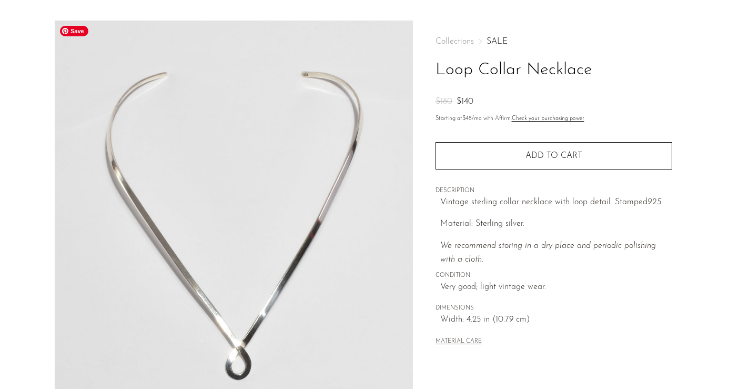
scroll to position [27, 0]
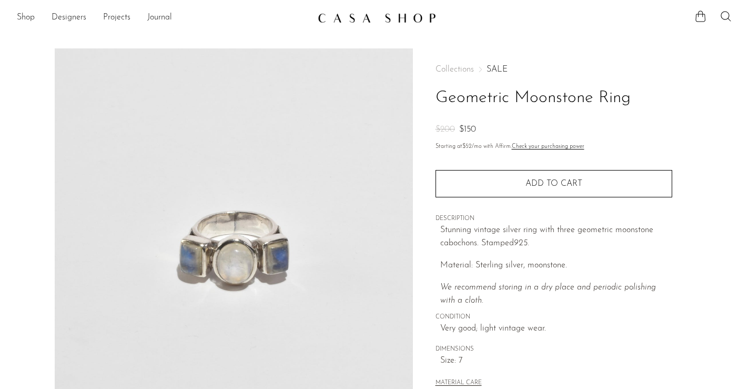
click at [355, 22] on img at bounding box center [377, 18] width 118 height 11
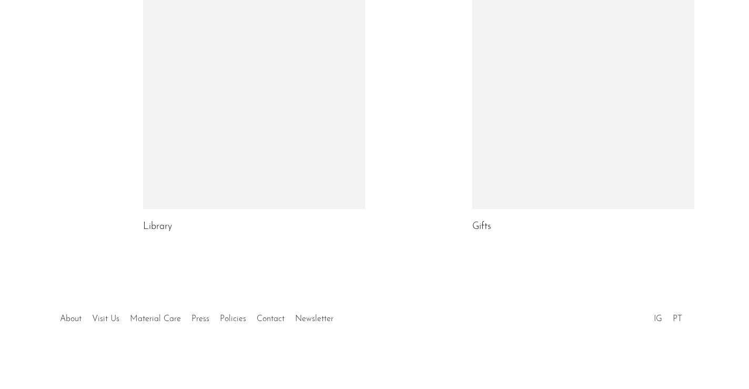
scroll to position [626, 0]
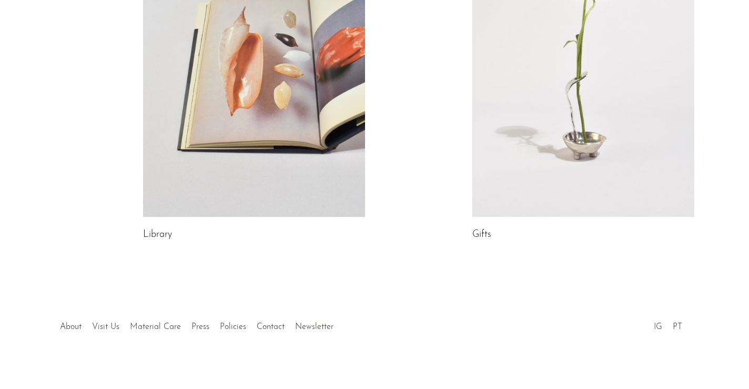
click at [276, 80] on link at bounding box center [254, 61] width 222 height 311
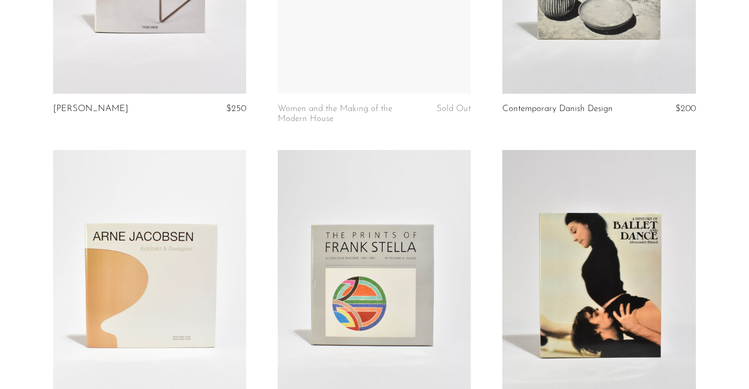
scroll to position [3816, 0]
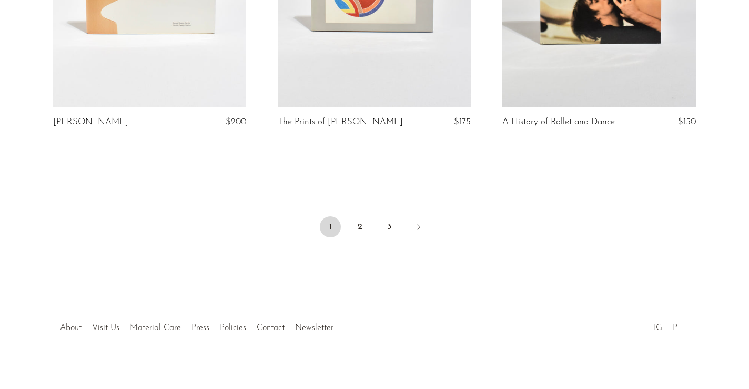
click at [279, 320] on div at bounding box center [375, 316] width 202 height 37
click at [264, 324] on link "Contact" at bounding box center [271, 328] width 28 height 8
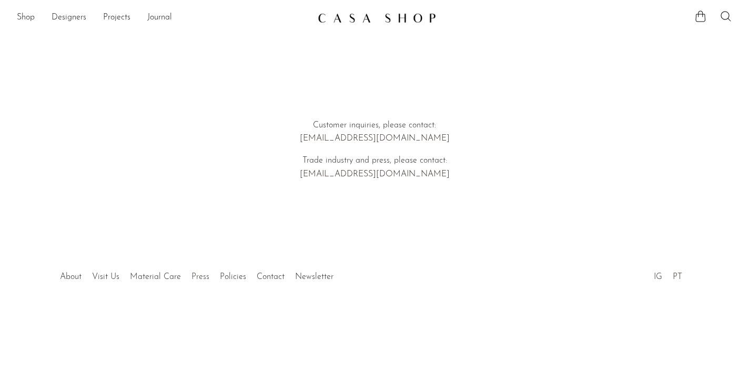
click at [202, 274] on link "Press" at bounding box center [201, 277] width 18 height 8
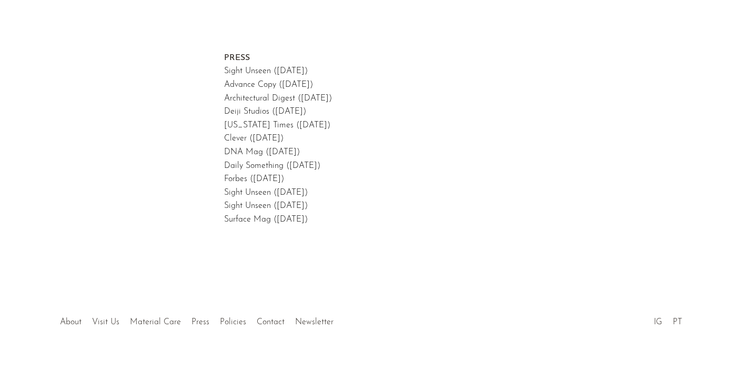
scroll to position [50, 0]
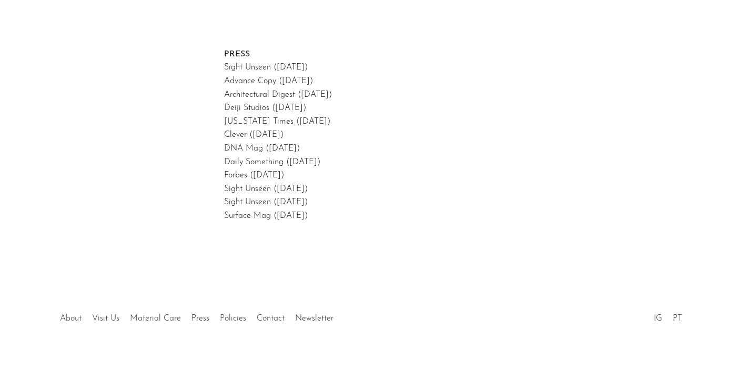
click at [320, 317] on div at bounding box center [375, 307] width 202 height 37
click at [306, 321] on div at bounding box center [375, 307] width 202 height 37
click at [661, 320] on link "IG" at bounding box center [658, 318] width 8 height 8
